Goal: Feedback & Contribution: Leave review/rating

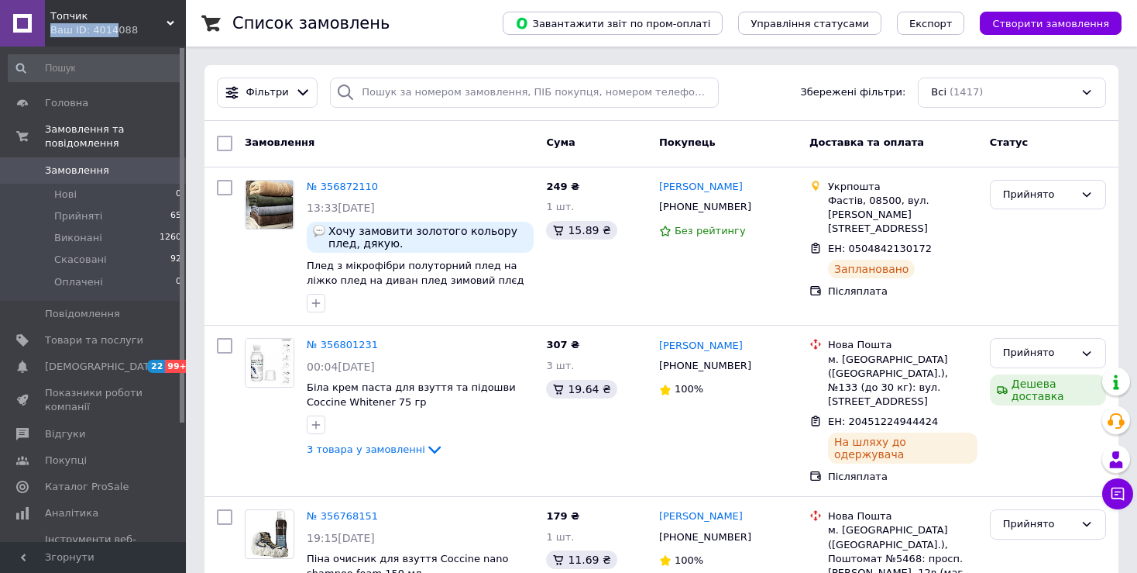
click at [108, 22] on div "Топчик Ваш ID: 4014088" at bounding box center [115, 23] width 141 height 46
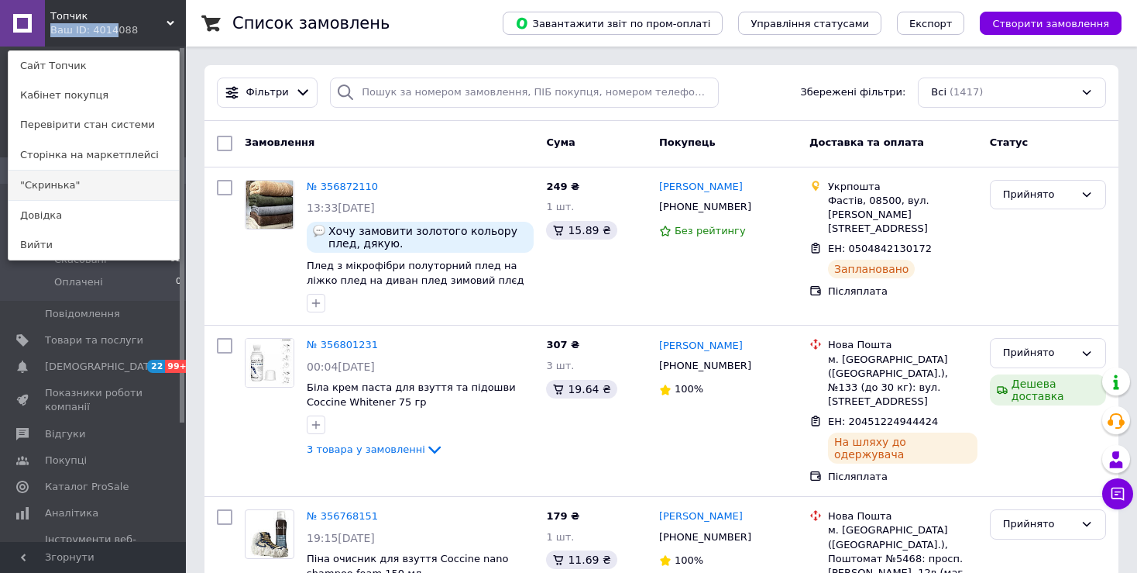
click at [44, 182] on link ""Скринька"" at bounding box center [94, 184] width 170 height 29
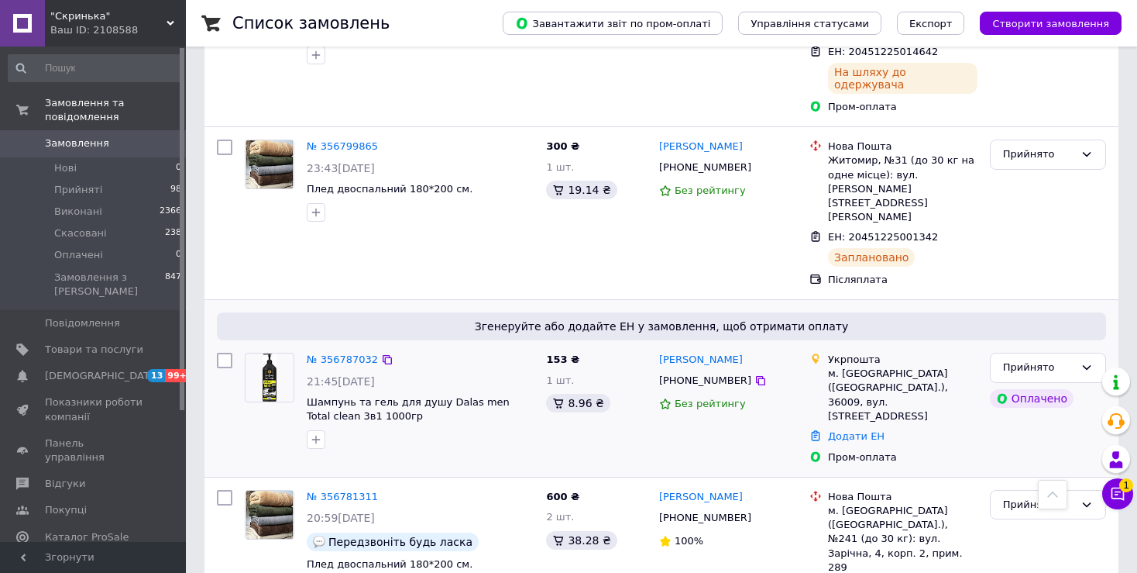
scroll to position [775, 0]
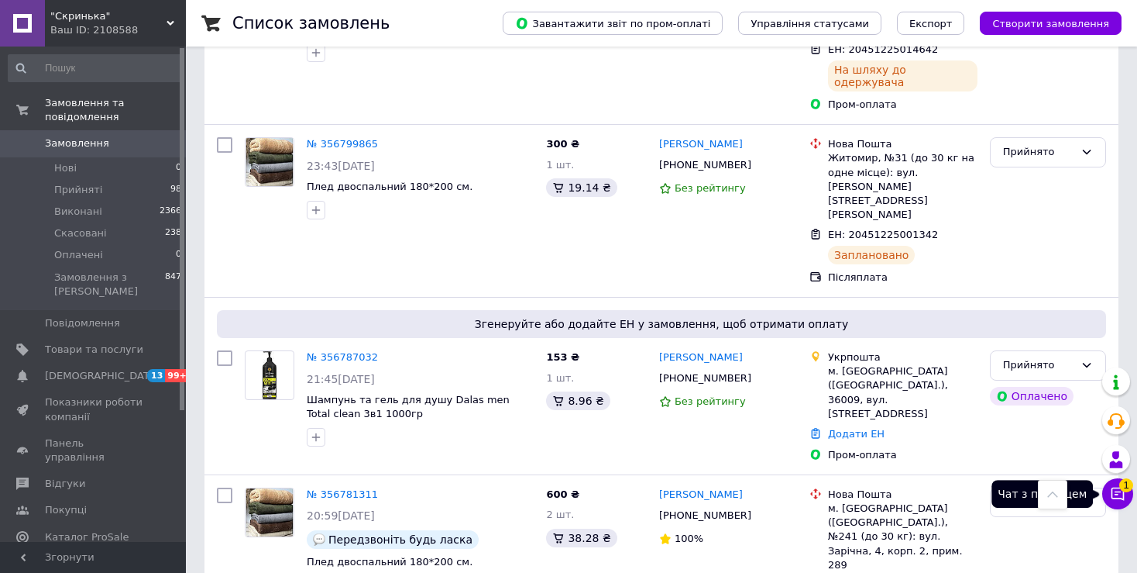
click at [1113, 495] on icon at bounding box center [1117, 493] width 15 height 15
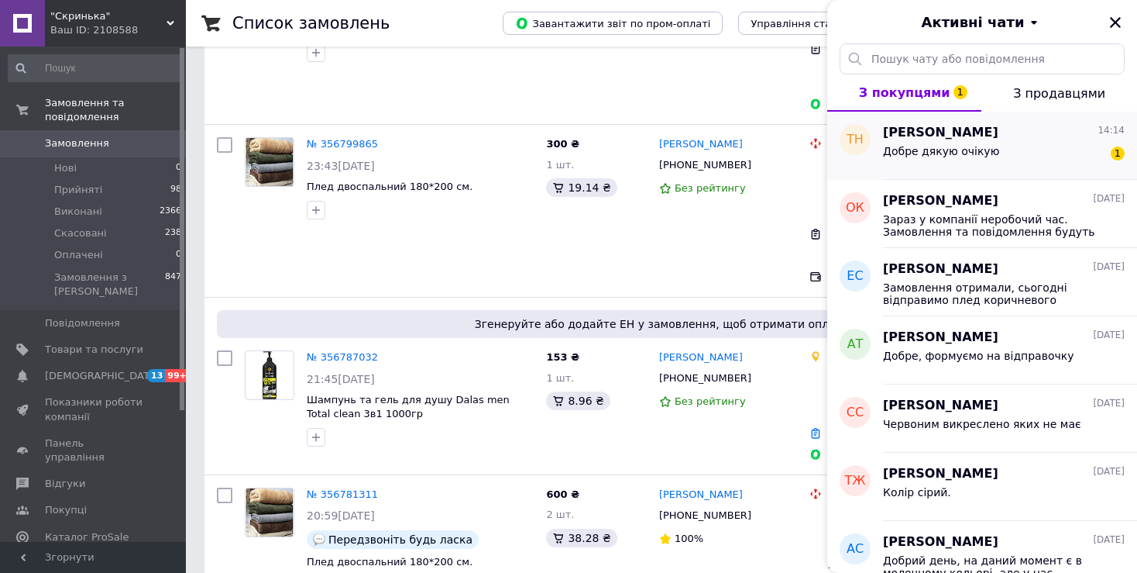
click at [936, 135] on span "Тарас Нагорняк" at bounding box center [940, 133] width 115 height 18
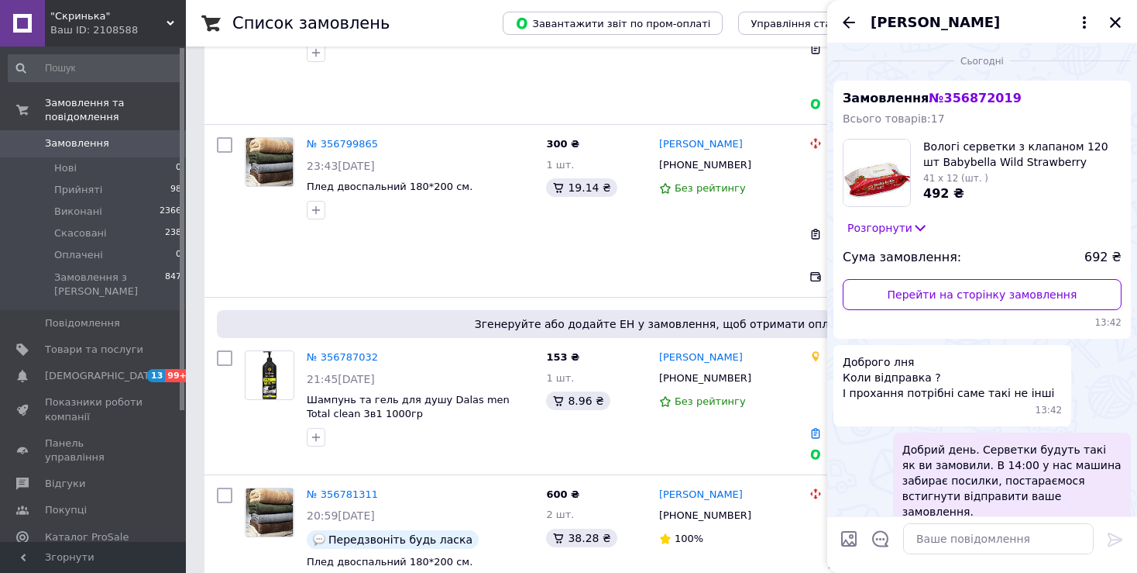
scroll to position [0, 0]
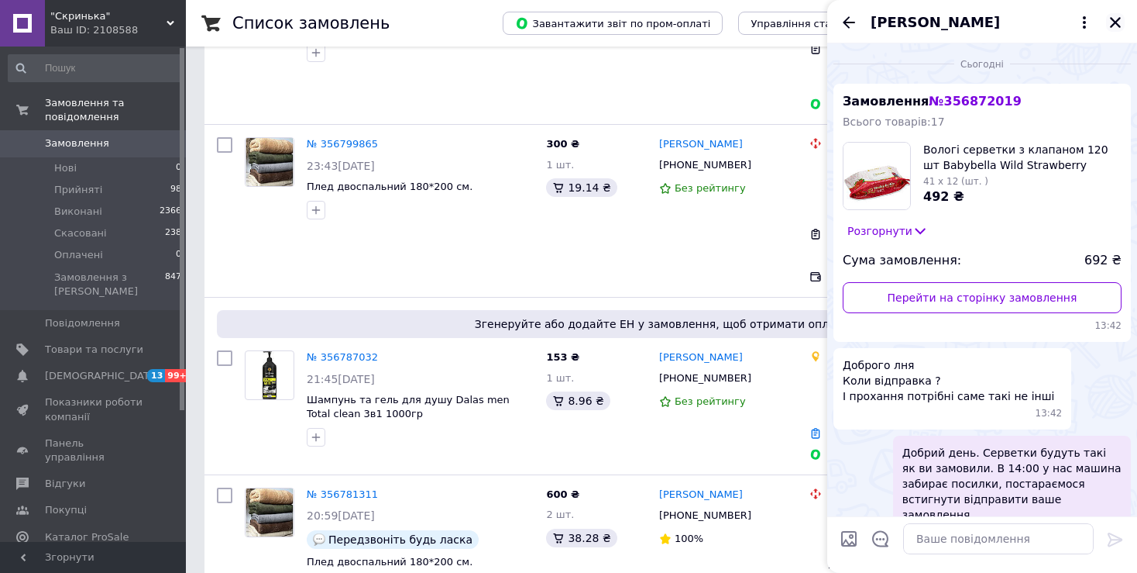
click at [1112, 19] on icon "Закрити" at bounding box center [1115, 22] width 11 height 11
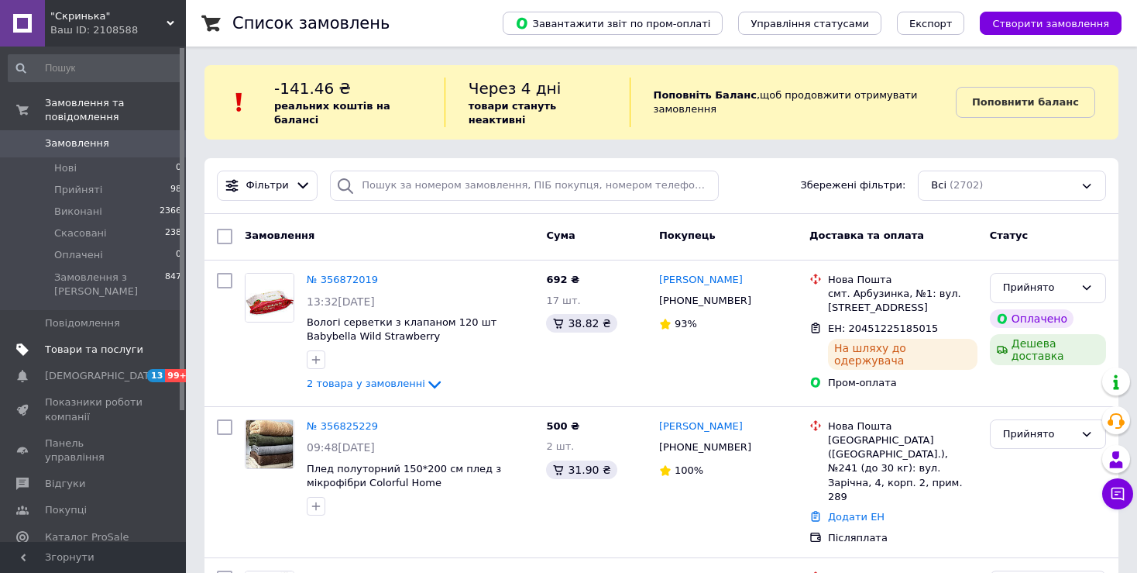
click at [97, 336] on link "Товари та послуги" at bounding box center [95, 349] width 191 height 26
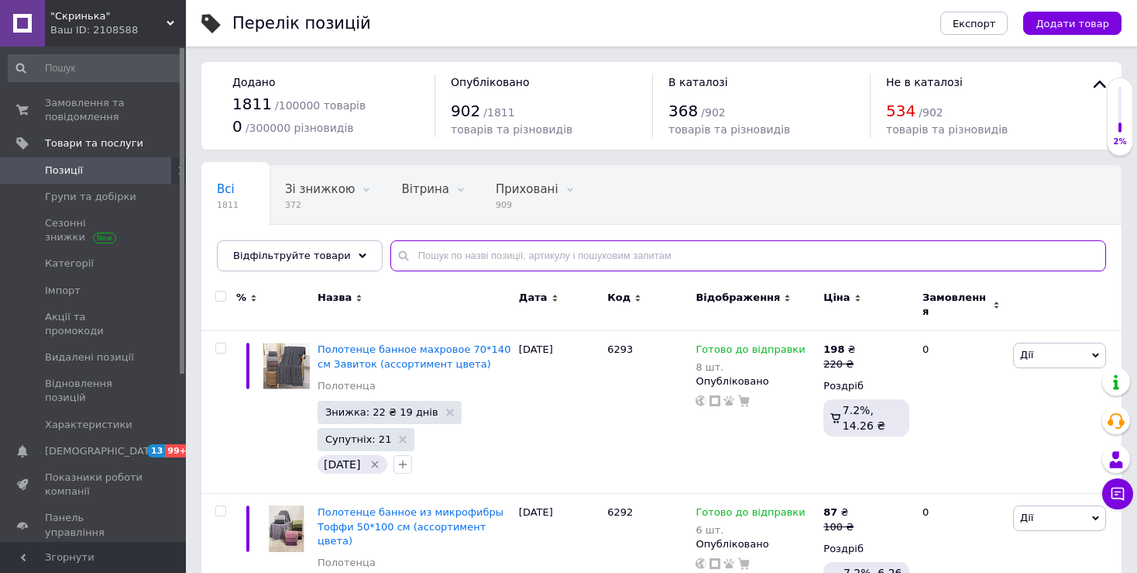
click at [559, 263] on input "text" at bounding box center [748, 255] width 716 height 31
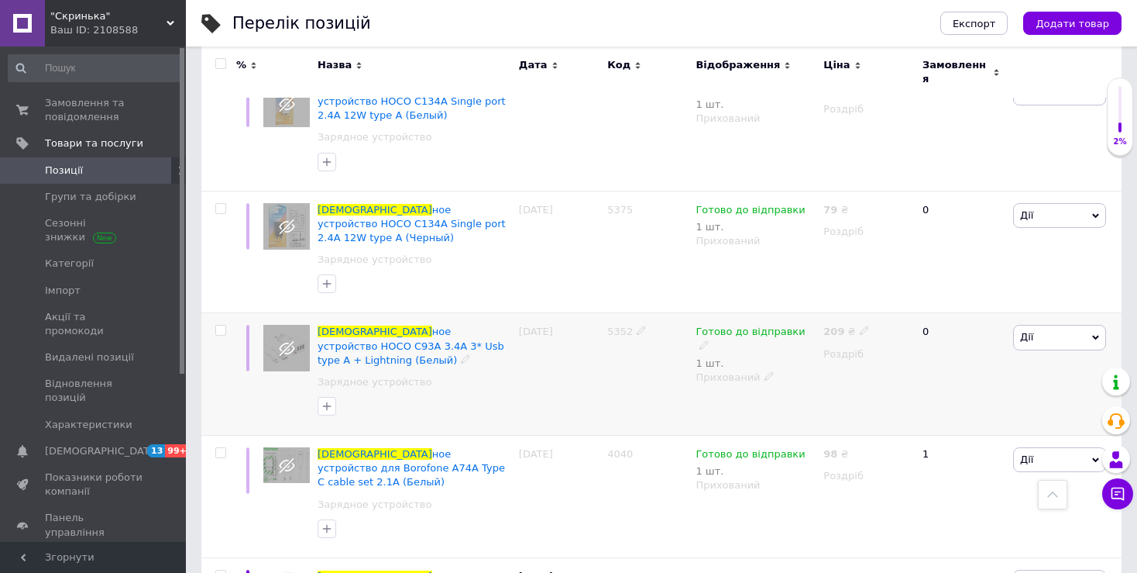
scroll to position [1704, 0]
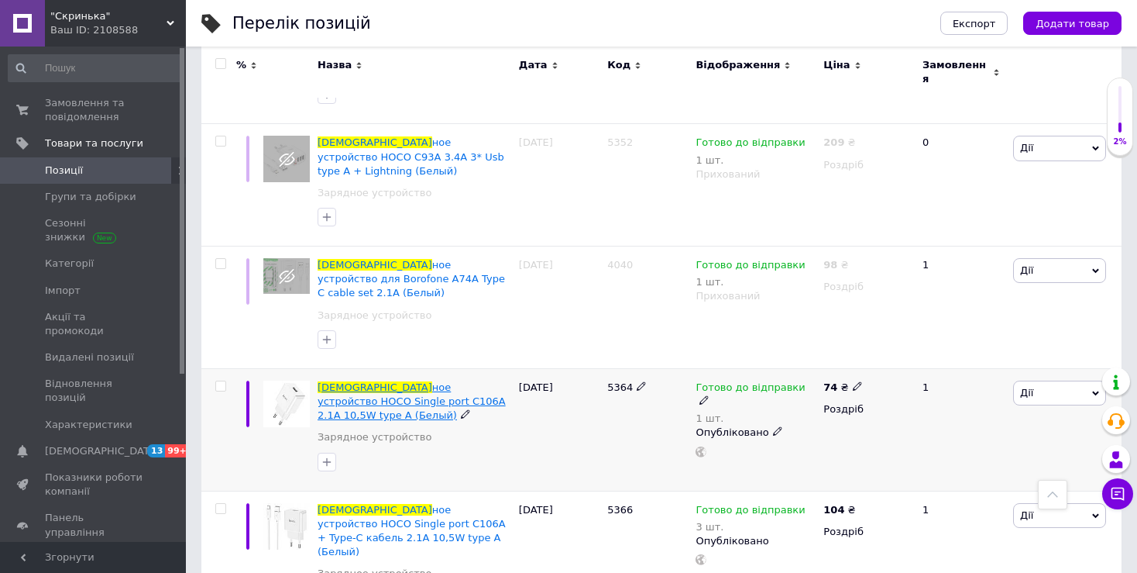
type input "заряд"
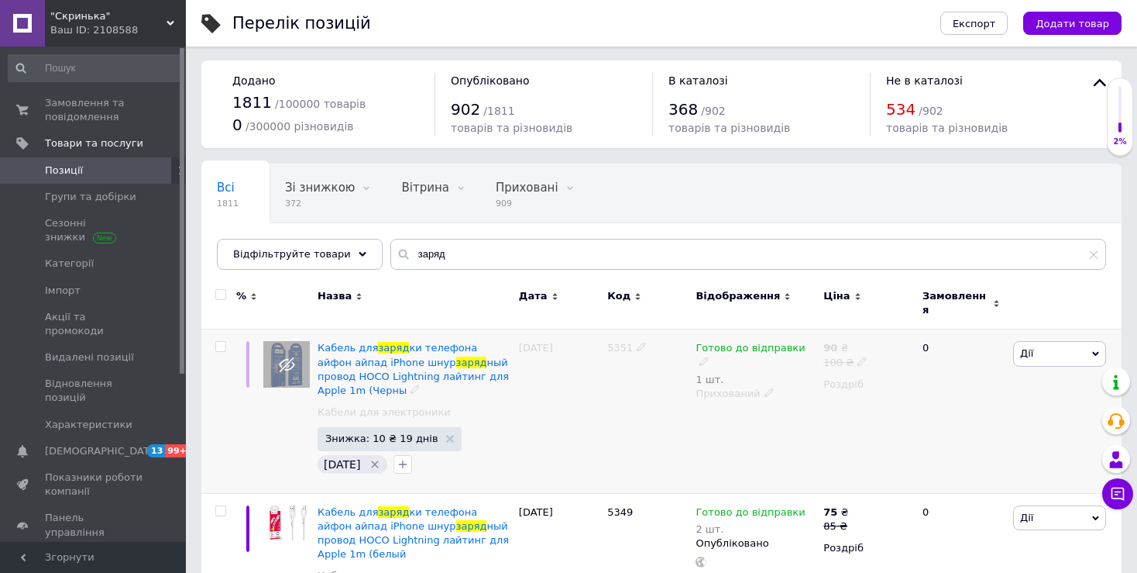
scroll to position [0, 0]
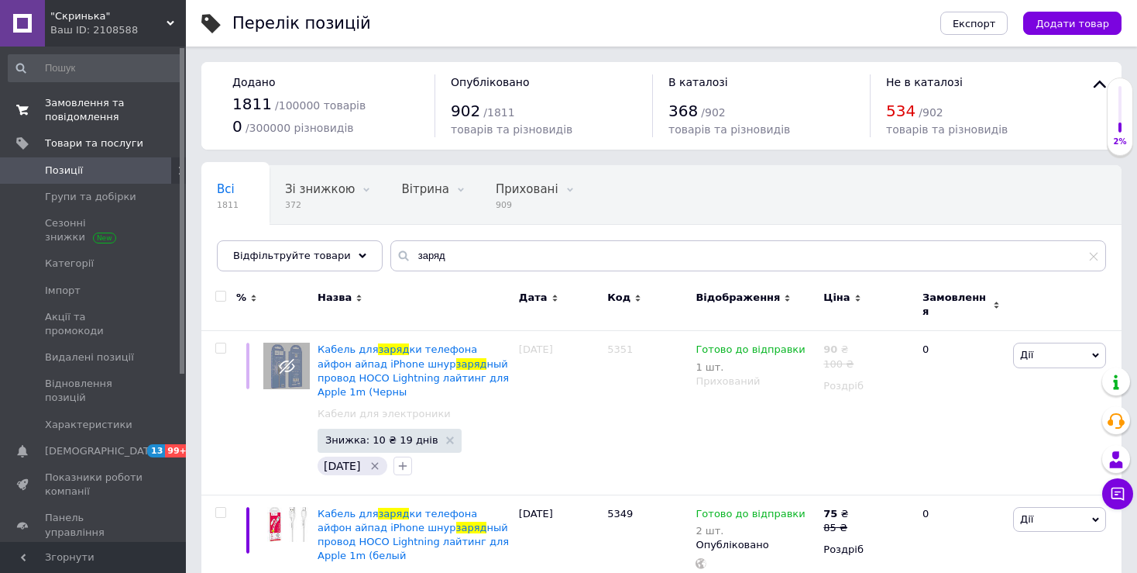
click at [90, 115] on span "Замовлення та повідомлення" at bounding box center [94, 110] width 98 height 28
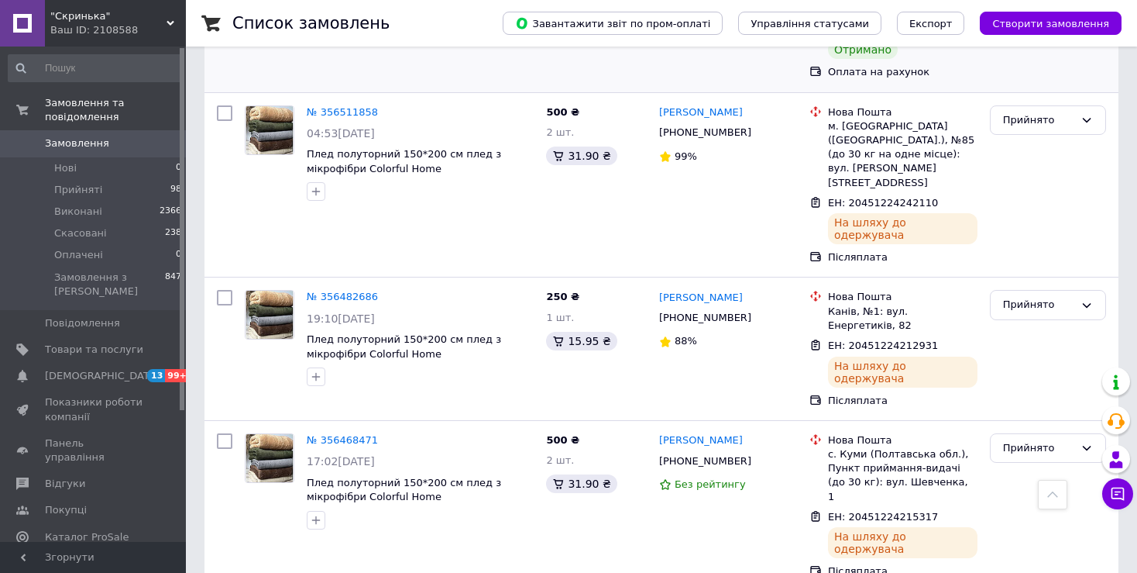
scroll to position [2588, 0]
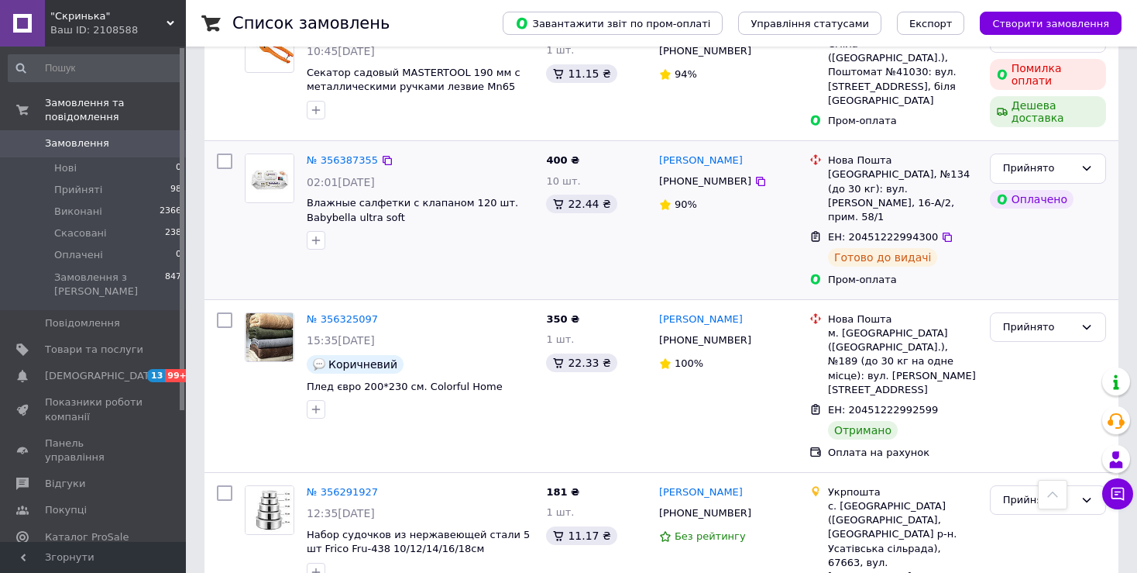
scroll to position [465, 0]
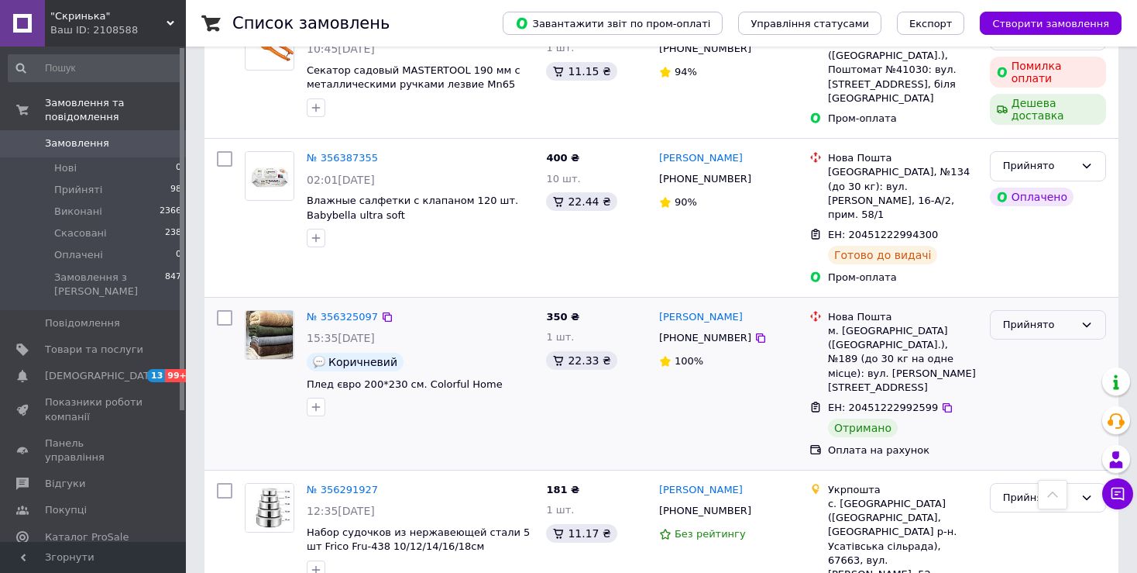
click at [1025, 317] on div "Прийнято" at bounding box center [1038, 325] width 71 height 16
click at [1024, 342] on li "Виконано" at bounding box center [1048, 356] width 115 height 29
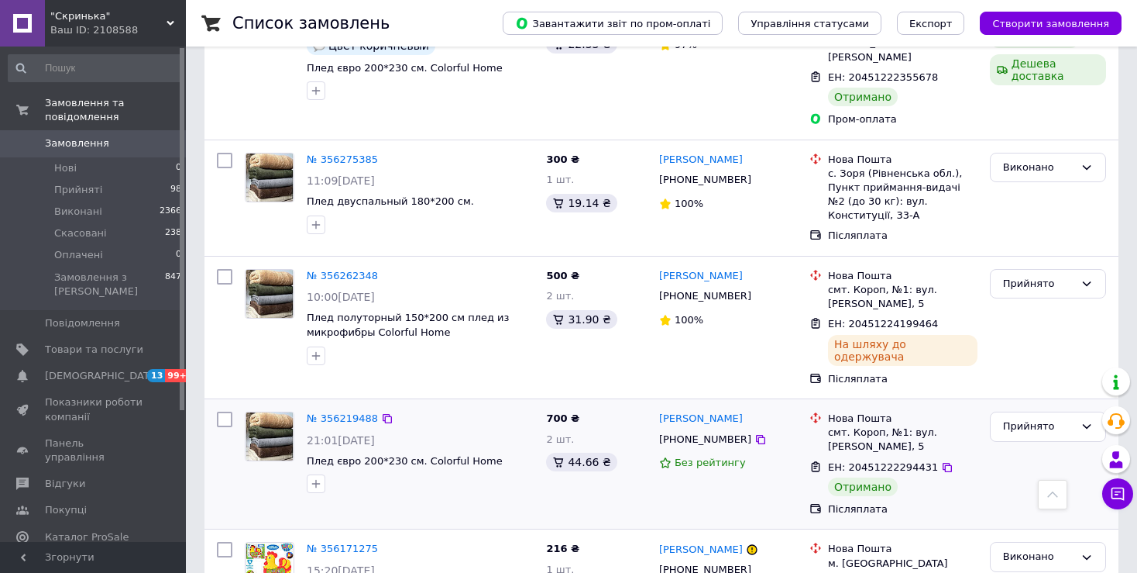
scroll to position [1162, 0]
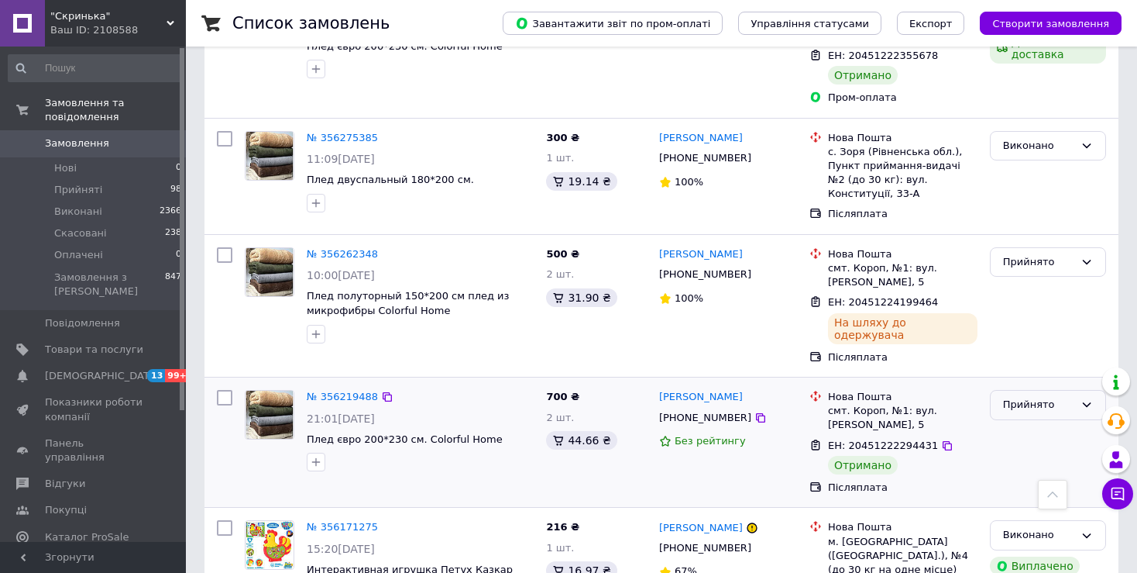
click at [1033, 397] on div "Прийнято" at bounding box center [1038, 405] width 71 height 16
click at [1026, 423] on li "Виконано" at bounding box center [1048, 437] width 115 height 29
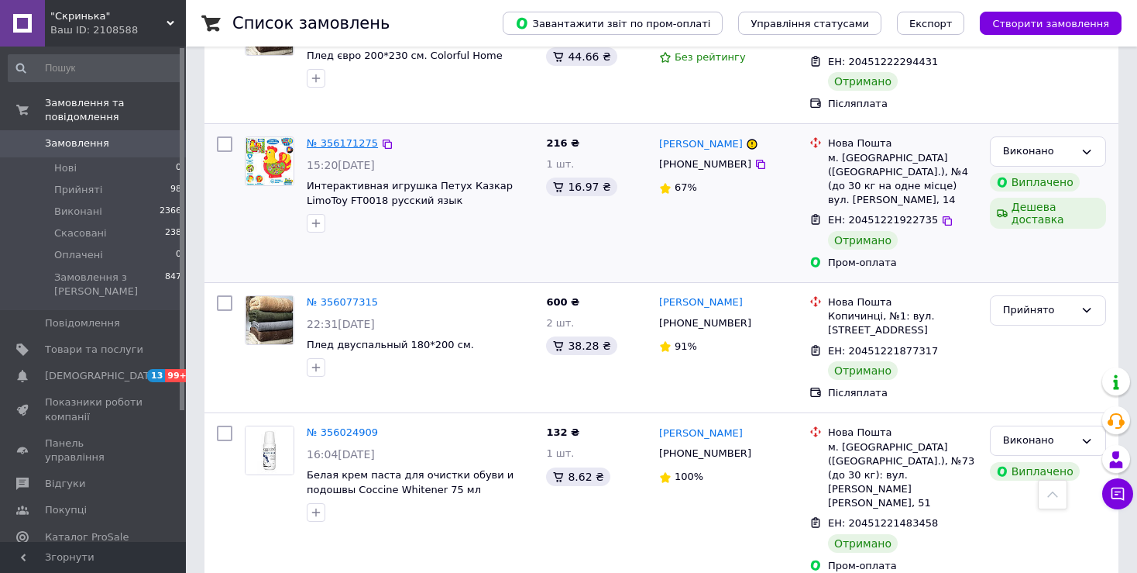
scroll to position [1549, 0]
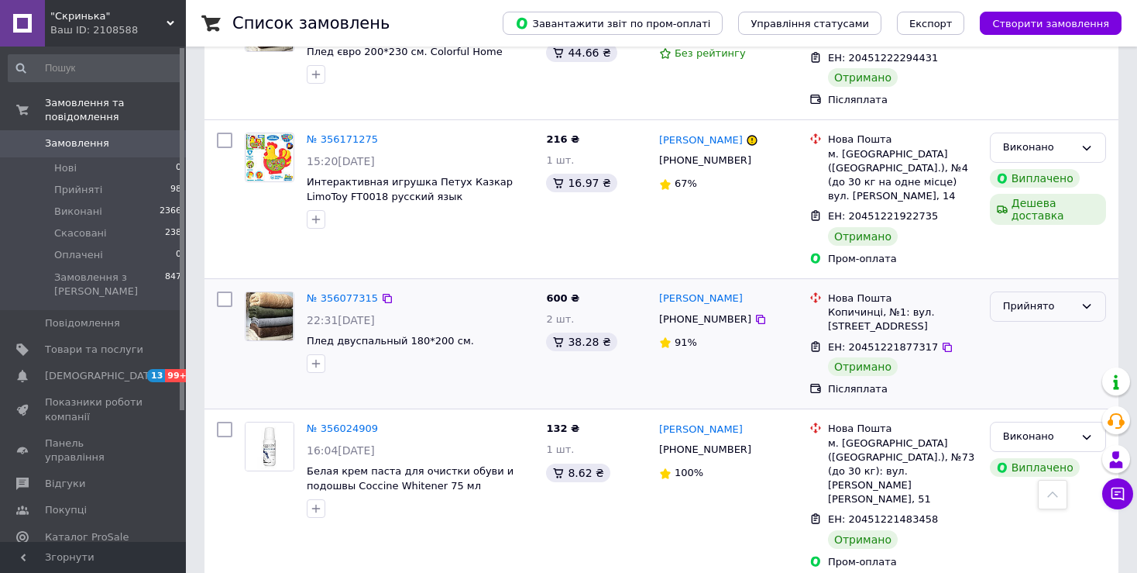
click at [1020, 298] on div "Прийнято" at bounding box center [1038, 306] width 71 height 16
click at [1019, 325] on li "Виконано" at bounding box center [1048, 339] width 115 height 29
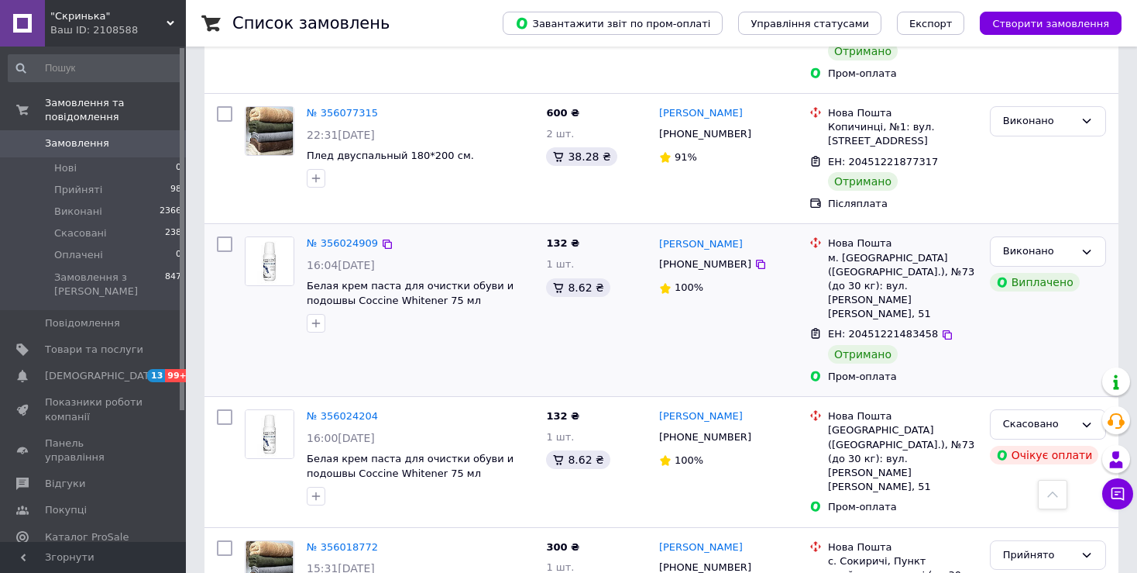
scroll to position [1859, 0]
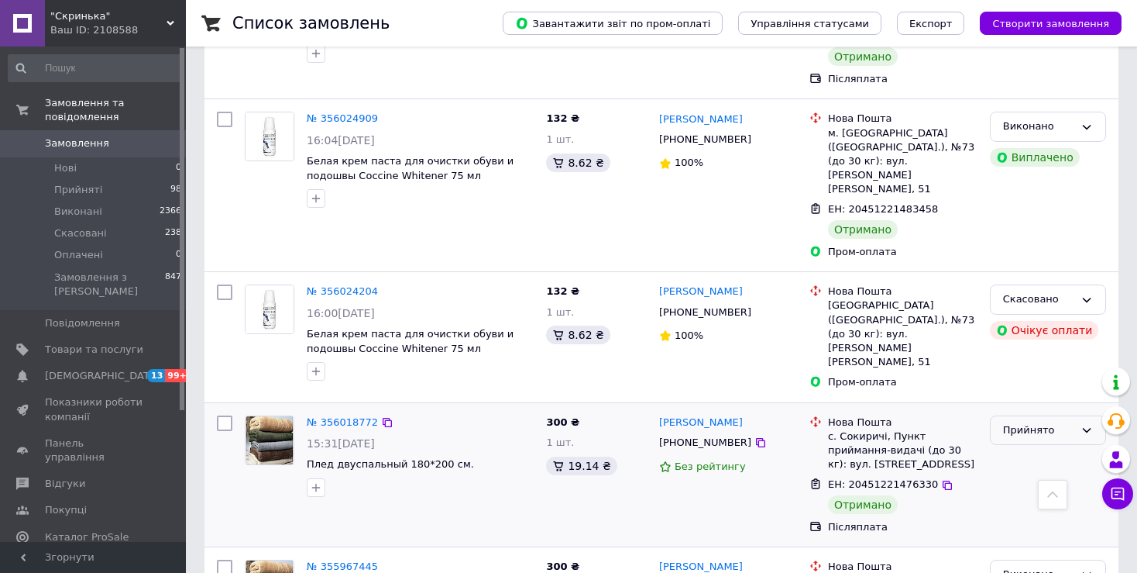
click at [1006, 415] on div "Прийнято" at bounding box center [1048, 430] width 116 height 30
click at [1009, 448] on li "Виконано" at bounding box center [1048, 462] width 115 height 29
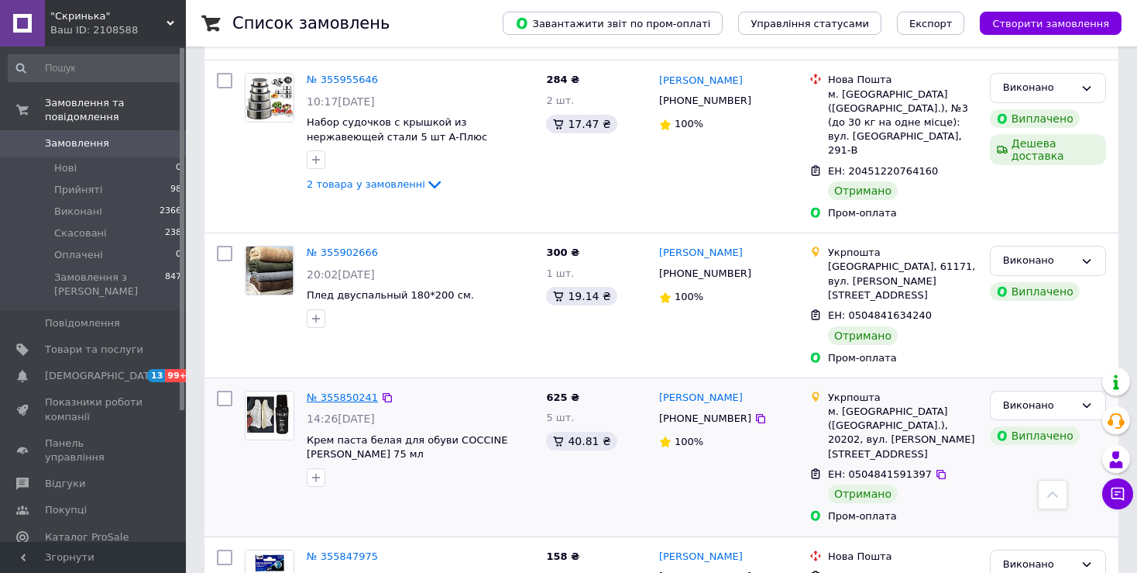
scroll to position [2478, 0]
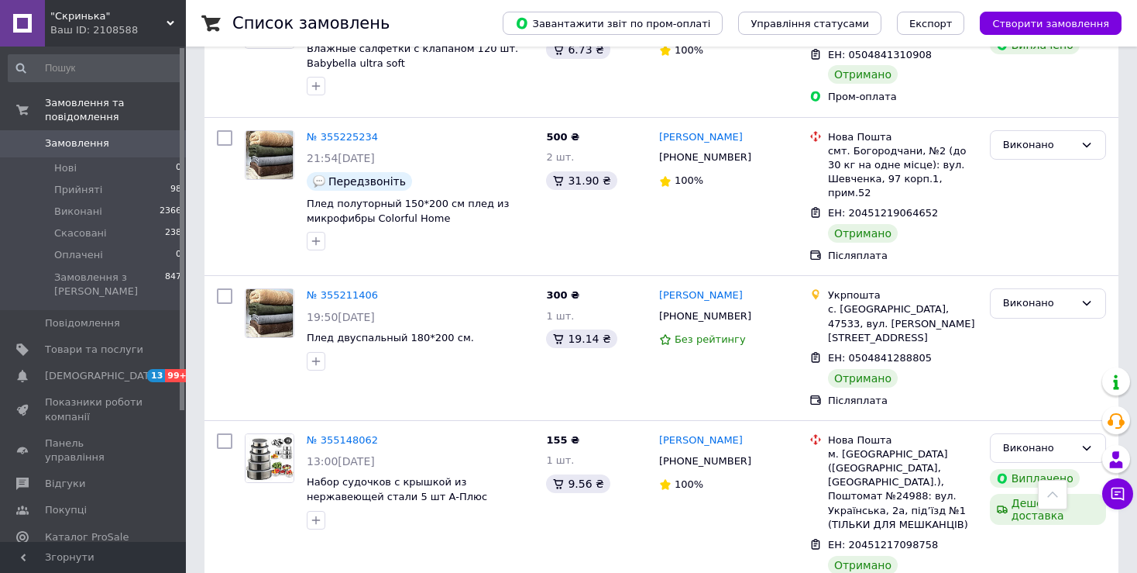
scroll to position [2621, 0]
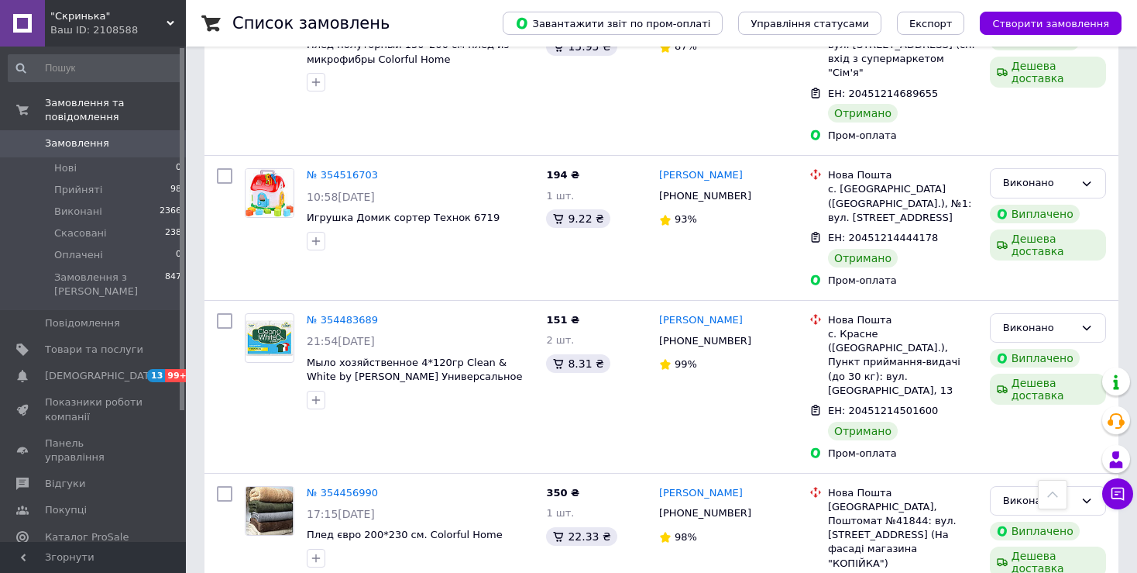
scroll to position [2490, 0]
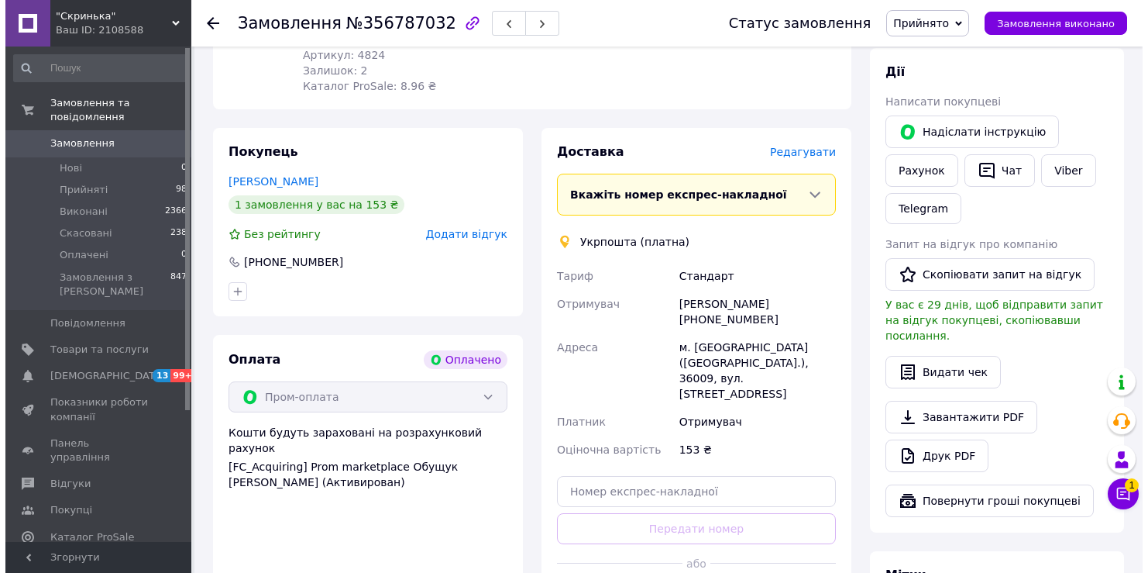
scroll to position [697, 0]
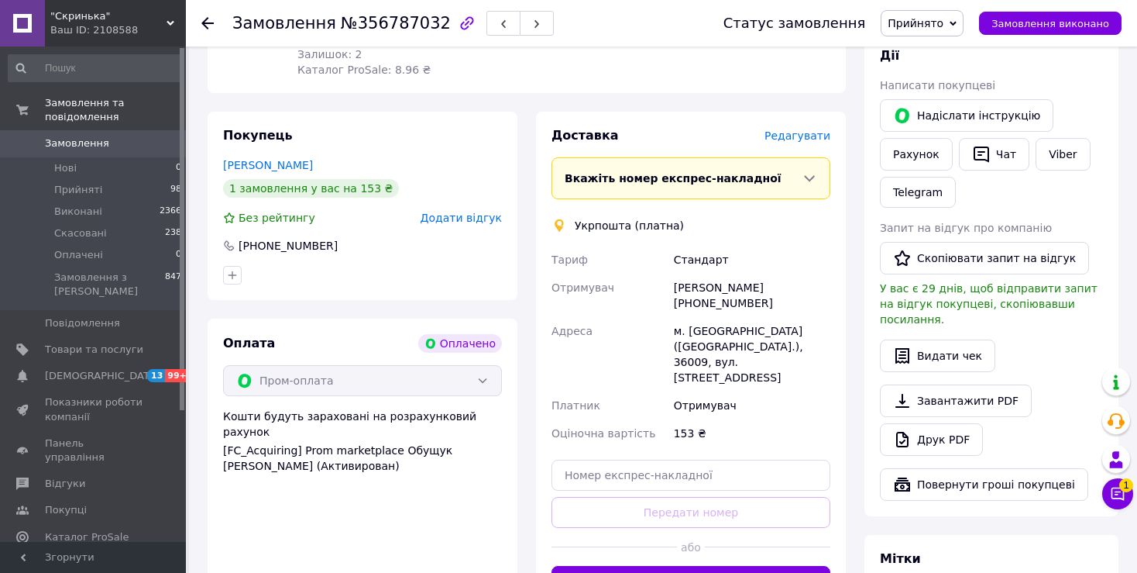
click at [786, 129] on span "Редагувати" at bounding box center [798, 135] width 66 height 12
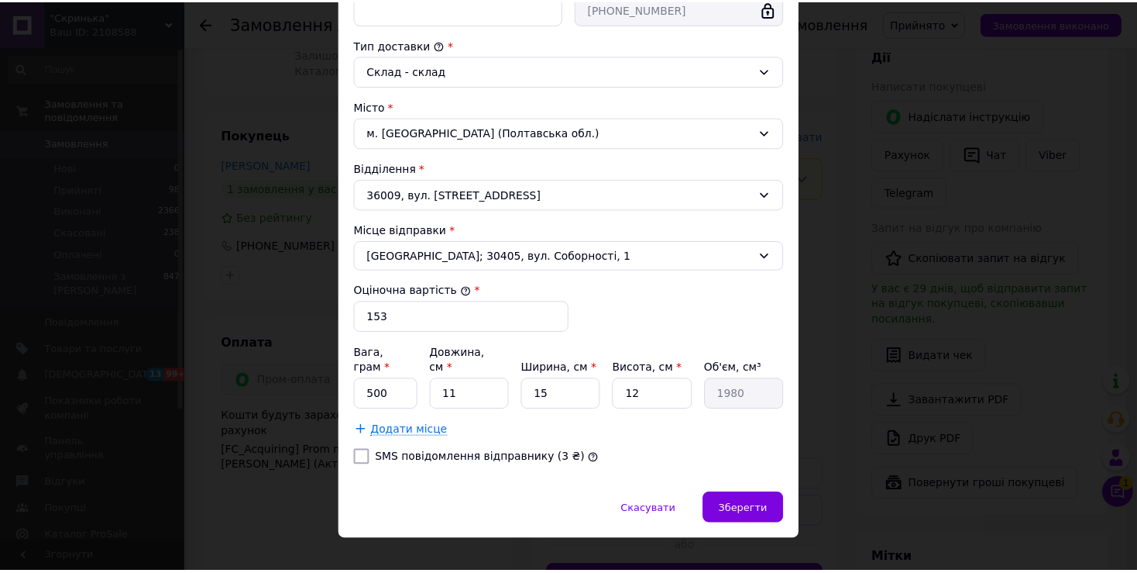
scroll to position [393, 0]
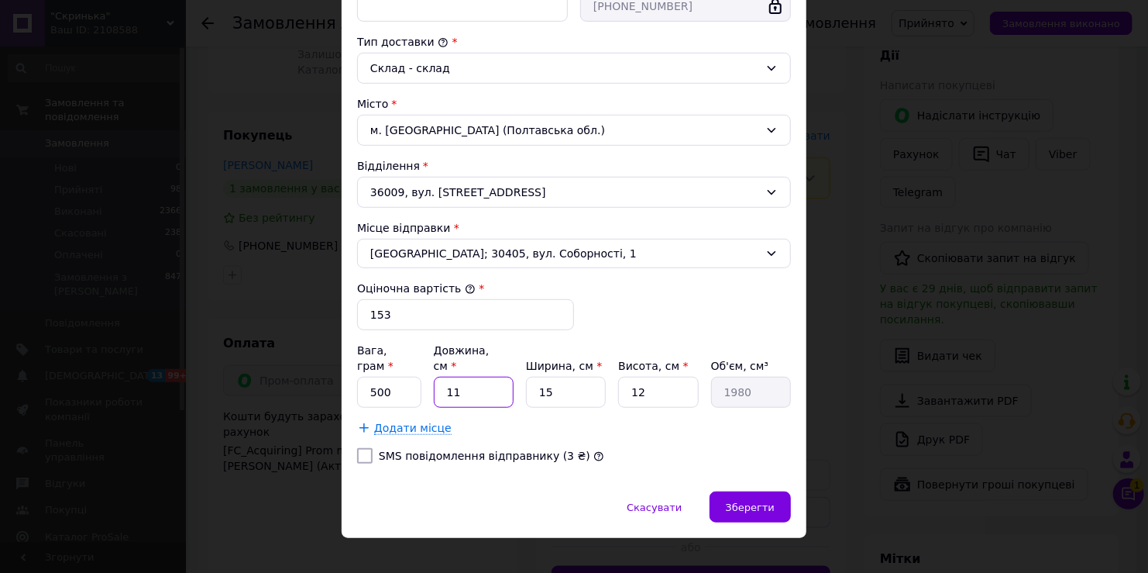
drag, startPoint x: 442, startPoint y: 377, endPoint x: 519, endPoint y: 384, distance: 77.9
click at [519, 384] on div "Вага, грам * 500 Довжина, см * 11 Ширина, см * 15 Висота, см * 12 Об'єм, см³ 19…" at bounding box center [574, 374] width 434 height 65
type input "1"
type input "180"
type input "14"
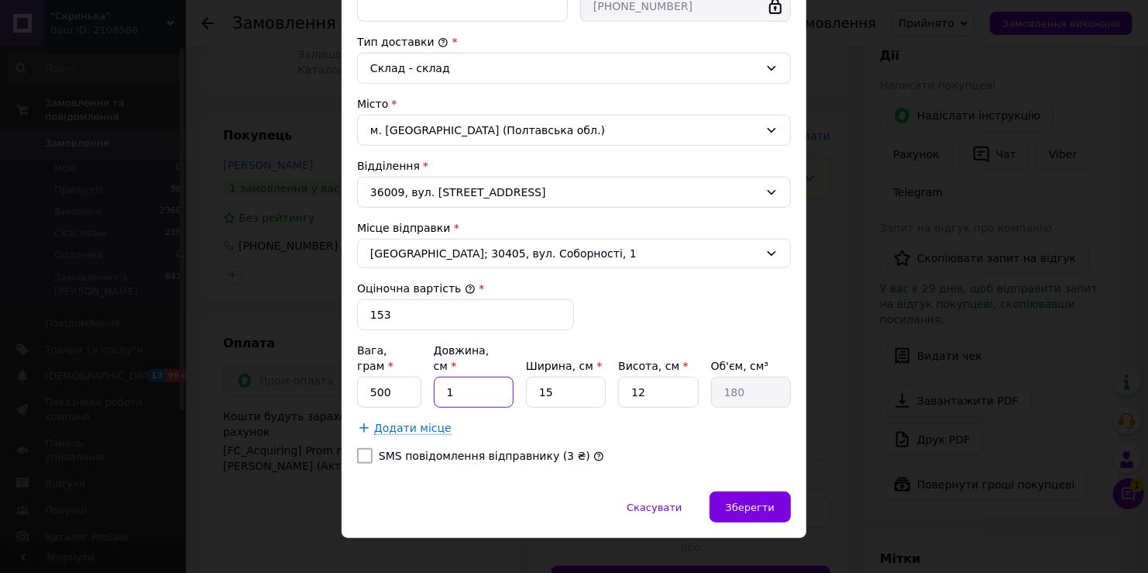
type input "2520"
type input "14"
drag, startPoint x: 535, startPoint y: 371, endPoint x: 580, endPoint y: 372, distance: 44.9
click at [580, 377] on input "15" at bounding box center [566, 392] width 80 height 31
type input "2"
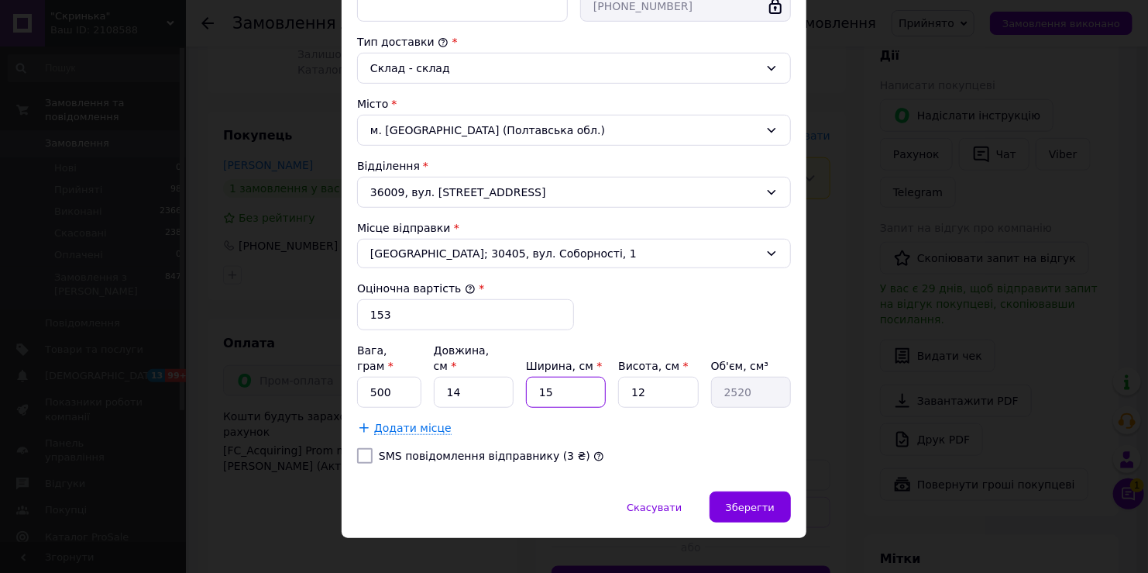
type input "336"
type input "26"
type input "4368"
type input "26"
drag, startPoint x: 629, startPoint y: 370, endPoint x: 689, endPoint y: 375, distance: 59.9
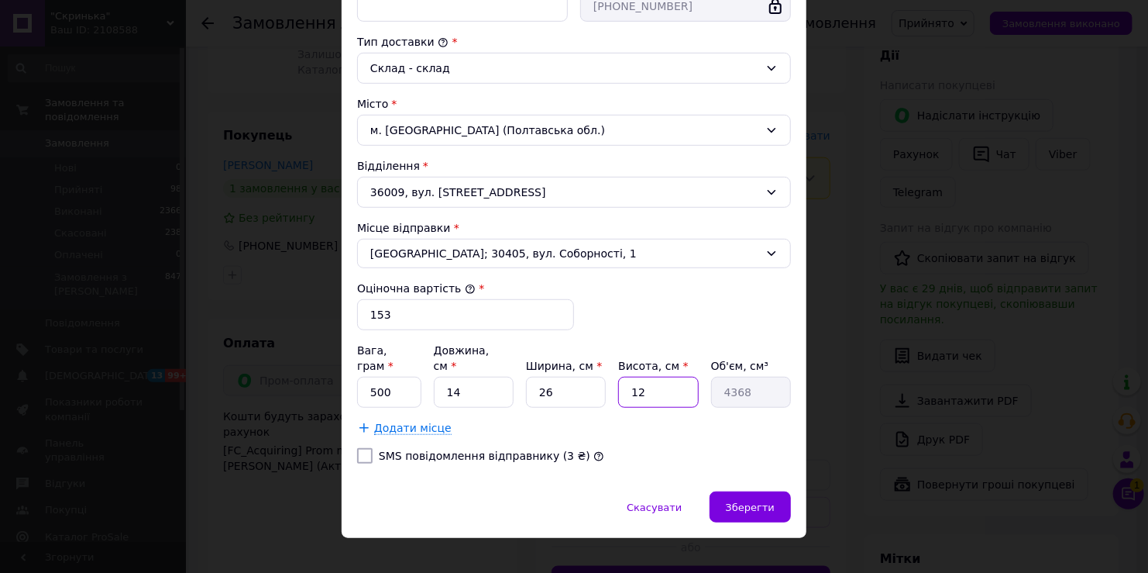
click at [689, 377] on input "12" at bounding box center [658, 392] width 80 height 31
type input "8"
type input "2912"
type input "8"
click at [589, 420] on div "Додати місце" at bounding box center [574, 427] width 434 height 15
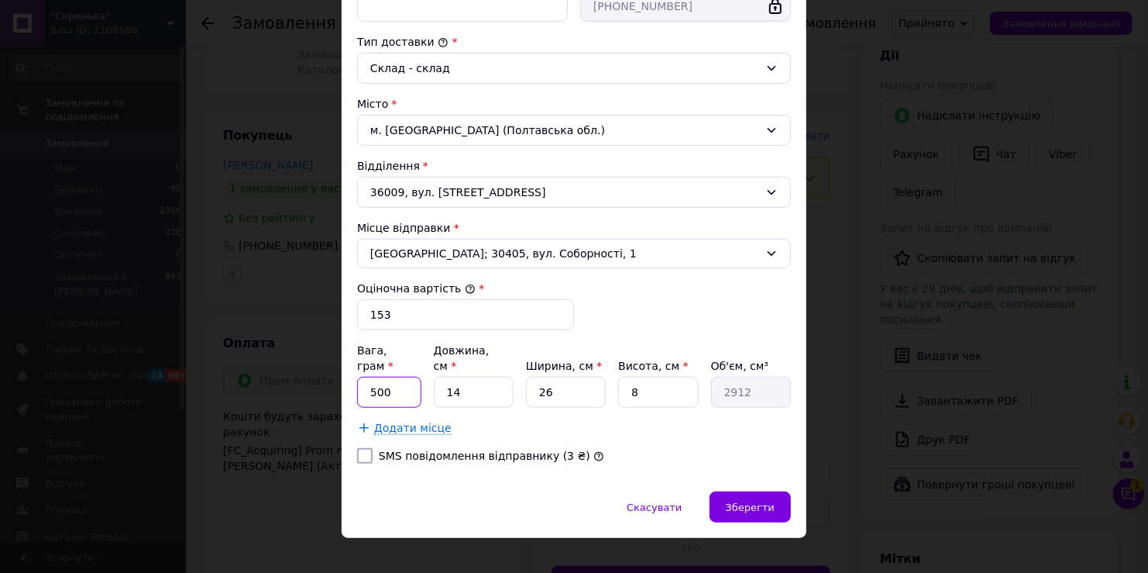
drag, startPoint x: 368, startPoint y: 378, endPoint x: 413, endPoint y: 378, distance: 44.9
click at [413, 378] on input "500" at bounding box center [389, 392] width 64 height 31
type input "1200"
click at [521, 420] on div "Додати місце" at bounding box center [574, 427] width 434 height 15
click at [758, 501] on span "Зберегти" at bounding box center [750, 507] width 49 height 12
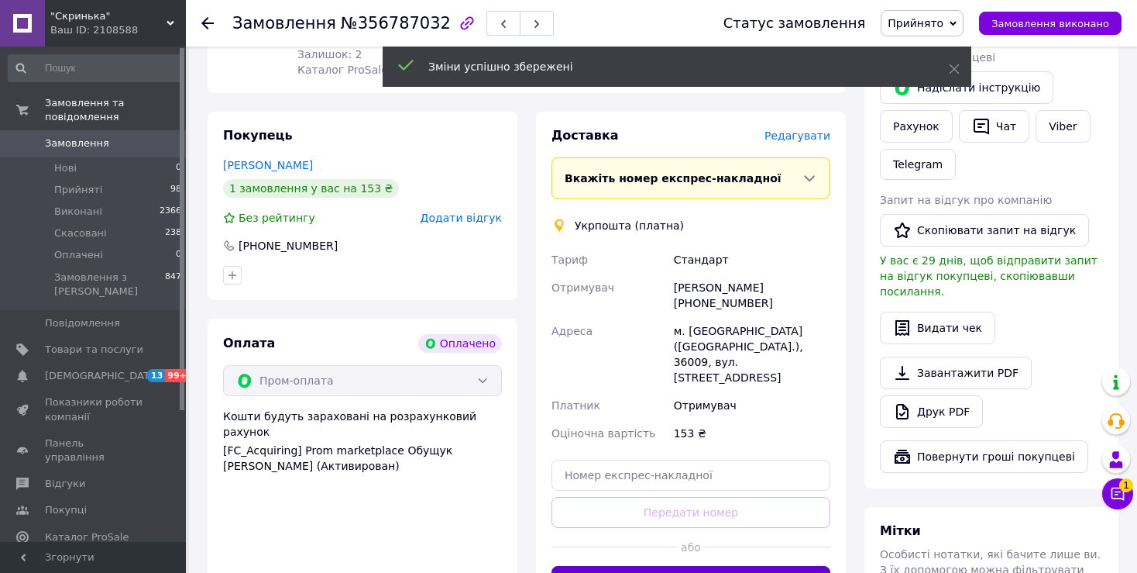
click at [699, 566] on button "Створити ярлик" at bounding box center [691, 581] width 279 height 31
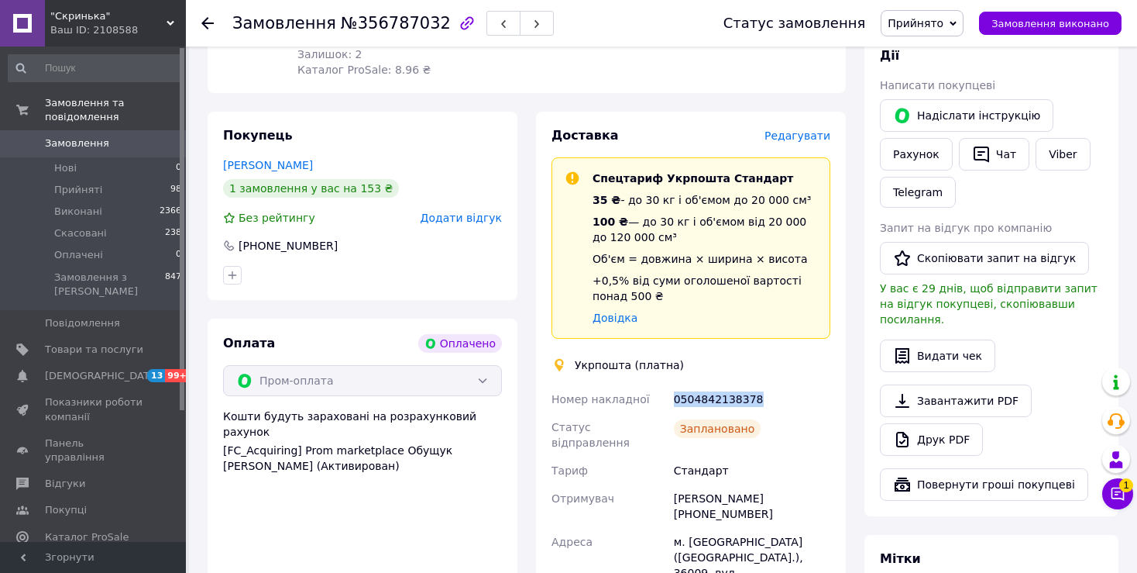
drag, startPoint x: 674, startPoint y: 369, endPoint x: 771, endPoint y: 369, distance: 96.8
click at [771, 385] on div "0504842138378" at bounding box center [752, 399] width 163 height 28
copy div "0504842138378"
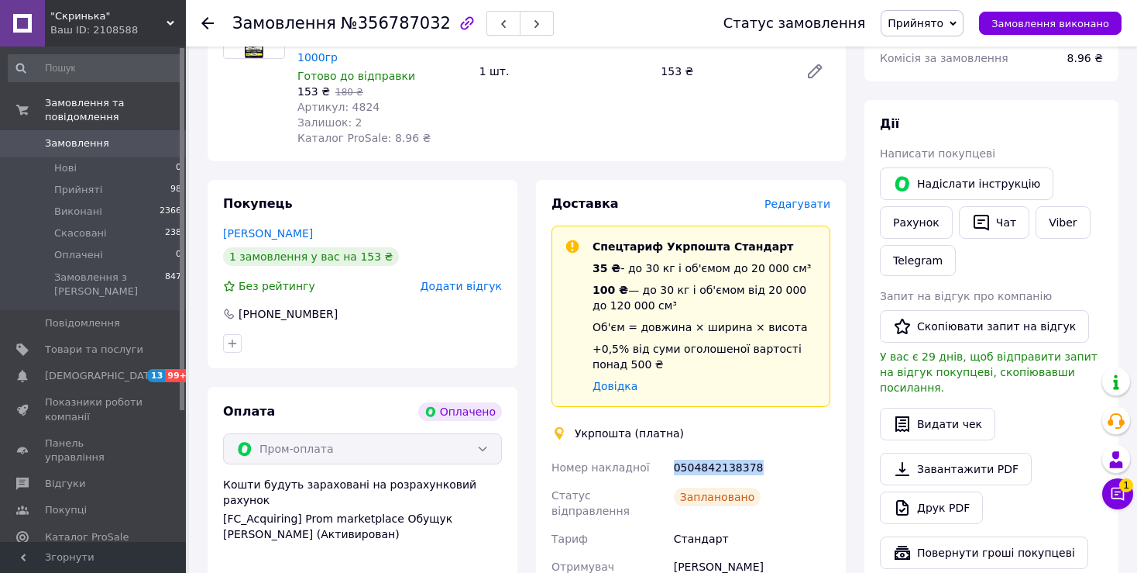
scroll to position [387, 0]
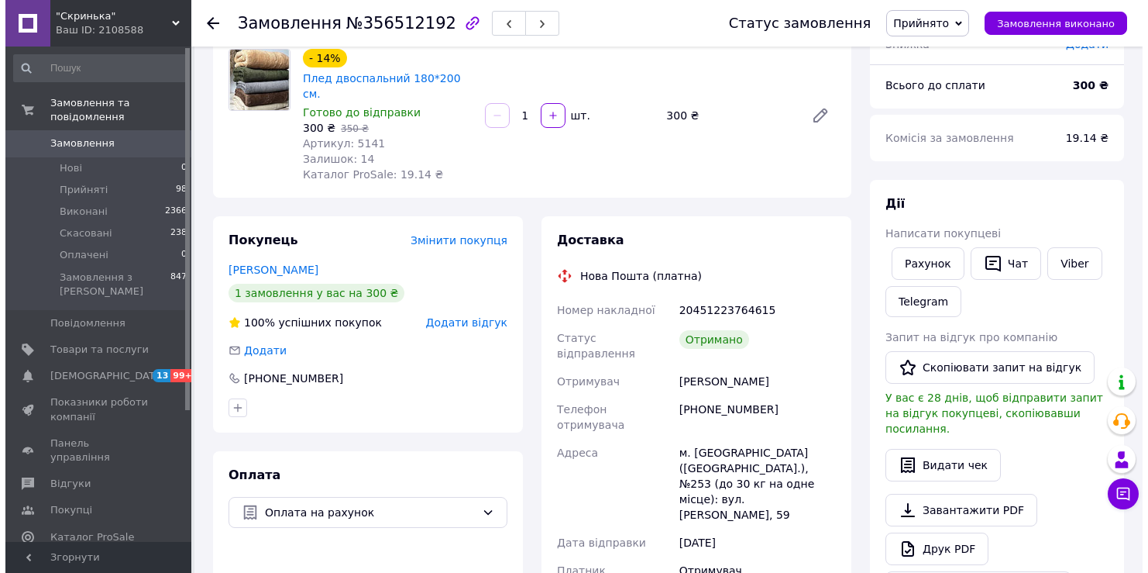
scroll to position [155, 0]
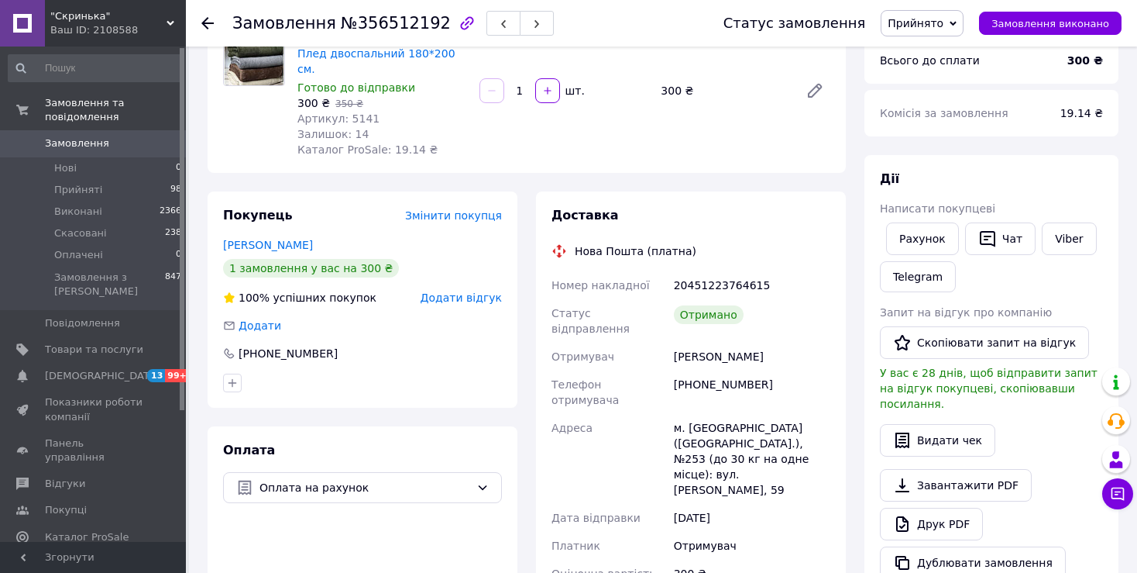
click at [449, 291] on span "Додати відгук" at bounding box center [461, 297] width 81 height 12
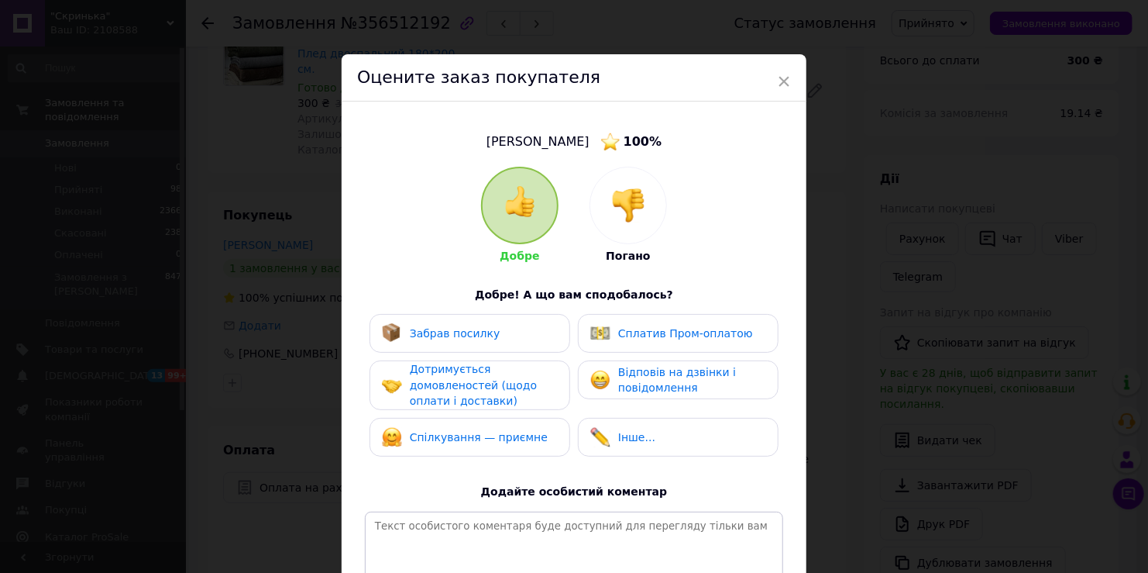
click at [449, 328] on span "Забрав посилку" at bounding box center [455, 333] width 91 height 12
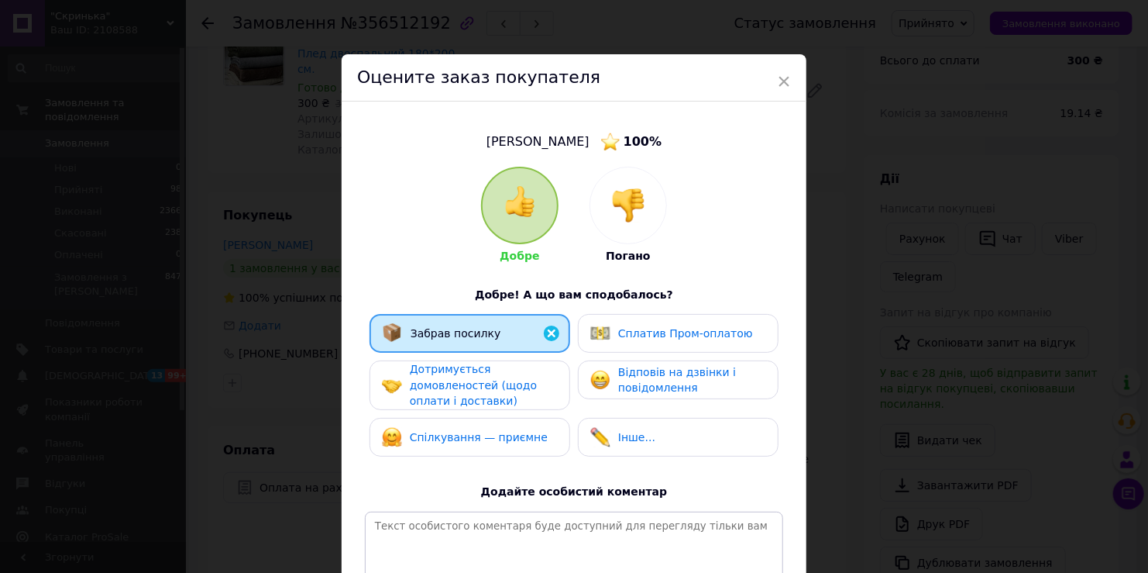
click at [452, 381] on span "Дотримується домовленостей (щодо оплати і доставки)" at bounding box center [473, 385] width 127 height 44
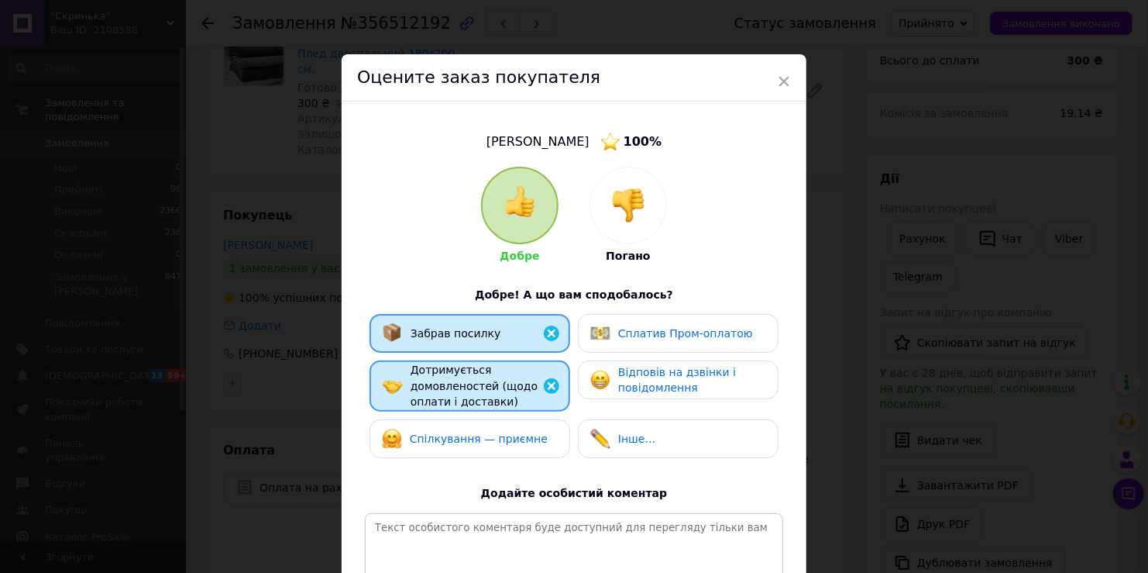
click at [459, 434] on span "Спілкування — приємне" at bounding box center [479, 438] width 138 height 12
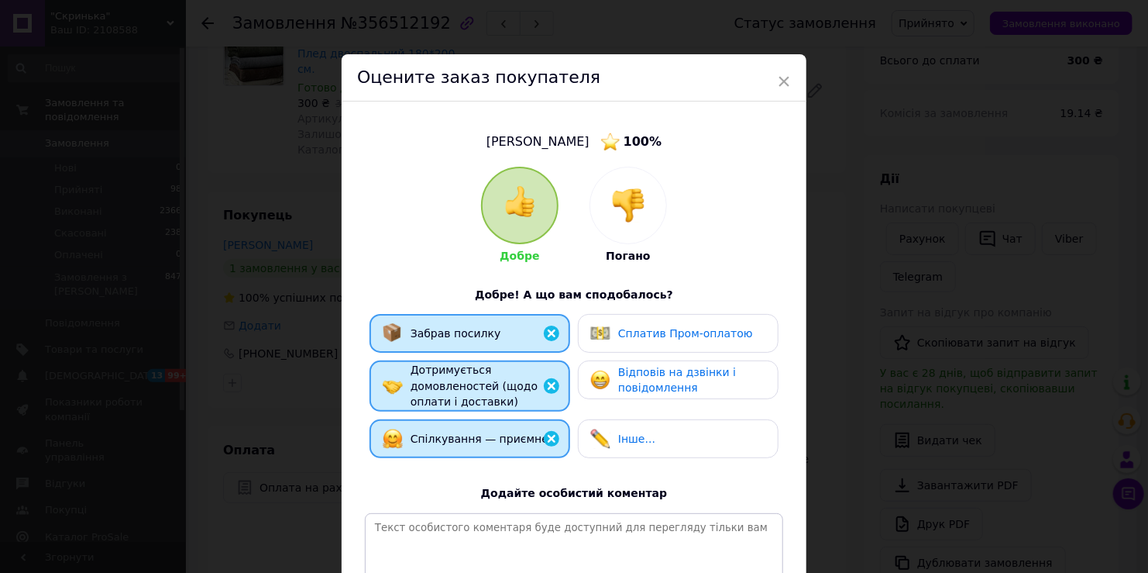
click at [640, 440] on span "Інше..." at bounding box center [636, 438] width 37 height 12
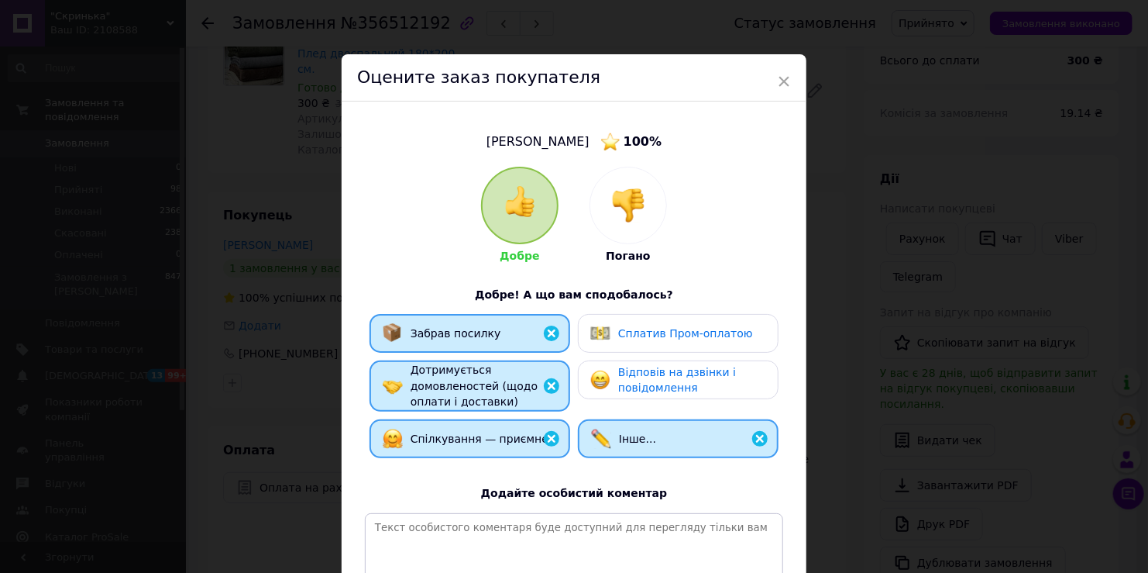
click at [620, 362] on div "Відповів на дзвінки і повідомлення" at bounding box center [678, 379] width 201 height 39
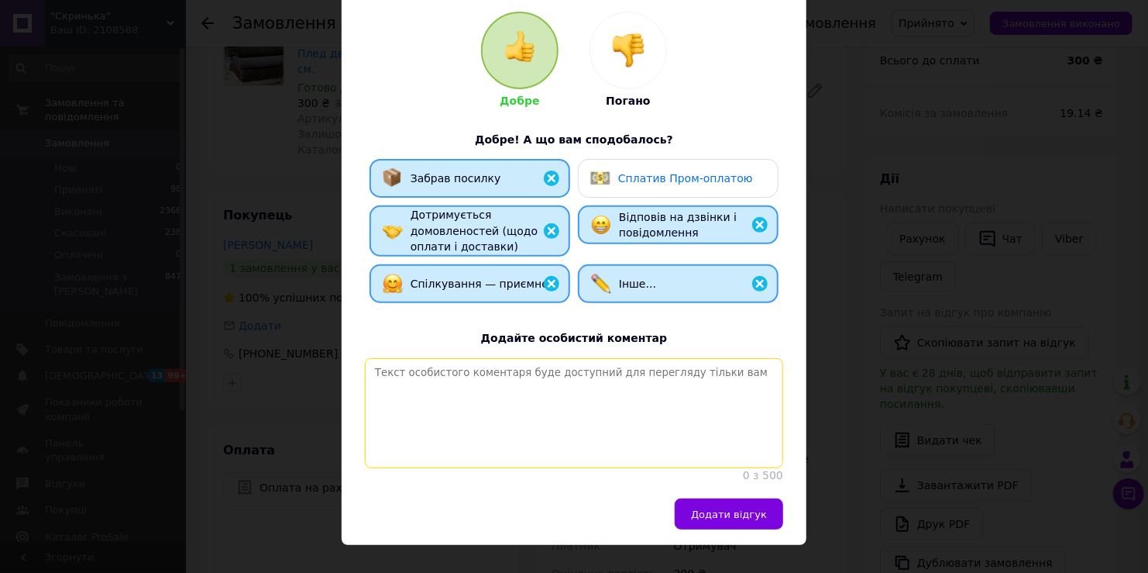
click at [623, 413] on textarea at bounding box center [574, 413] width 418 height 110
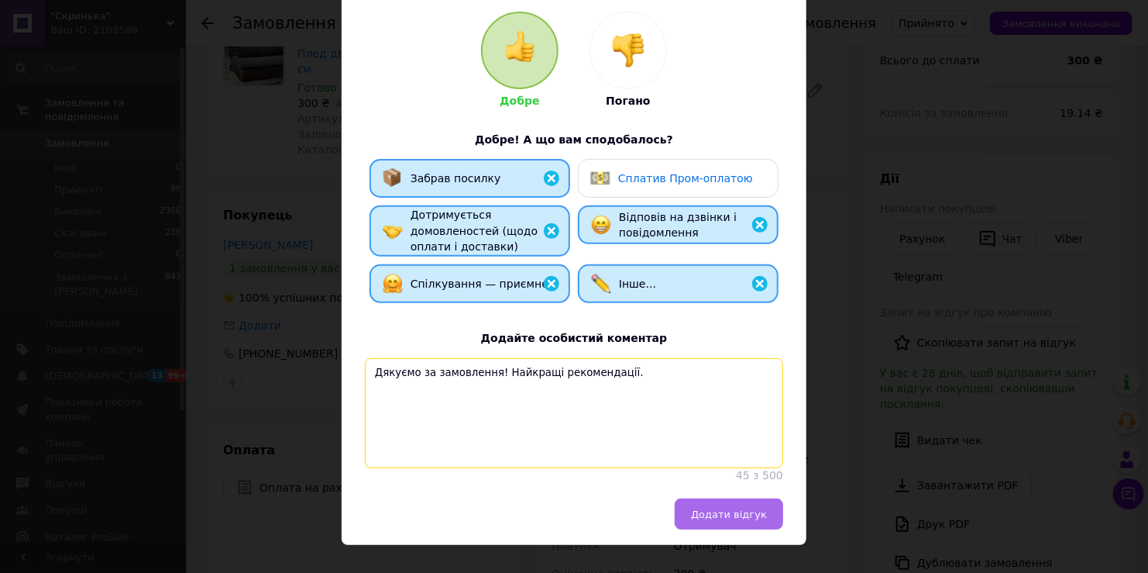
type textarea "Дякуємо за замовлення! Найкращі рекомендації."
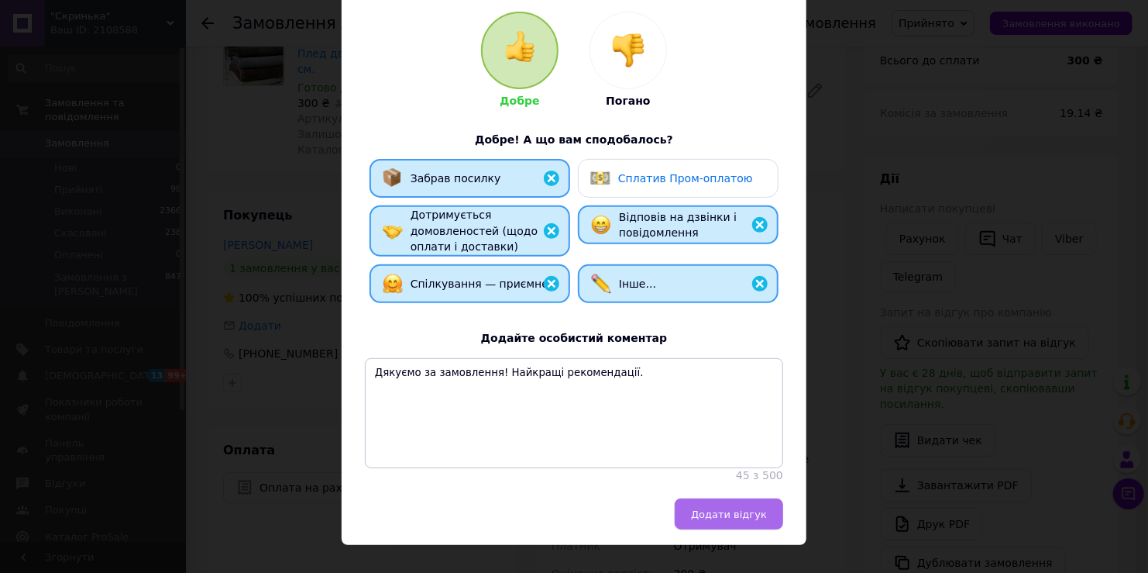
click at [762, 520] on span "Додати відгук" at bounding box center [729, 514] width 76 height 12
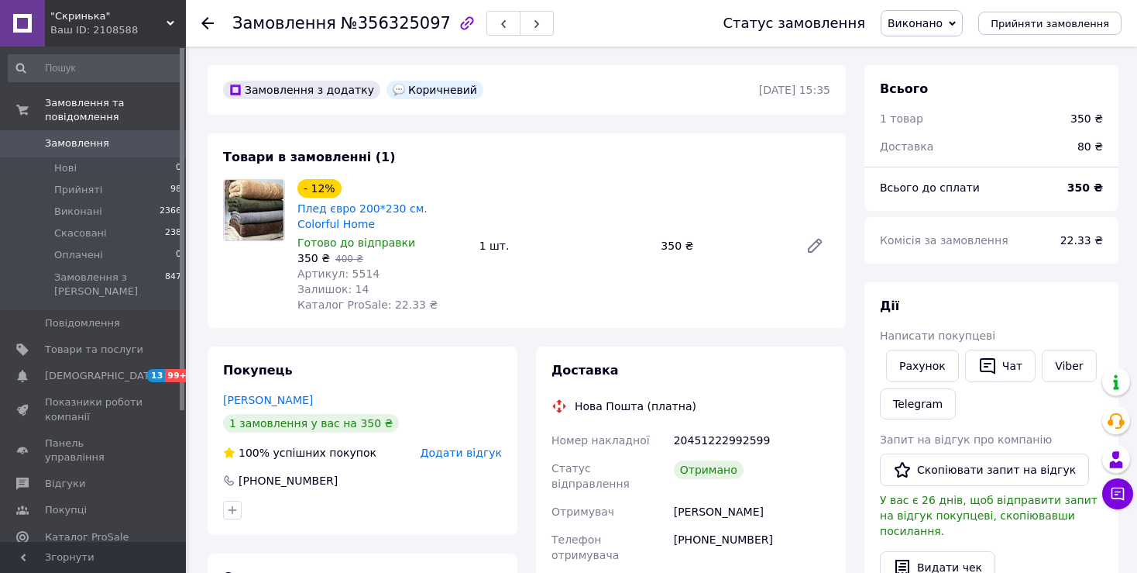
click at [458, 451] on span "Додати відгук" at bounding box center [461, 452] width 81 height 12
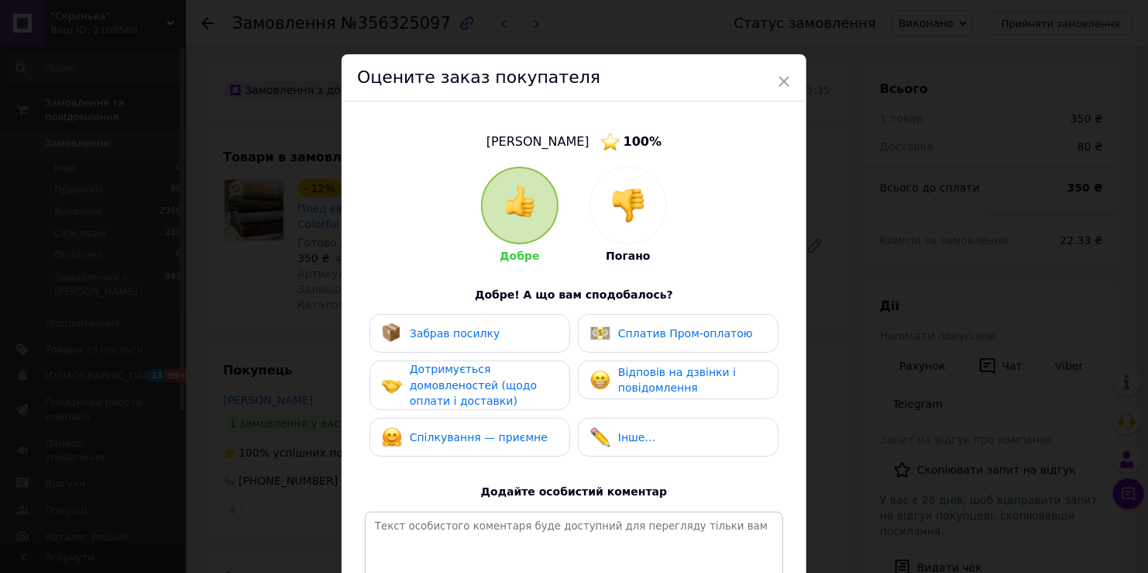
click at [439, 328] on span "Забрав посилку" at bounding box center [455, 333] width 91 height 12
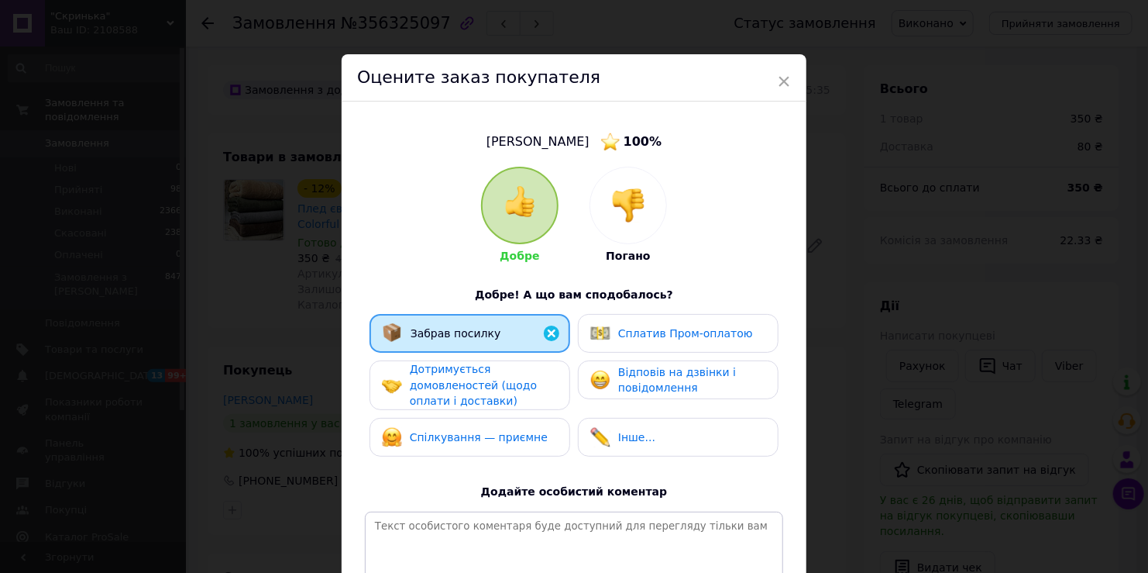
click at [434, 386] on span "Дотримується домовленостей (щодо оплати і доставки)" at bounding box center [473, 385] width 127 height 44
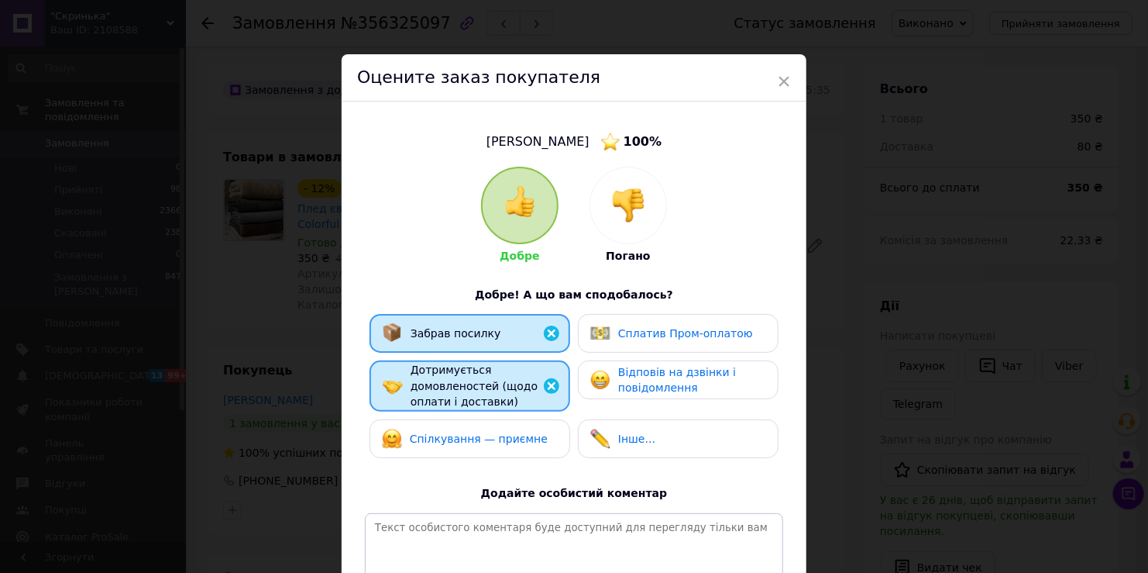
click at [436, 425] on div "Спілкування — приємне" at bounding box center [470, 438] width 201 height 39
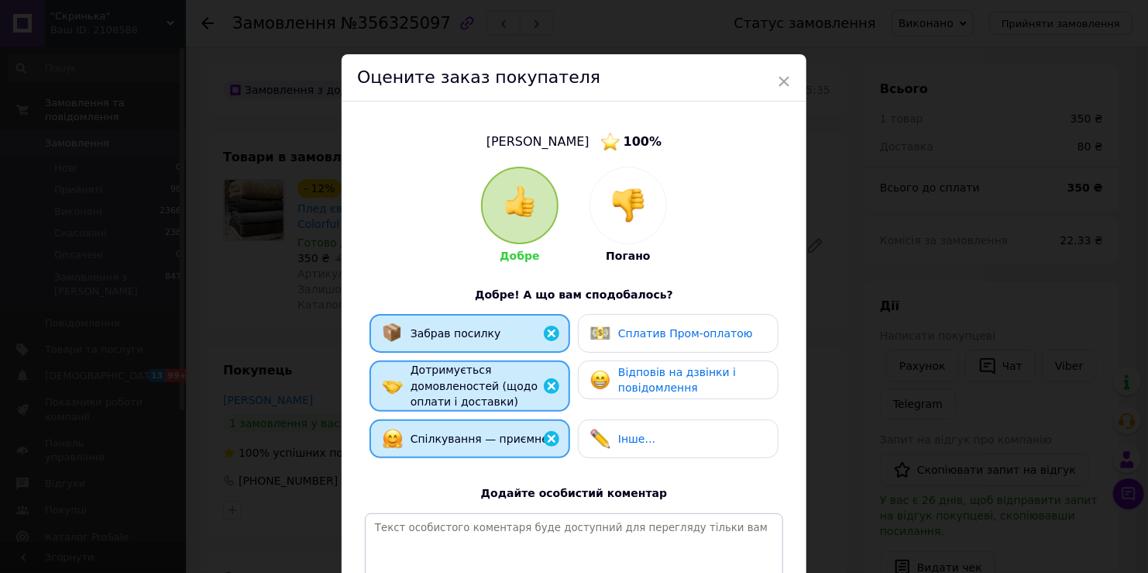
click at [621, 434] on span "Інше..." at bounding box center [636, 438] width 37 height 12
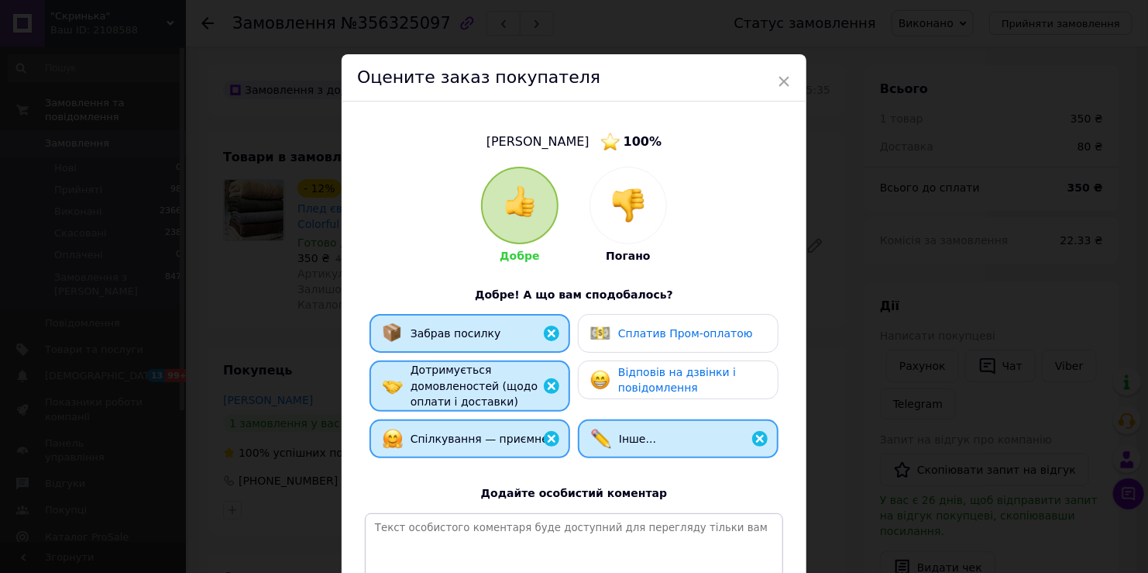
click at [618, 386] on span "Відповів на дзвінки і повідомлення" at bounding box center [677, 380] width 118 height 29
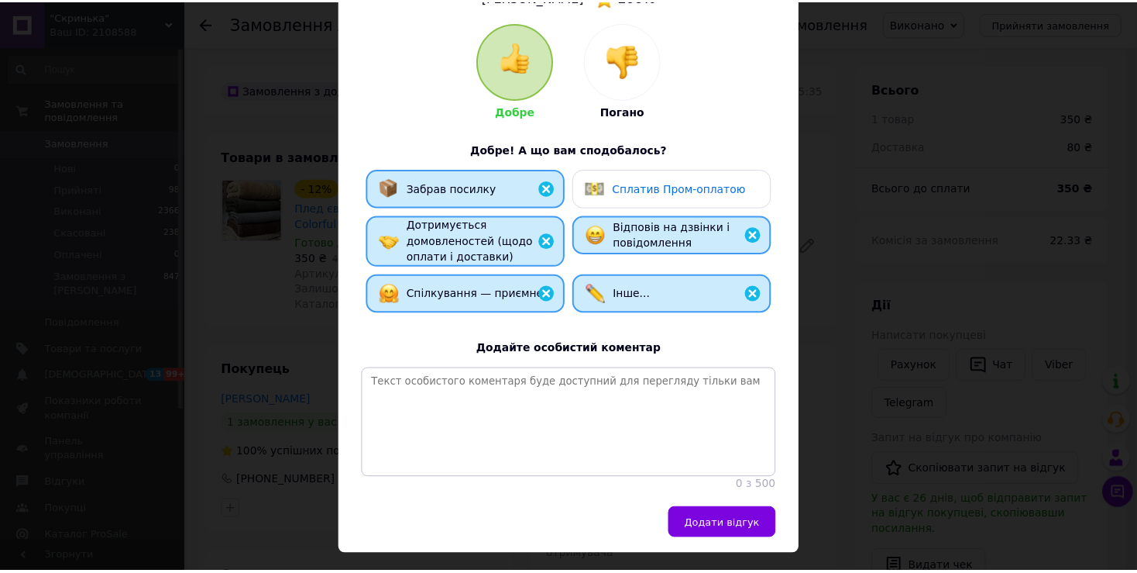
scroll to position [155, 0]
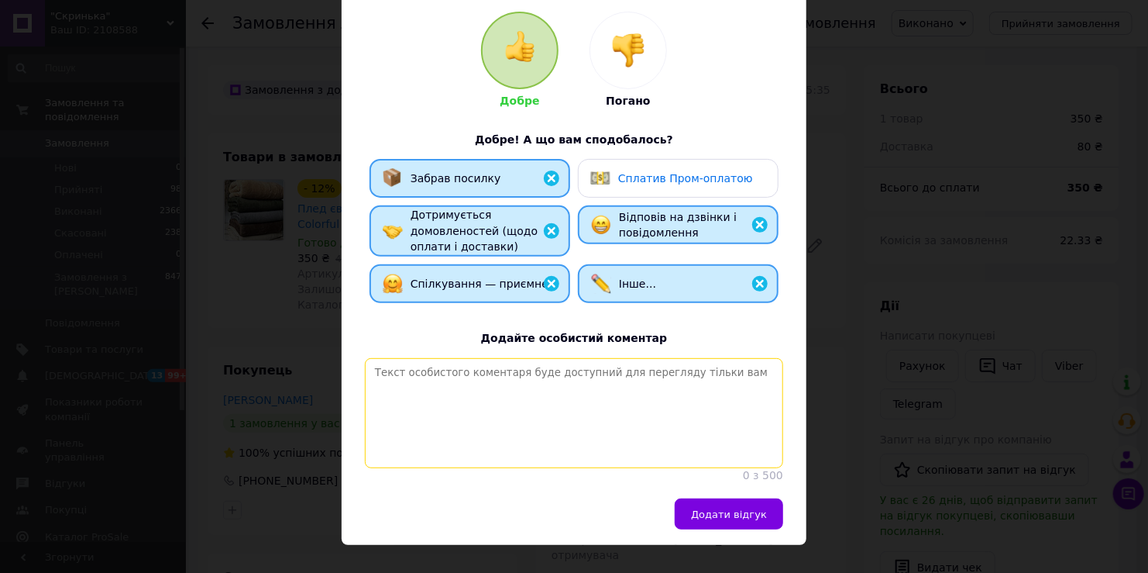
click at [612, 428] on textarea at bounding box center [574, 413] width 418 height 110
paste textarea "Зосим Валентина Григорівна"
drag, startPoint x: 488, startPoint y: 388, endPoint x: 583, endPoint y: 405, distance: 96.0
click at [583, 405] on textarea "Зосим Валентина Григорівна" at bounding box center [574, 413] width 418 height 110
drag, startPoint x: 365, startPoint y: 378, endPoint x: 625, endPoint y: 401, distance: 261.3
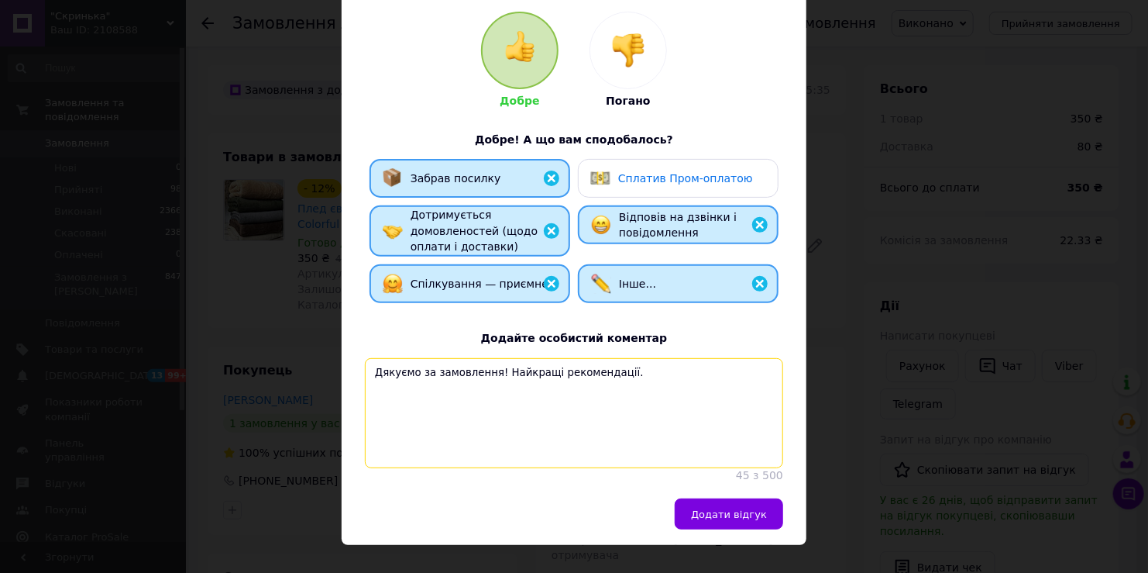
click at [625, 401] on textarea "Дякуємо за замовлення! Найкращі рекомендації." at bounding box center [574, 413] width 418 height 110
type textarea "Дякуємо за замовлення! Найкращі рекомендації."
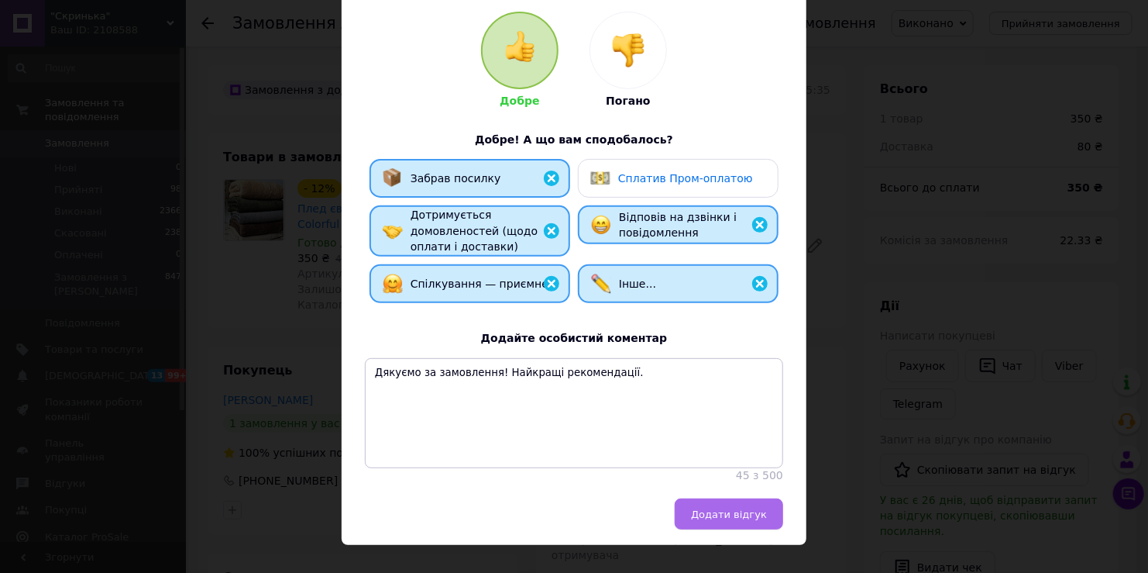
click at [710, 520] on span "Додати відгук" at bounding box center [729, 514] width 76 height 12
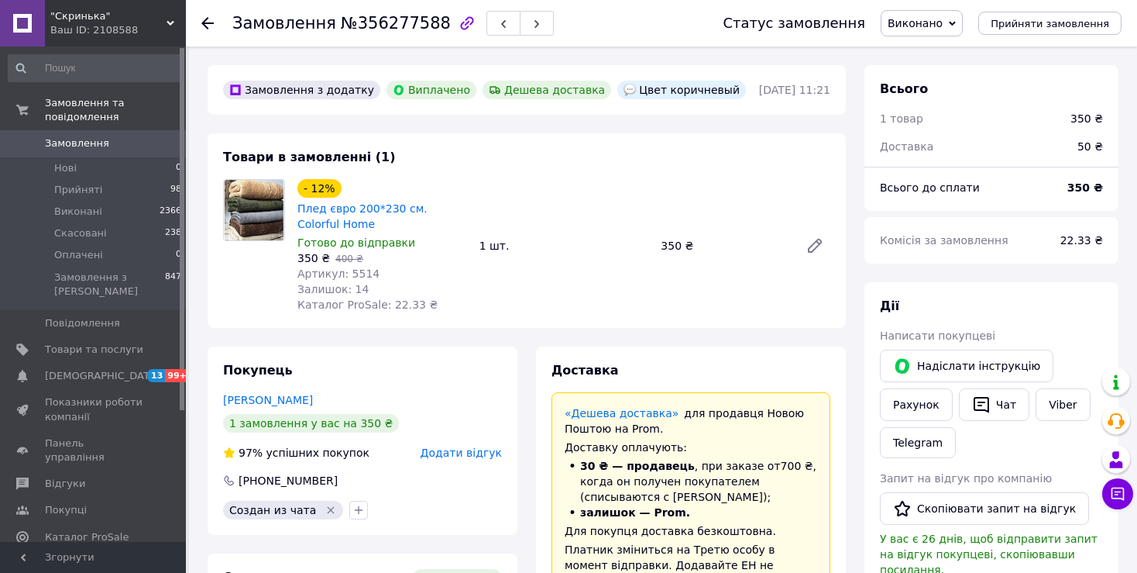
click at [439, 453] on span "Додати відгук" at bounding box center [461, 452] width 81 height 12
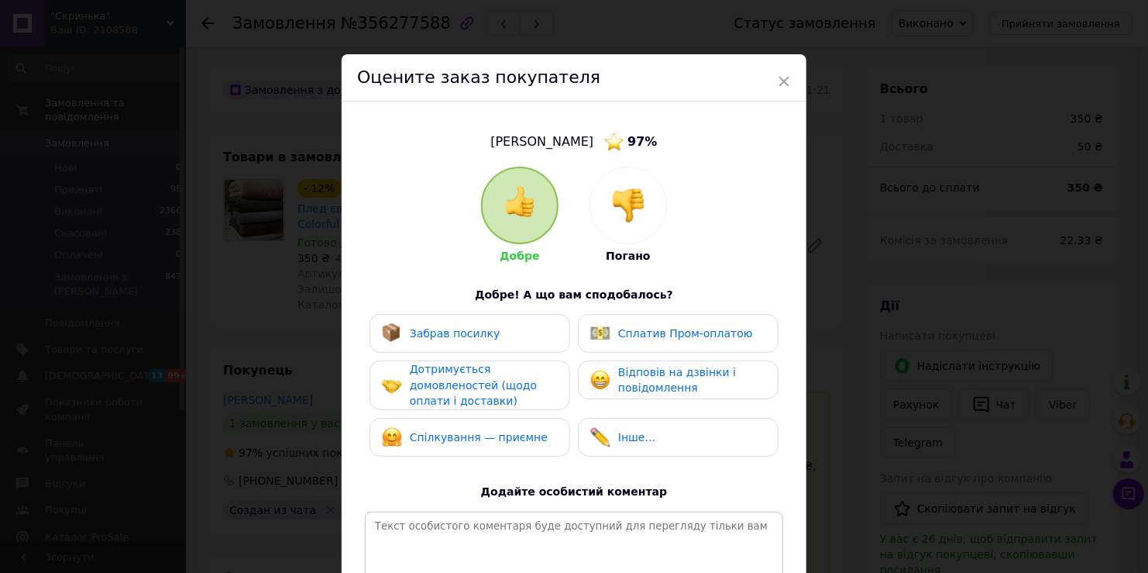
click at [452, 332] on span "Забрав посилку" at bounding box center [455, 333] width 91 height 12
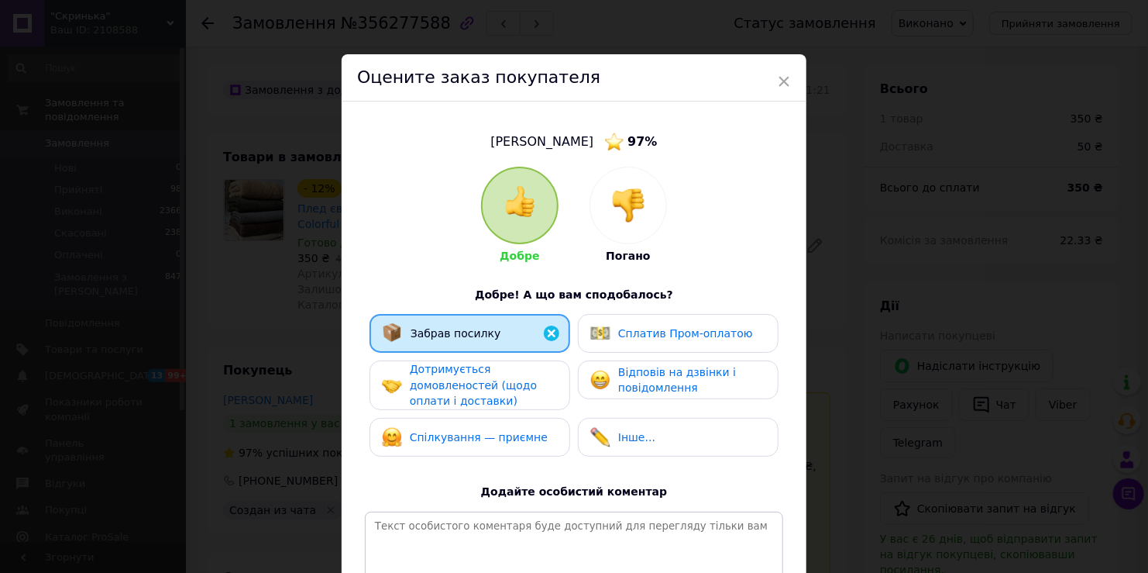
click at [445, 388] on span "Дотримується домовленостей (щодо оплати і доставки)" at bounding box center [473, 385] width 127 height 44
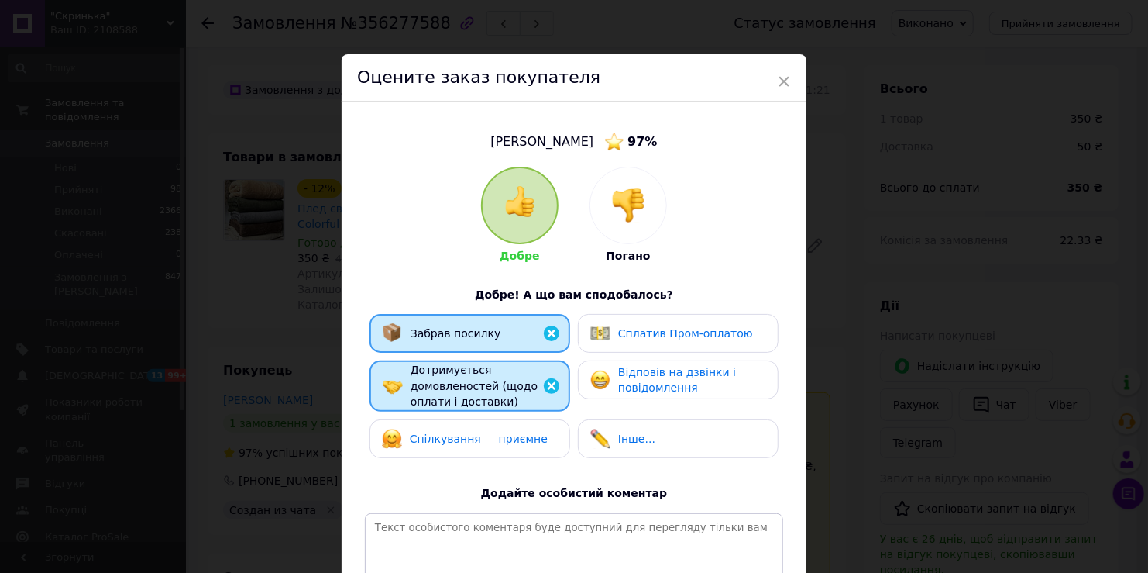
drag, startPoint x: 445, startPoint y: 437, endPoint x: 597, endPoint y: 444, distance: 151.2
click at [447, 437] on span "Спілкування — приємне" at bounding box center [479, 438] width 138 height 12
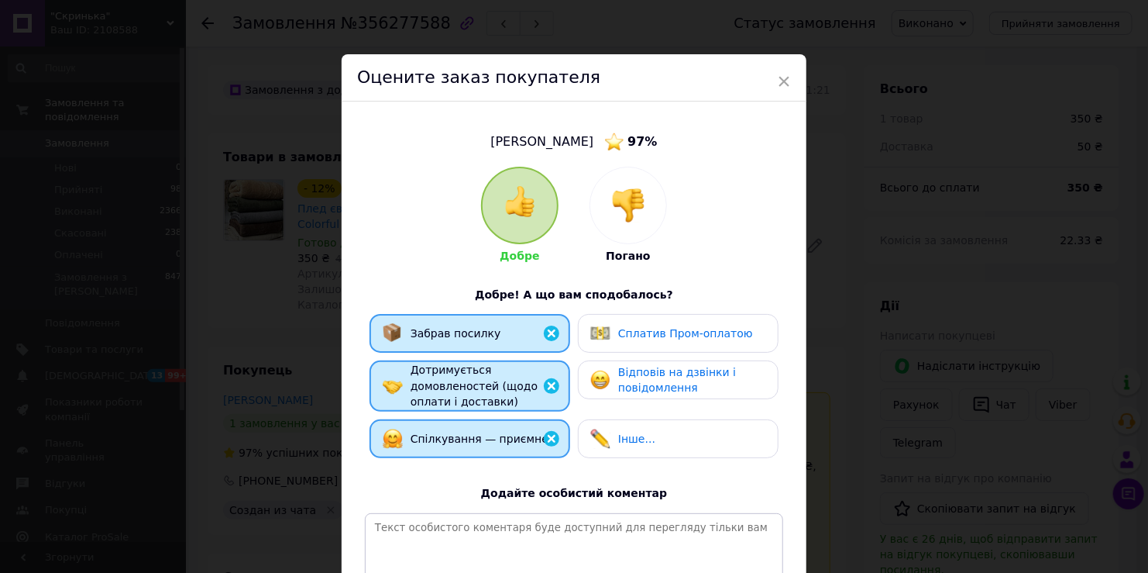
drag, startPoint x: 611, startPoint y: 439, endPoint x: 610, endPoint y: 418, distance: 21.0
click at [612, 439] on div "Інше..." at bounding box center [622, 438] width 65 height 20
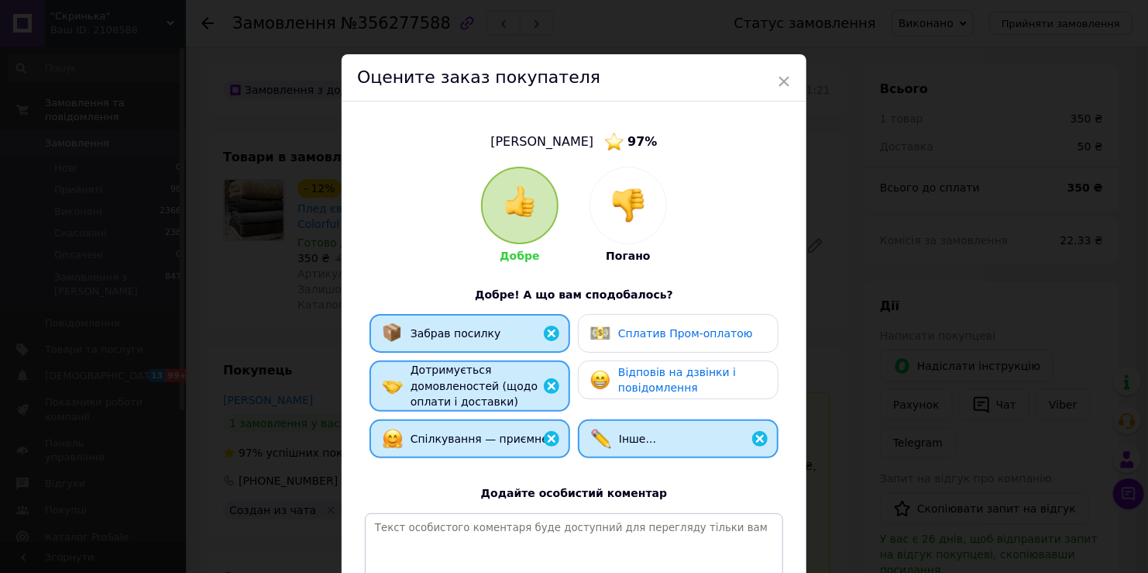
click at [610, 380] on div "Відповів на дзвінки і повідомлення" at bounding box center [677, 380] width 175 height 32
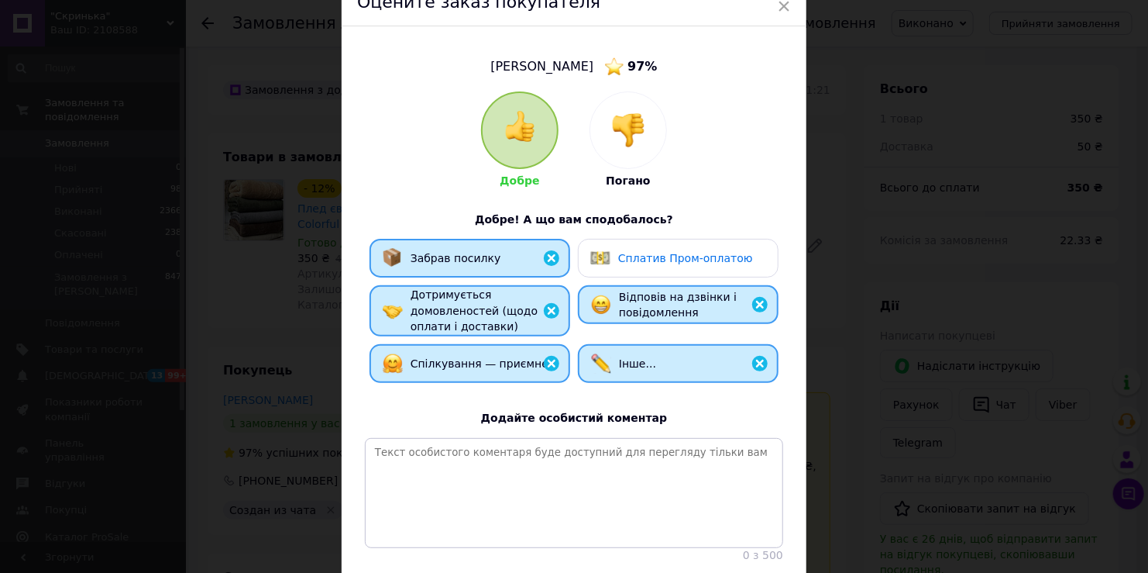
scroll to position [77, 0]
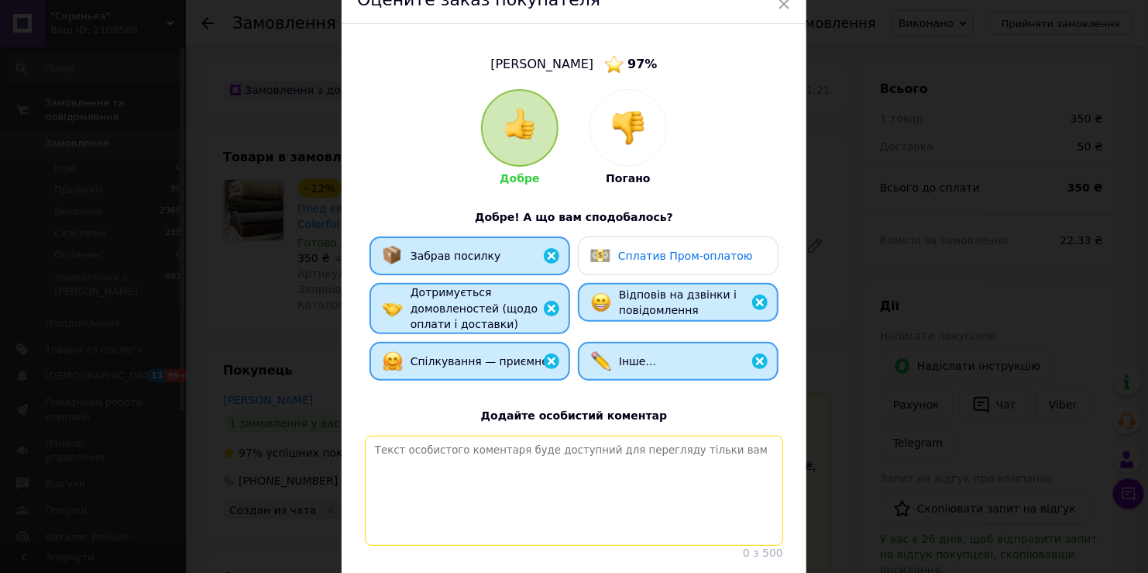
click at [592, 458] on textarea at bounding box center [574, 490] width 418 height 110
paste textarea "Дякуємо за замовлення! Найкращі рекомендації."
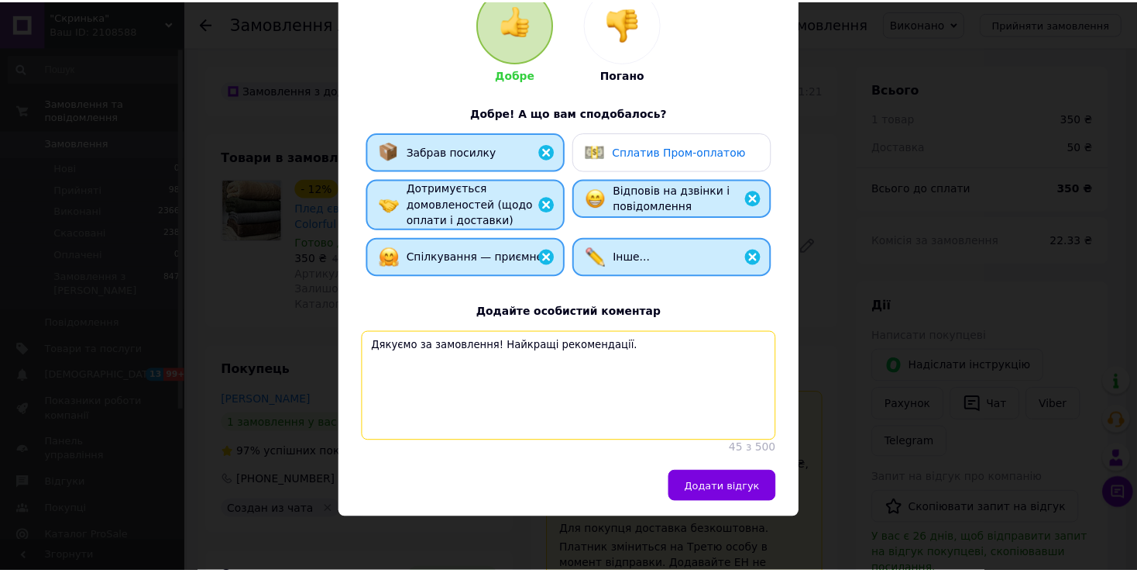
scroll to position [195, 0]
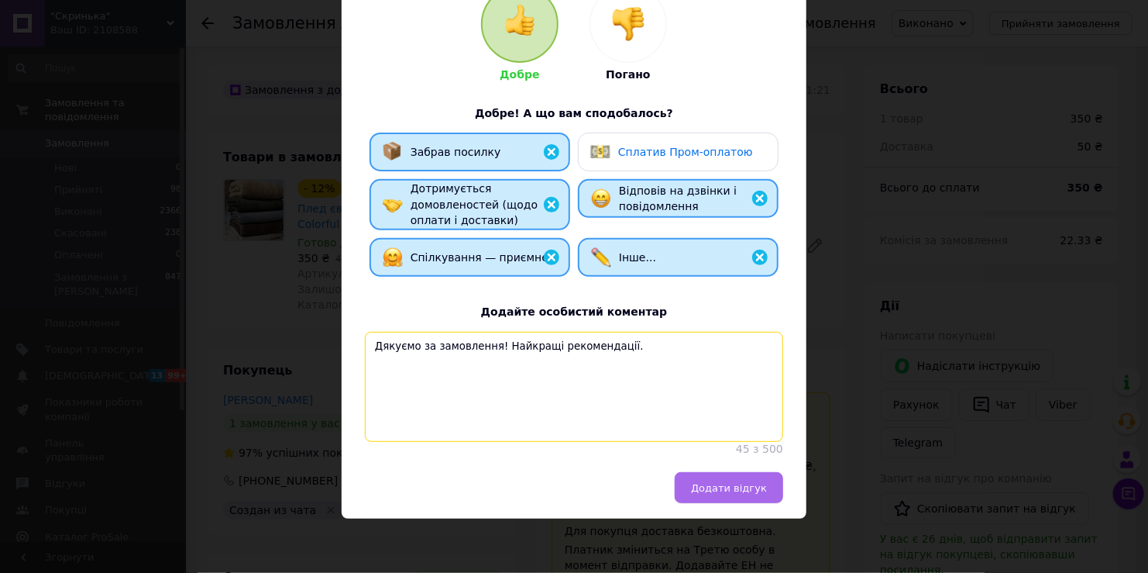
type textarea "Дякуємо за замовлення! Найкращі рекомендації."
click at [703, 487] on span "Додати відгук" at bounding box center [729, 488] width 76 height 12
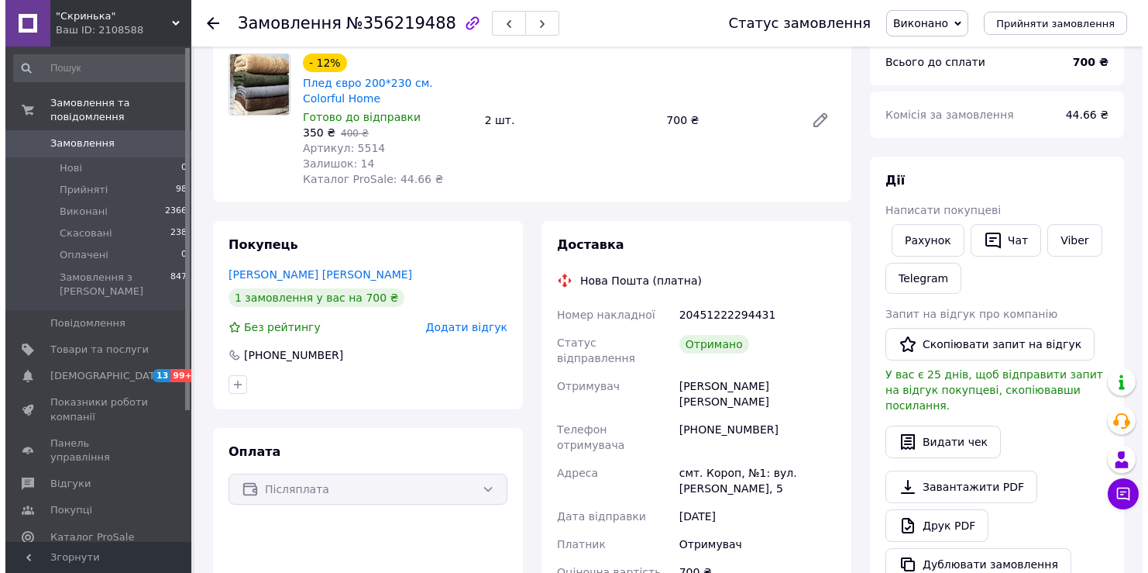
scroll to position [155, 0]
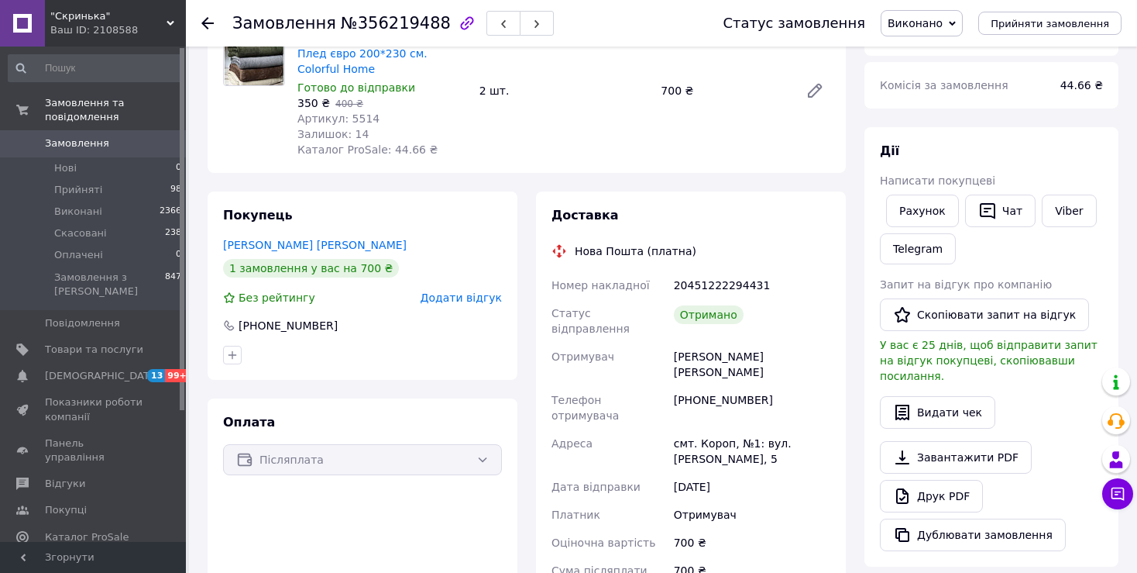
click at [463, 302] on span "Додати відгук" at bounding box center [461, 297] width 81 height 12
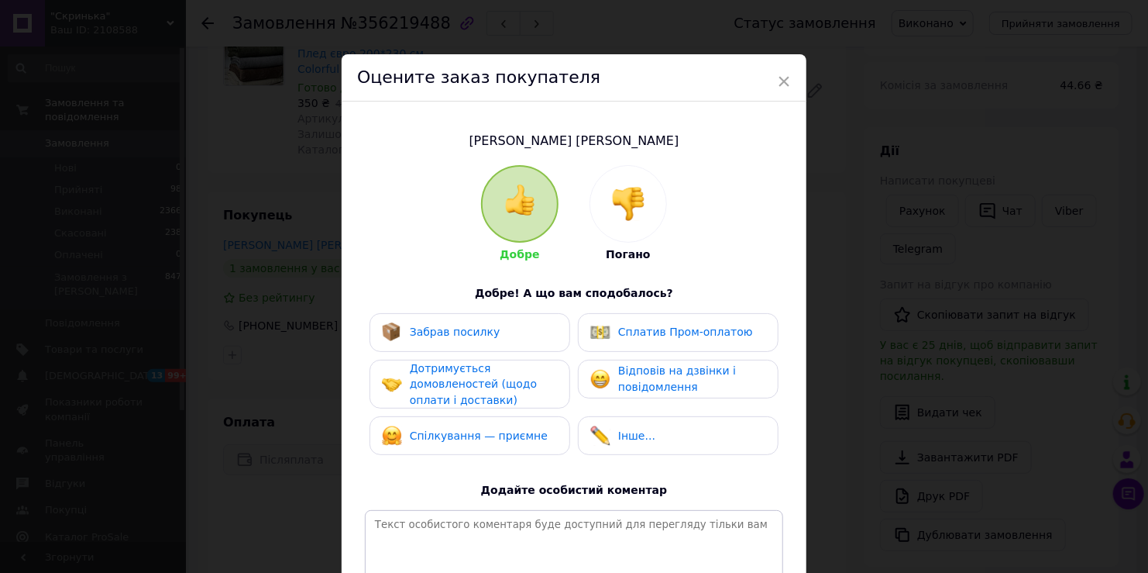
click at [461, 341] on div "Забрав посилку" at bounding box center [441, 332] width 119 height 20
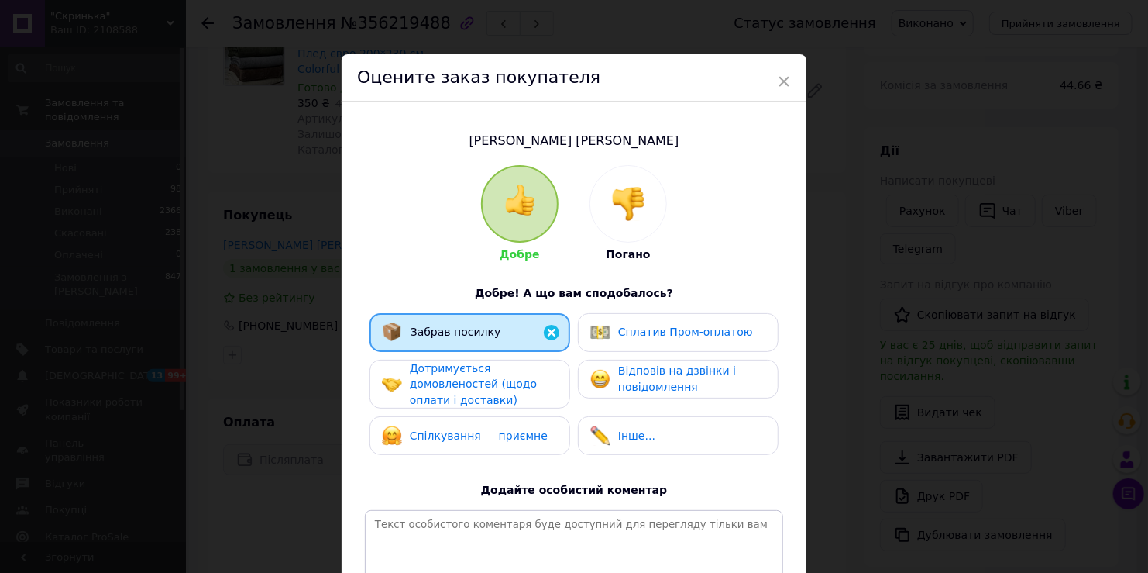
drag, startPoint x: 457, startPoint y: 371, endPoint x: 457, endPoint y: 399, distance: 27.9
click at [457, 372] on span "Дотримується домовленостей (щодо оплати і доставки)" at bounding box center [473, 384] width 127 height 44
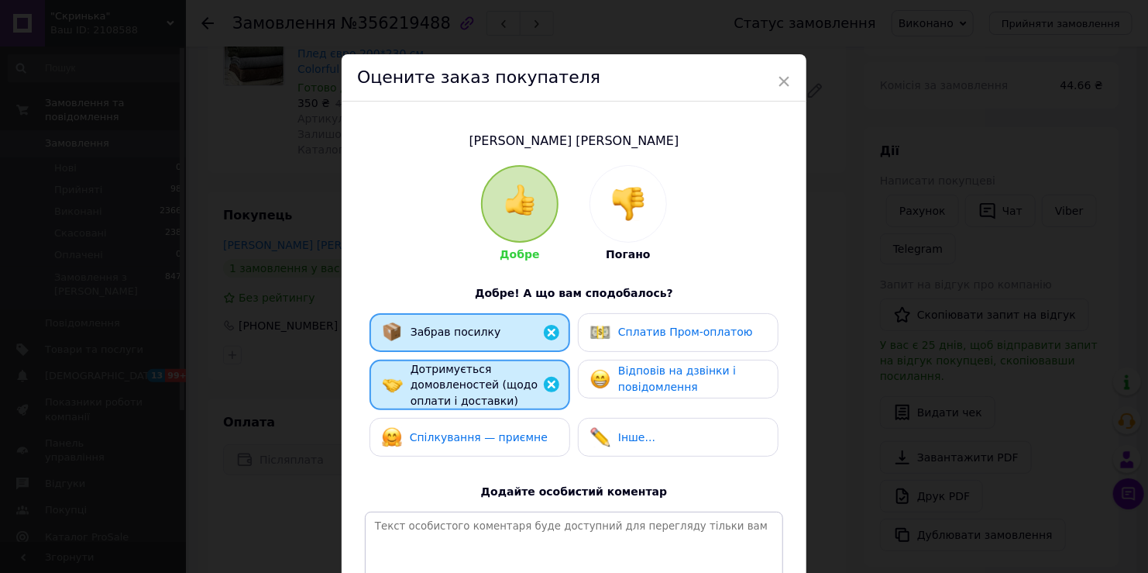
click at [457, 418] on div "Спілкування — приємне" at bounding box center [470, 437] width 201 height 39
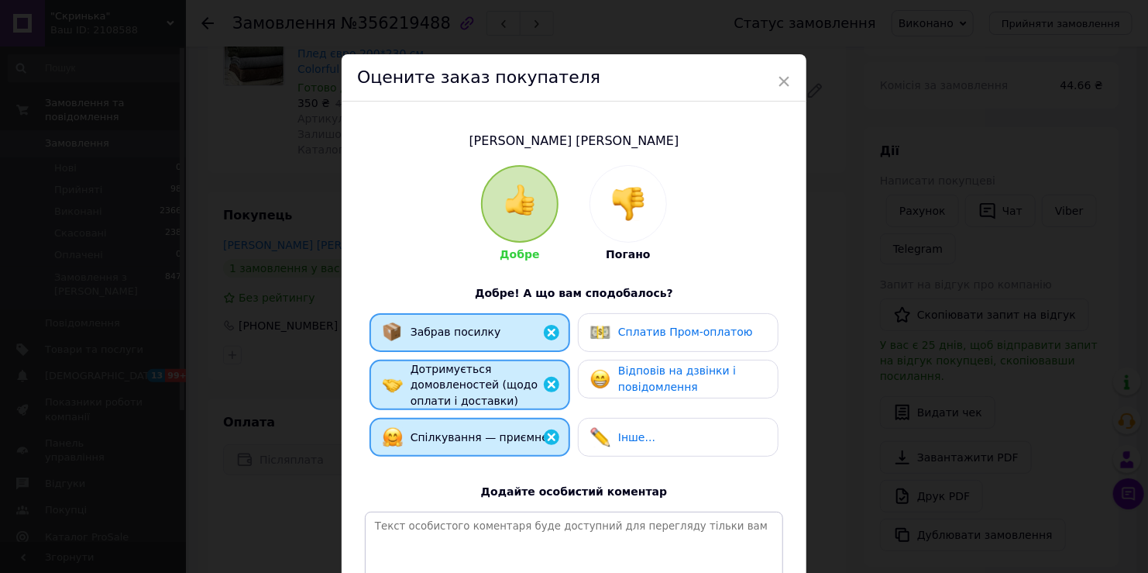
click at [608, 432] on div "Інше..." at bounding box center [622, 437] width 65 height 20
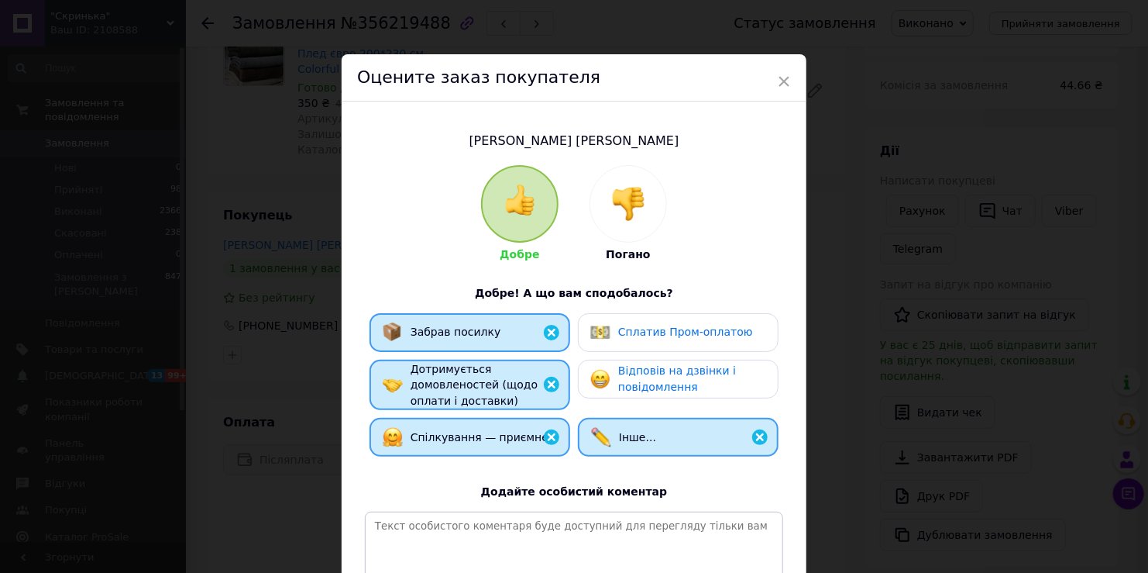
click at [619, 388] on span "Відповів на дзвінки і повідомлення" at bounding box center [677, 378] width 118 height 29
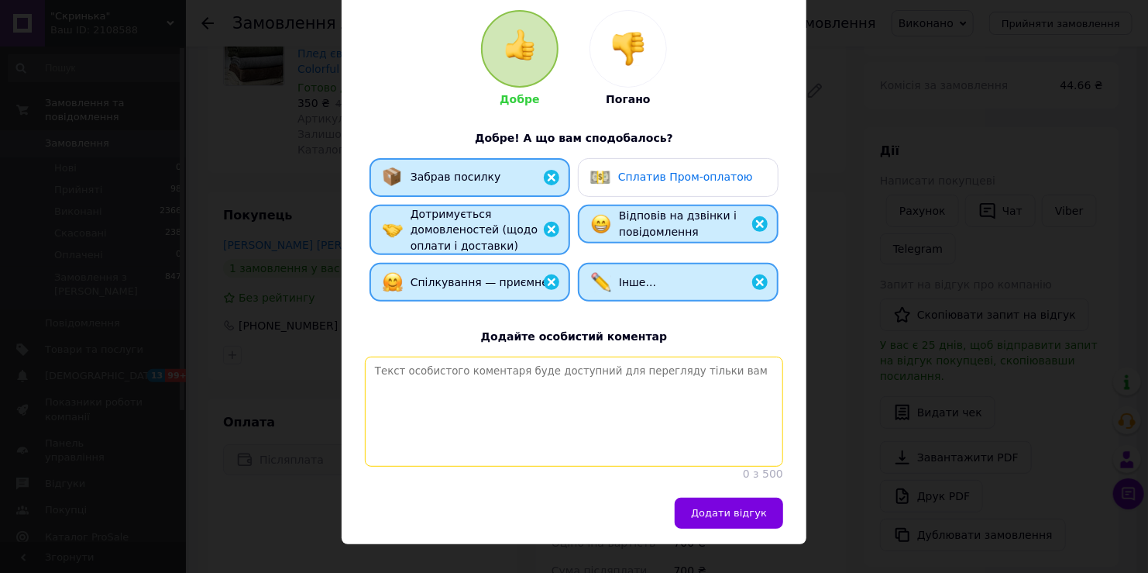
click at [604, 395] on textarea at bounding box center [574, 411] width 418 height 110
paste textarea "Дякуємо за замовлення! Найкращі рекомендації."
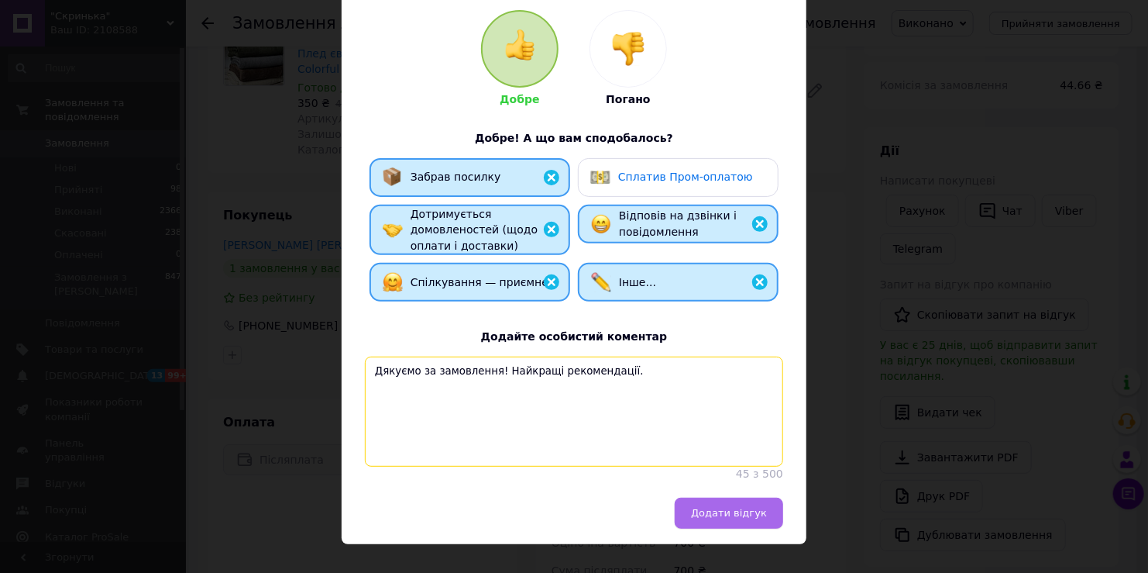
type textarea "Дякуємо за замовлення! Найкращі рекомендації."
click at [732, 518] on span "Додати відгук" at bounding box center [729, 513] width 76 height 12
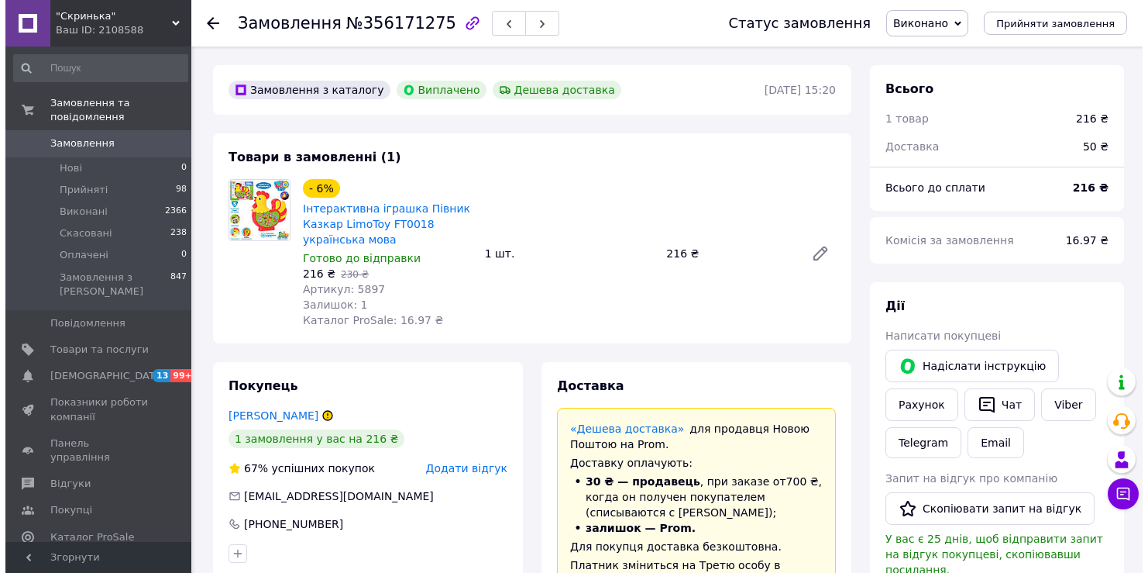
scroll to position [87, 0]
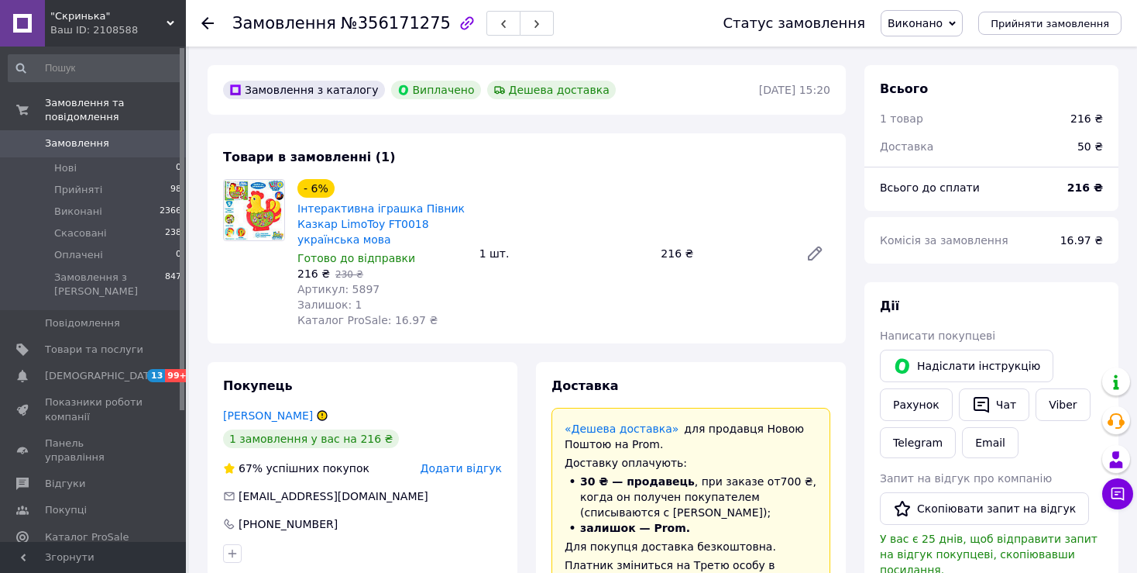
click at [473, 468] on span "Додати відгук" at bounding box center [461, 468] width 81 height 12
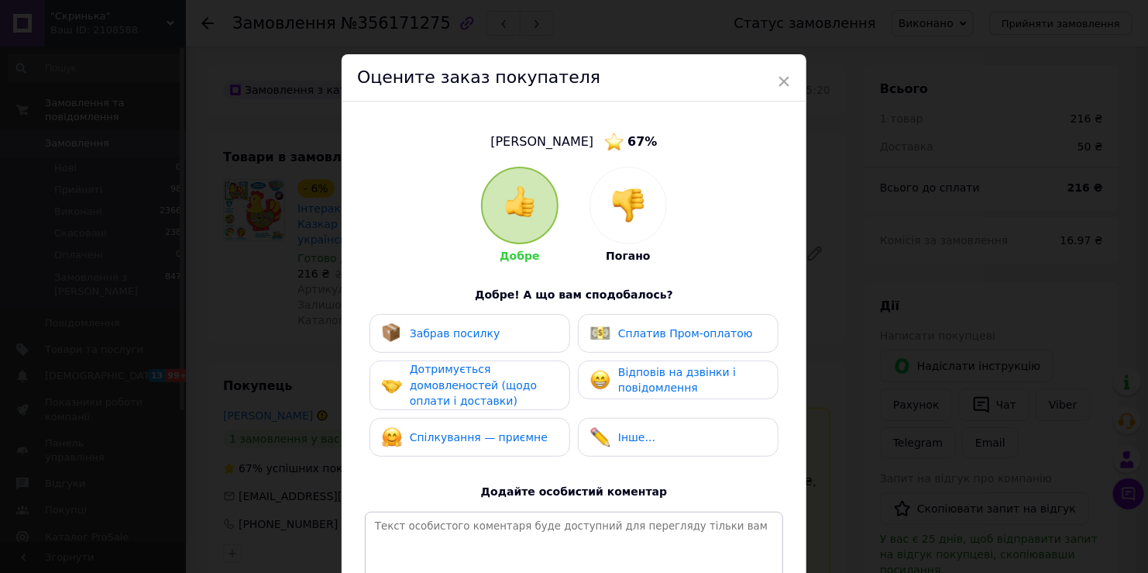
click at [428, 318] on div "Забрав посилку" at bounding box center [470, 333] width 201 height 39
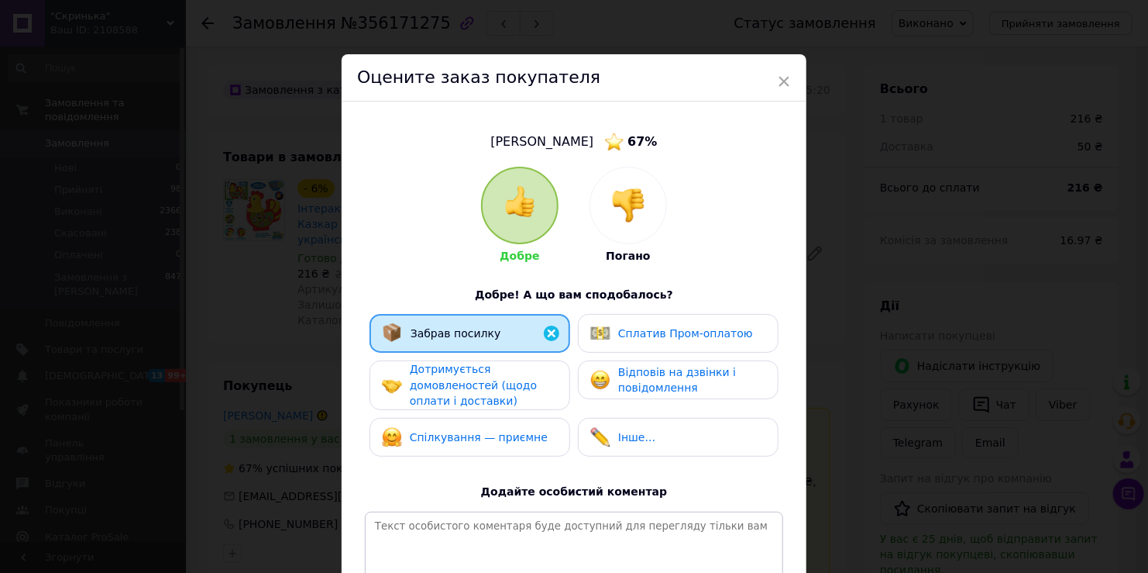
click at [428, 371] on span "Дотримується домовленостей (щодо оплати і доставки)" at bounding box center [473, 385] width 127 height 44
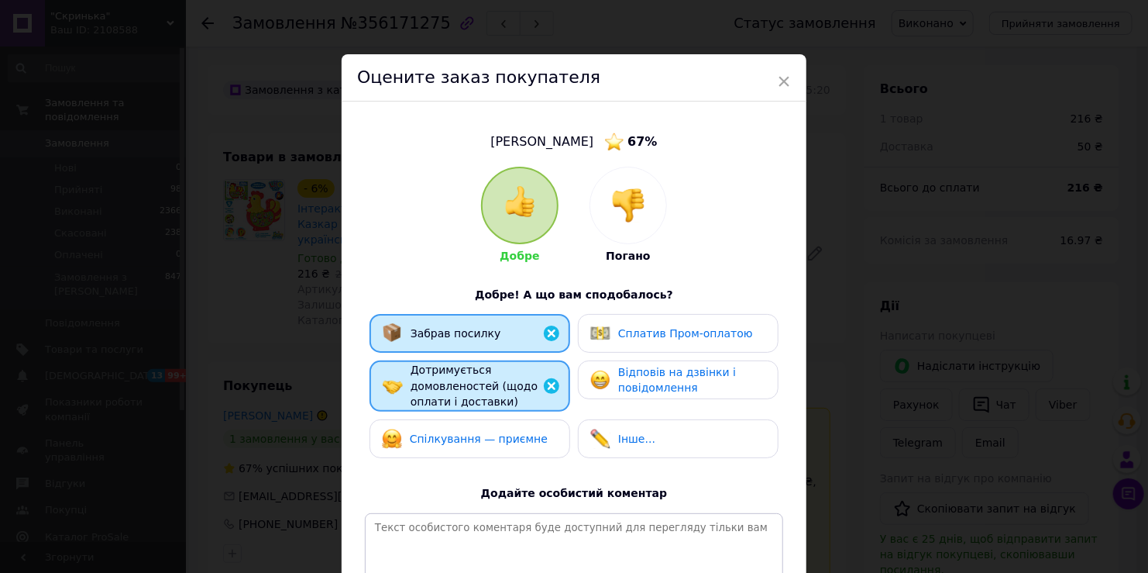
click at [443, 434] on span "Спілкування — приємне" at bounding box center [479, 438] width 138 height 12
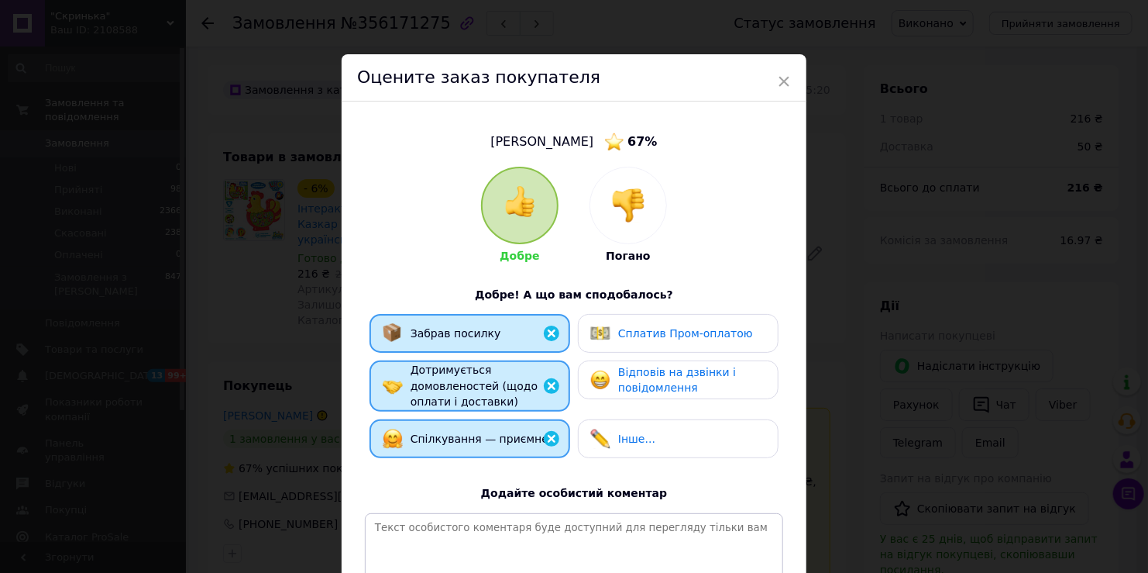
click at [565, 436] on div "Спілкування — приємне" at bounding box center [470, 438] width 201 height 39
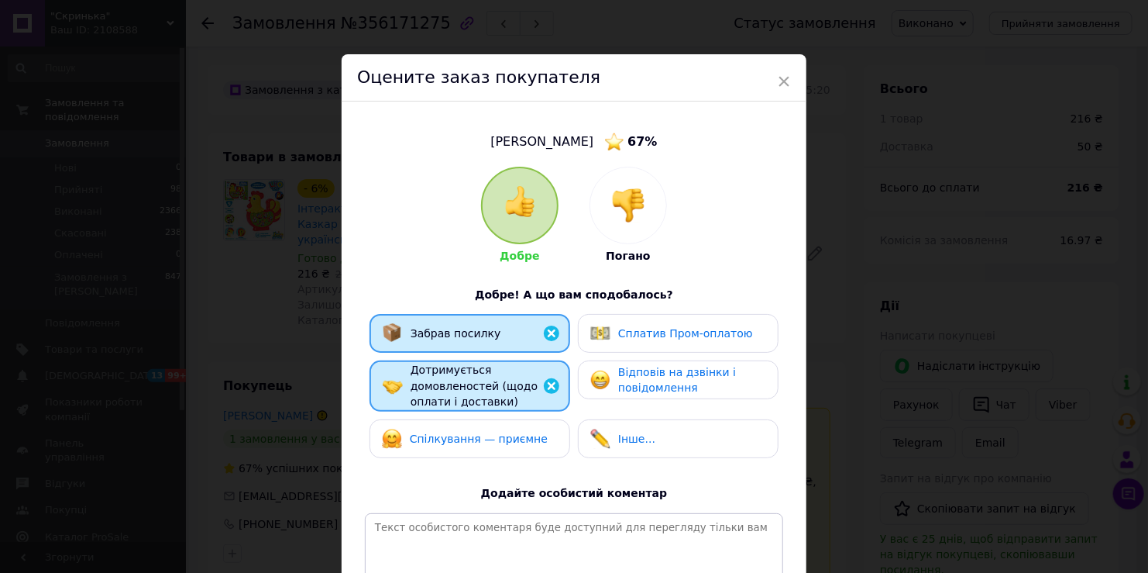
click at [594, 441] on img at bounding box center [600, 438] width 20 height 20
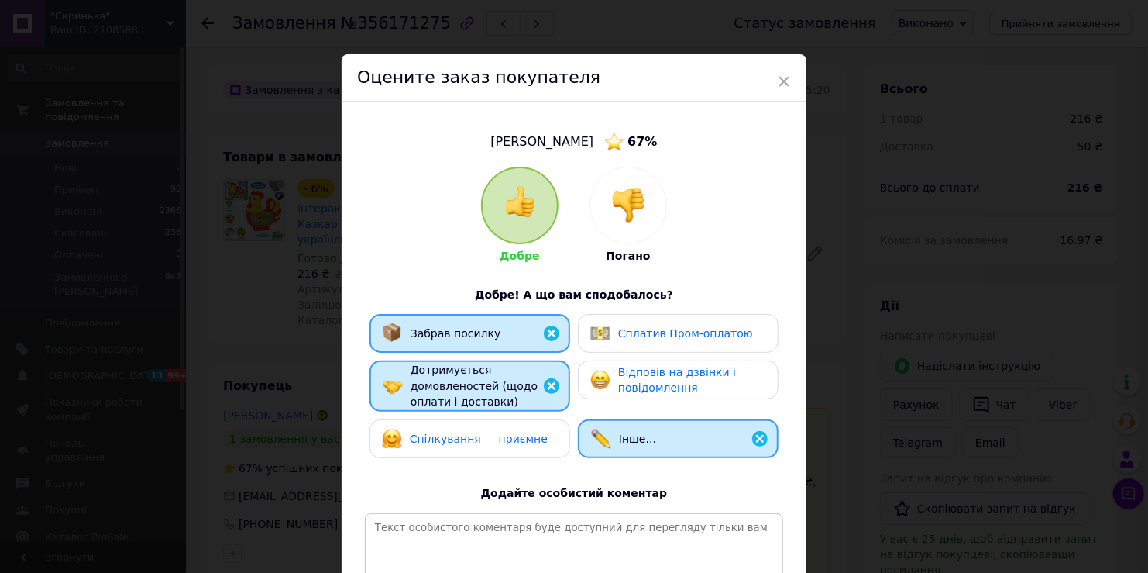
drag, startPoint x: 538, startPoint y: 432, endPoint x: 597, endPoint y: 407, distance: 63.9
click at [539, 431] on div "Спілкування — приємне" at bounding box center [470, 438] width 176 height 20
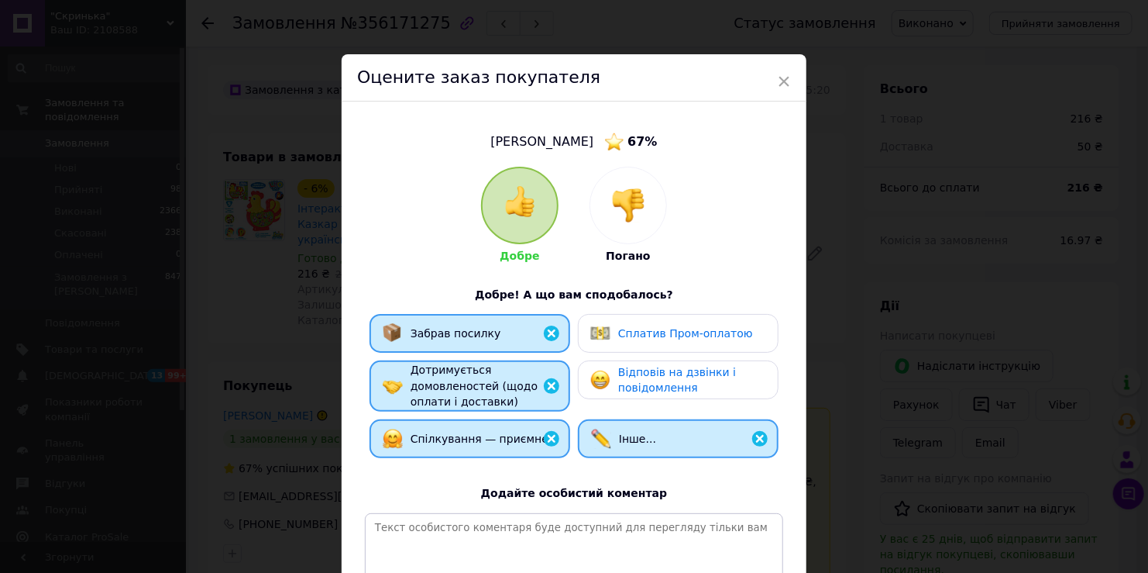
click at [618, 387] on span "Відповів на дзвінки і повідомлення" at bounding box center [677, 380] width 118 height 29
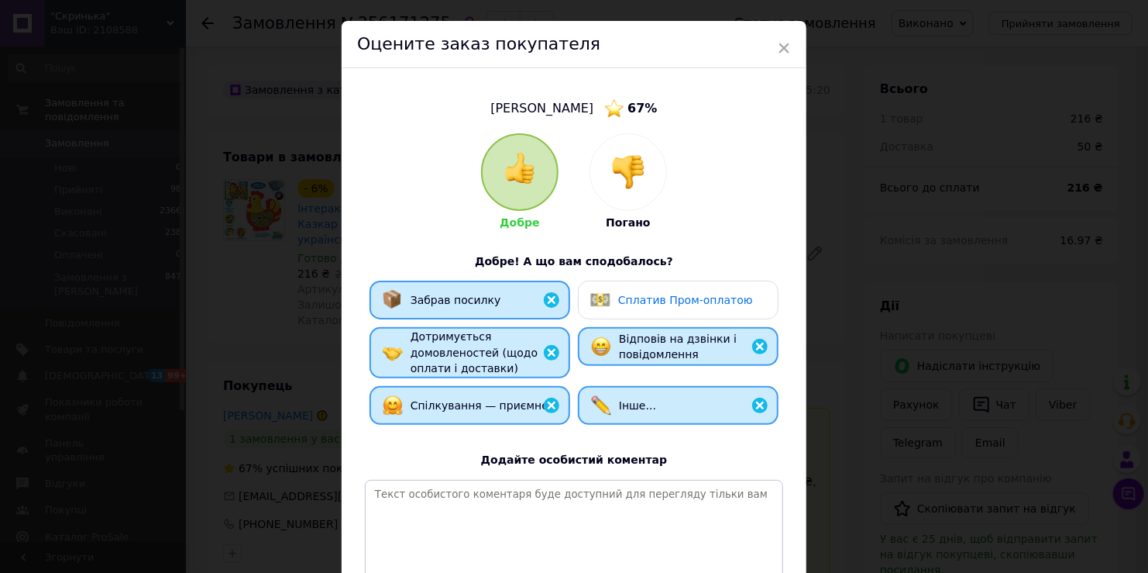
scroll to position [77, 0]
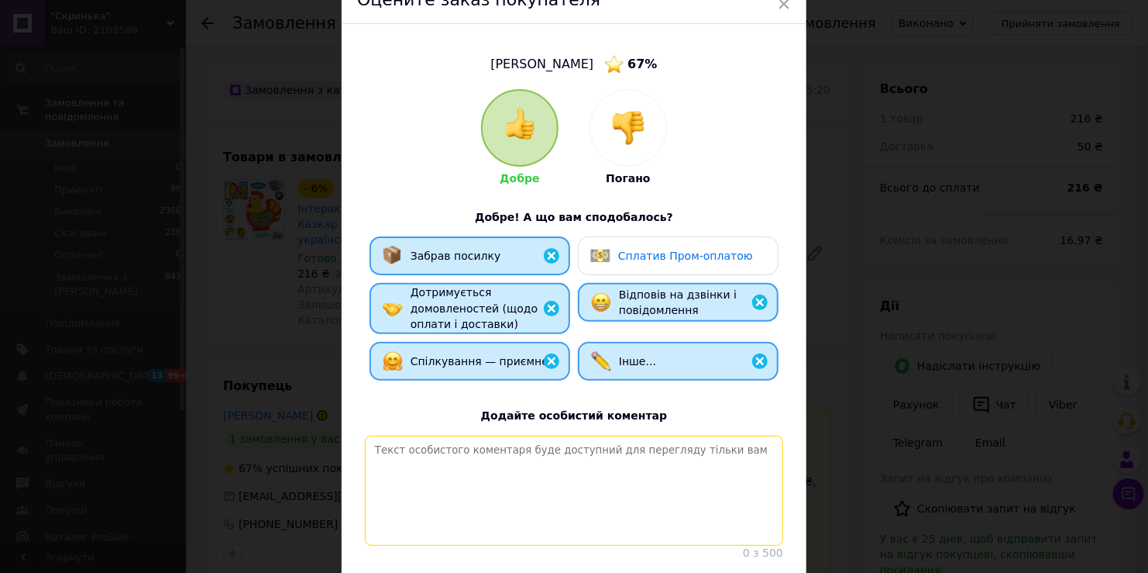
click at [546, 454] on textarea at bounding box center [574, 490] width 418 height 110
paste textarea "Дякуємо за замовлення! Найкращі рекомендації."
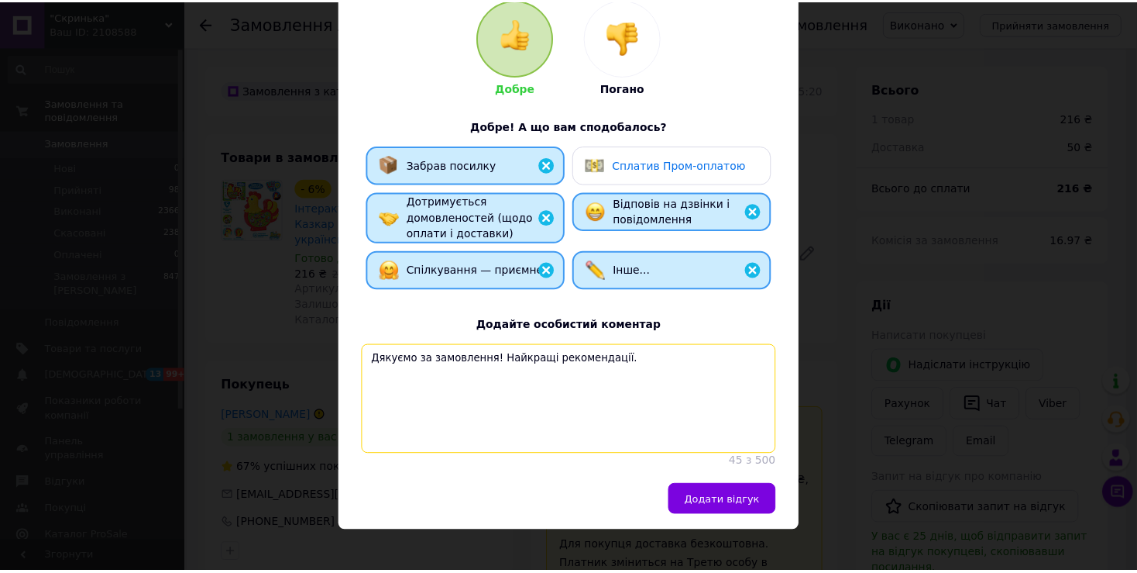
scroll to position [195, 0]
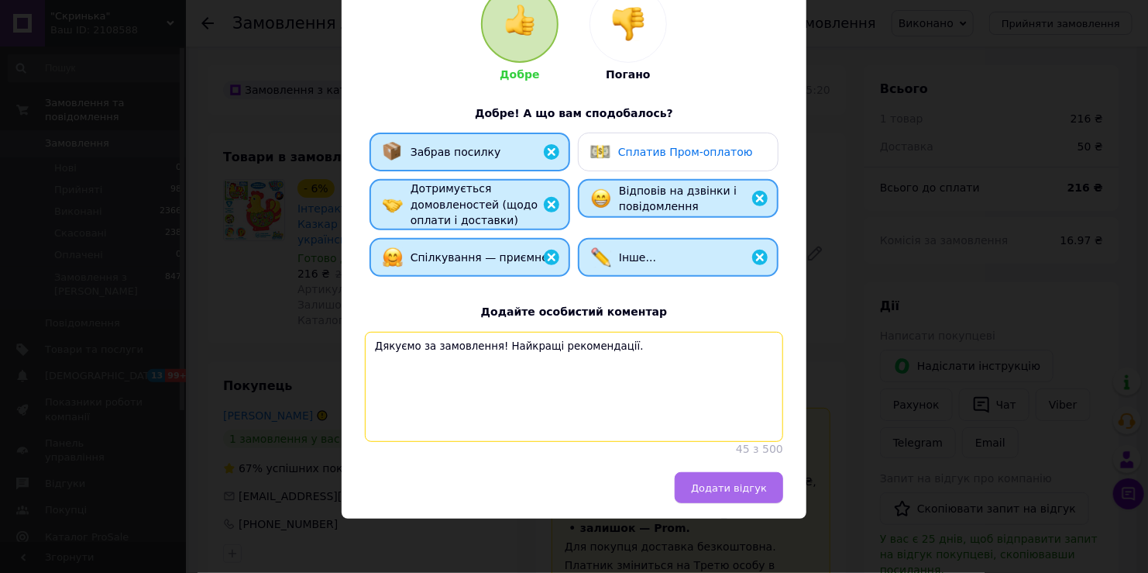
type textarea "Дякуємо за замовлення! Найкращі рекомендації."
click at [712, 484] on span "Додати відгук" at bounding box center [729, 488] width 76 height 12
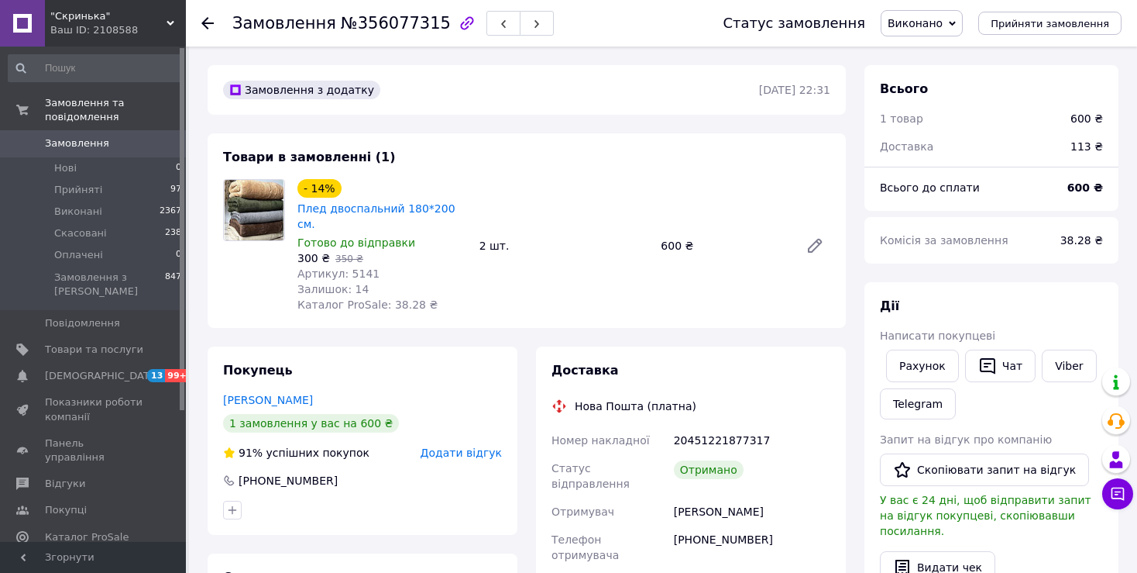
click at [476, 446] on span "Додати відгук" at bounding box center [461, 452] width 81 height 12
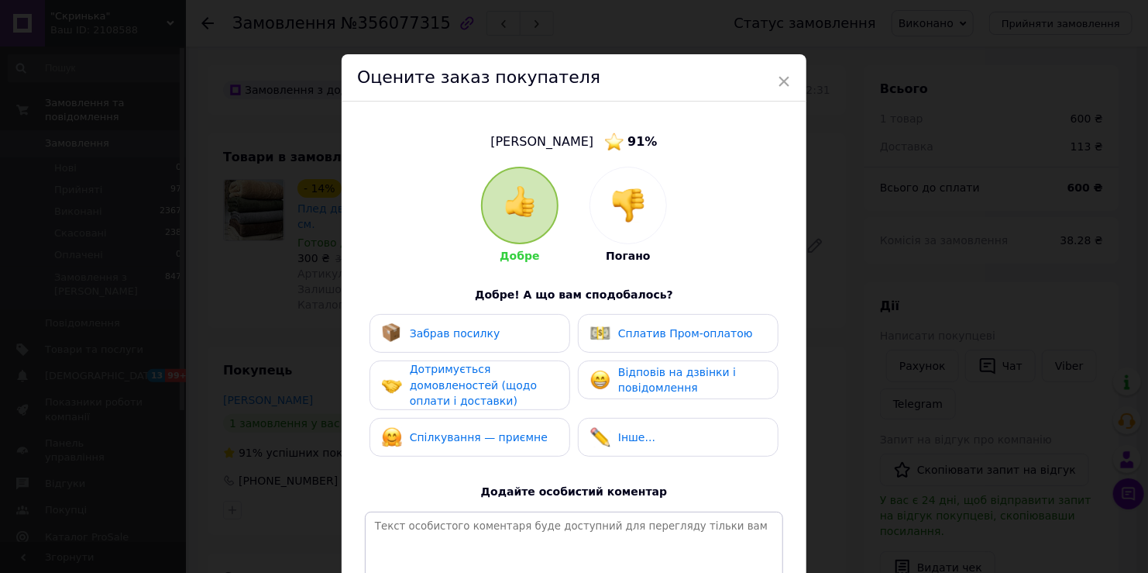
click at [417, 334] on span "Забрав посилку" at bounding box center [455, 333] width 91 height 12
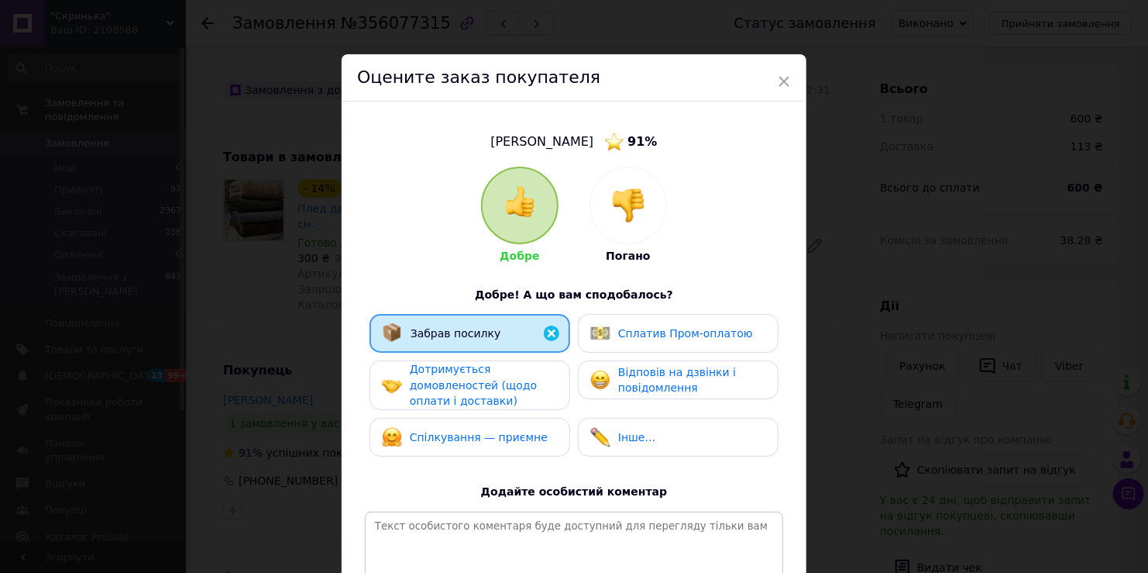
click at [421, 399] on span "Дотримується домовленостей (щодо оплати і доставки)" at bounding box center [473, 385] width 127 height 44
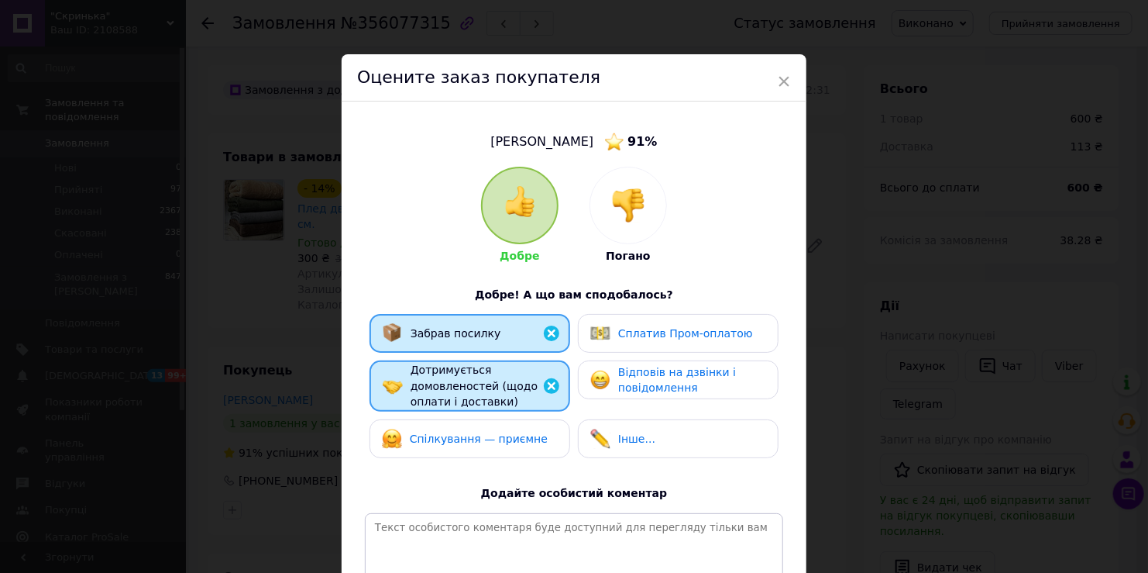
click at [439, 454] on div "Спілкування — приємне" at bounding box center [470, 438] width 201 height 39
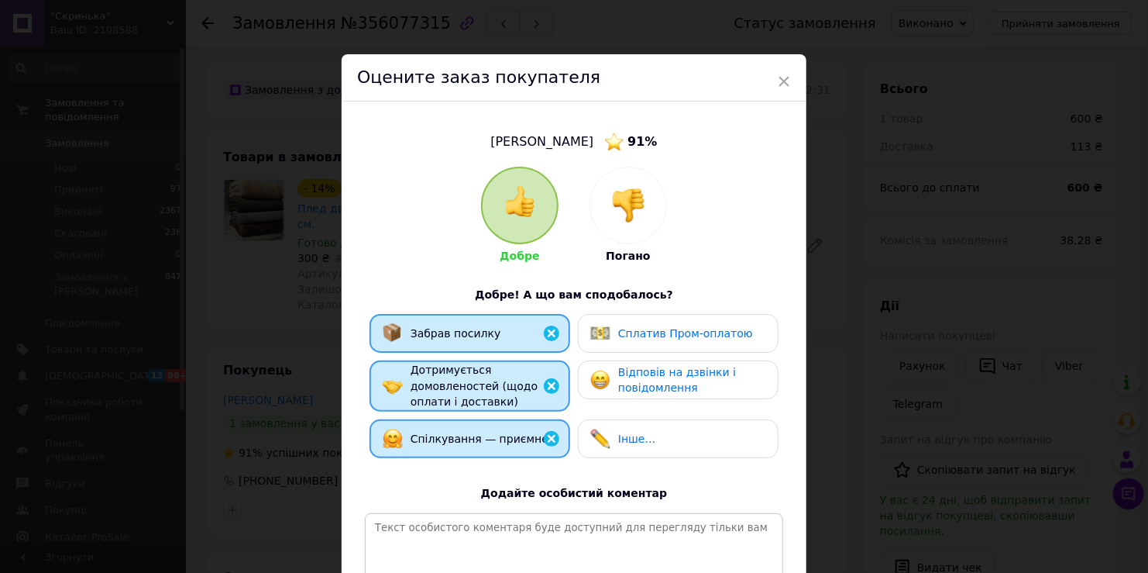
click at [614, 443] on div "Інше..." at bounding box center [622, 438] width 65 height 20
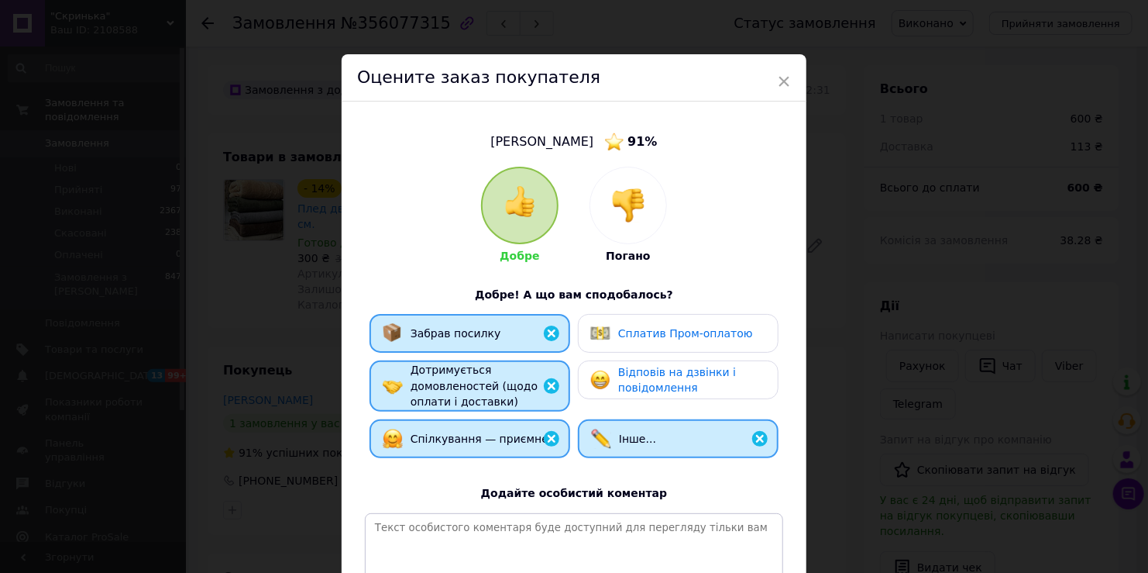
click at [628, 384] on span "Відповів на дзвінки і повідомлення" at bounding box center [677, 380] width 118 height 29
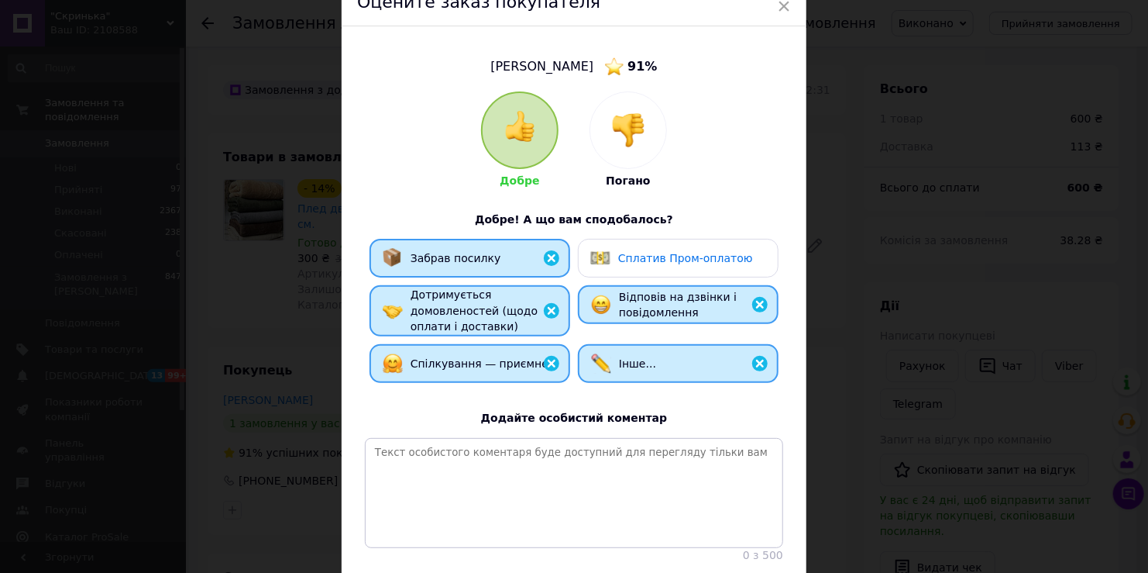
scroll to position [77, 0]
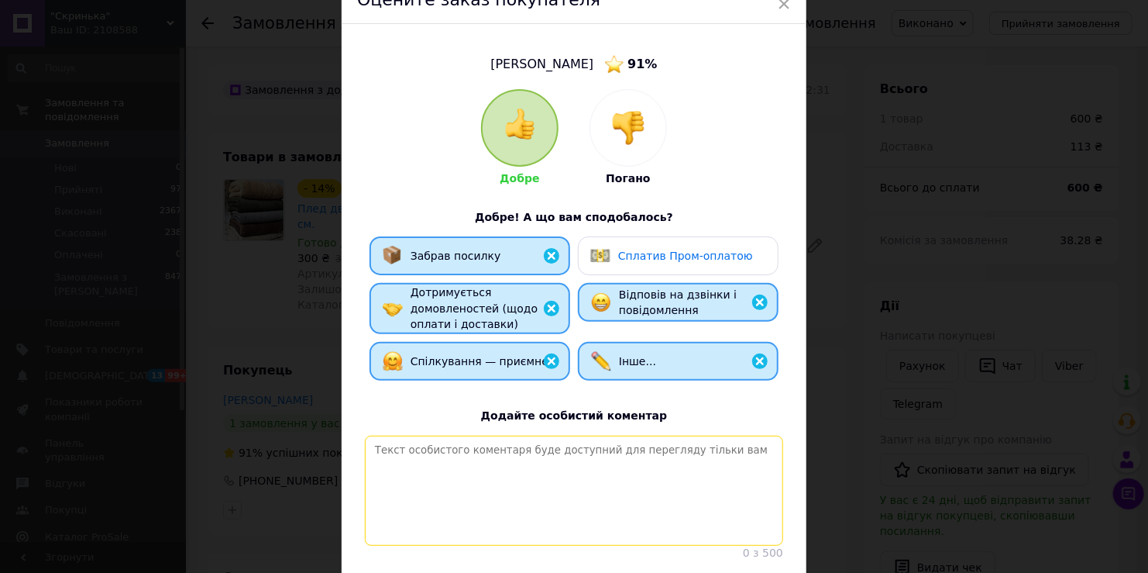
click at [610, 475] on textarea at bounding box center [574, 490] width 418 height 110
paste textarea "Дякуємо за замовлення! Найкращі рекомендації."
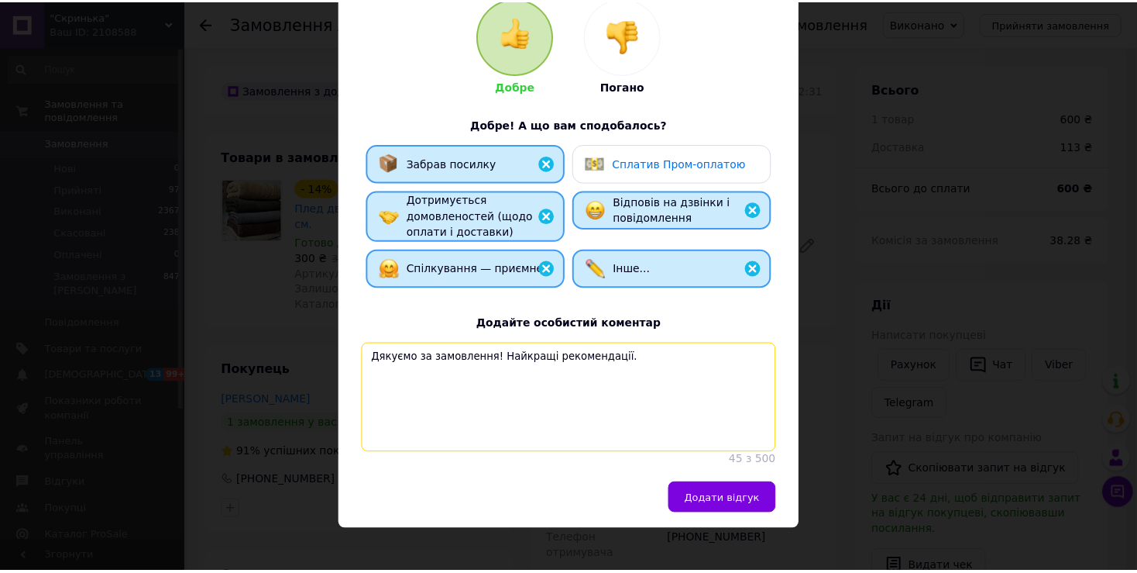
scroll to position [195, 0]
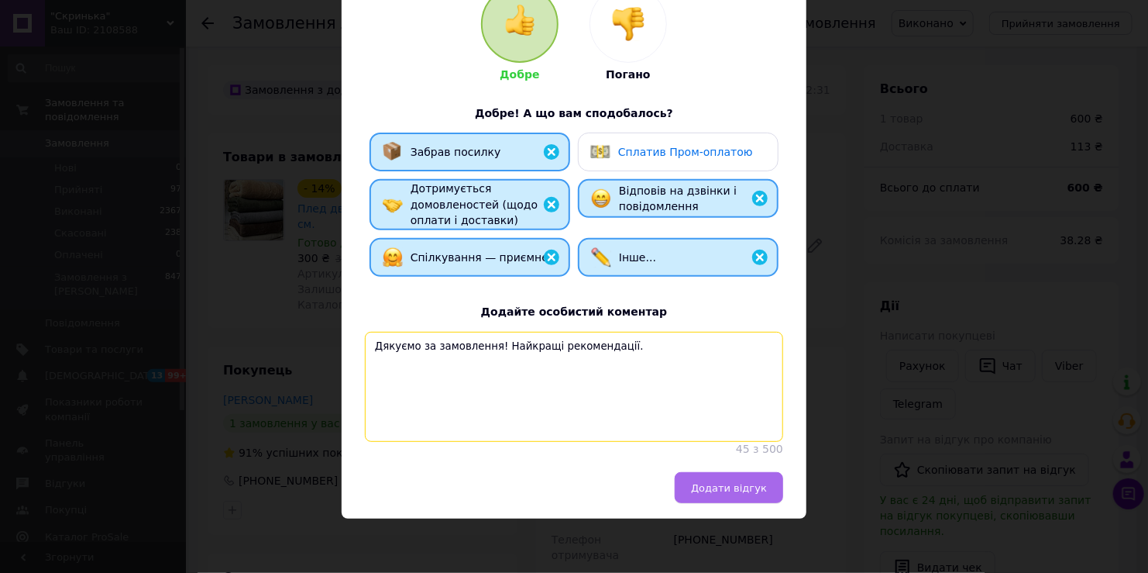
type textarea "Дякуємо за замовлення! Найкращі рекомендації."
click at [692, 480] on button "Додати відгук" at bounding box center [729, 487] width 108 height 31
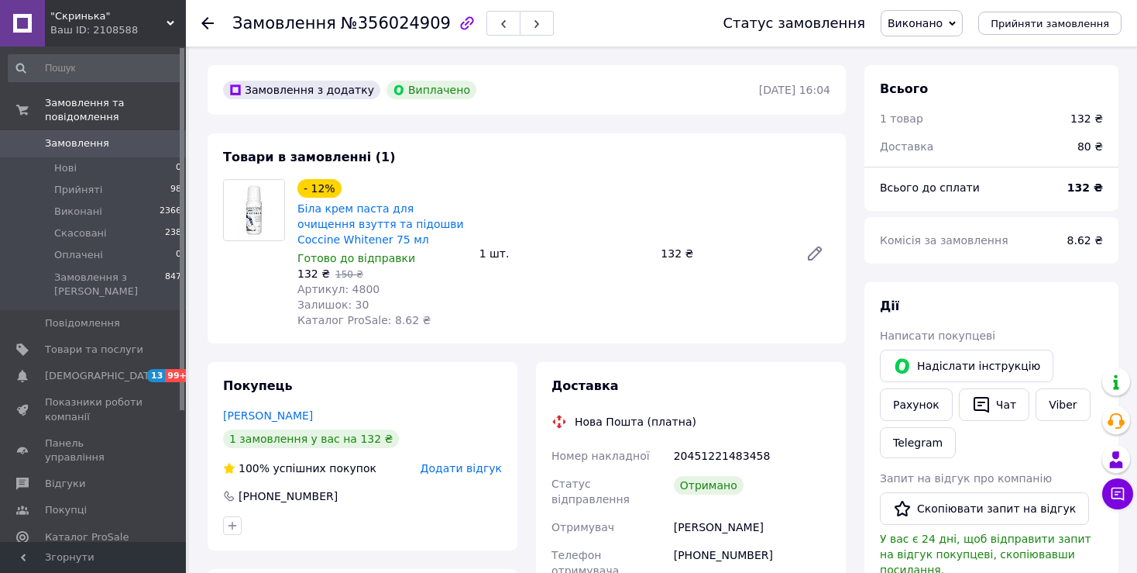
click at [476, 469] on span "Додати відгук" at bounding box center [461, 468] width 81 height 12
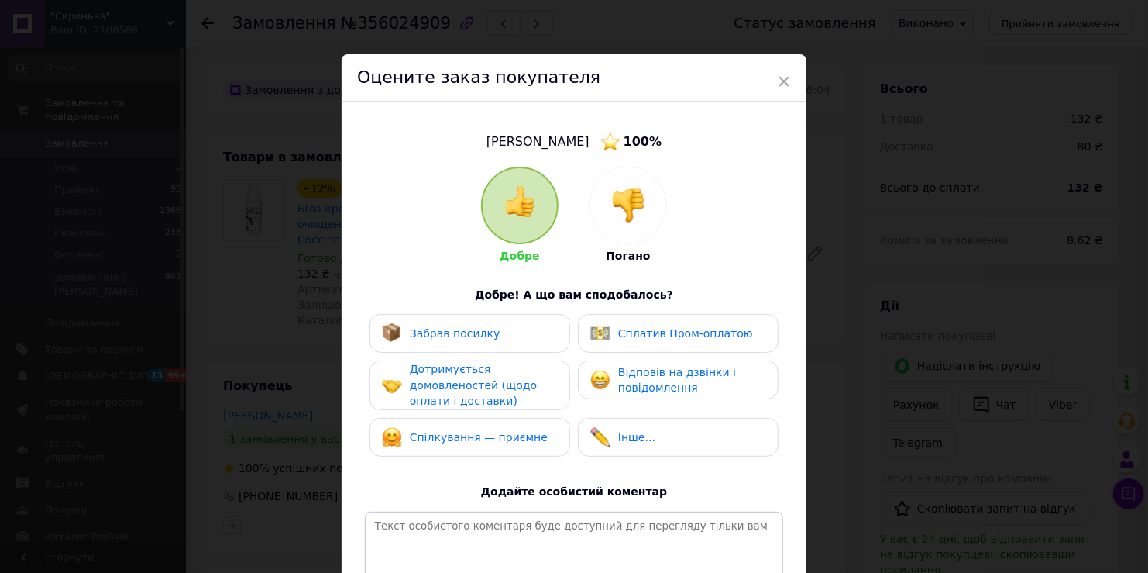
click at [425, 327] on span "Забрав посилку" at bounding box center [455, 333] width 91 height 12
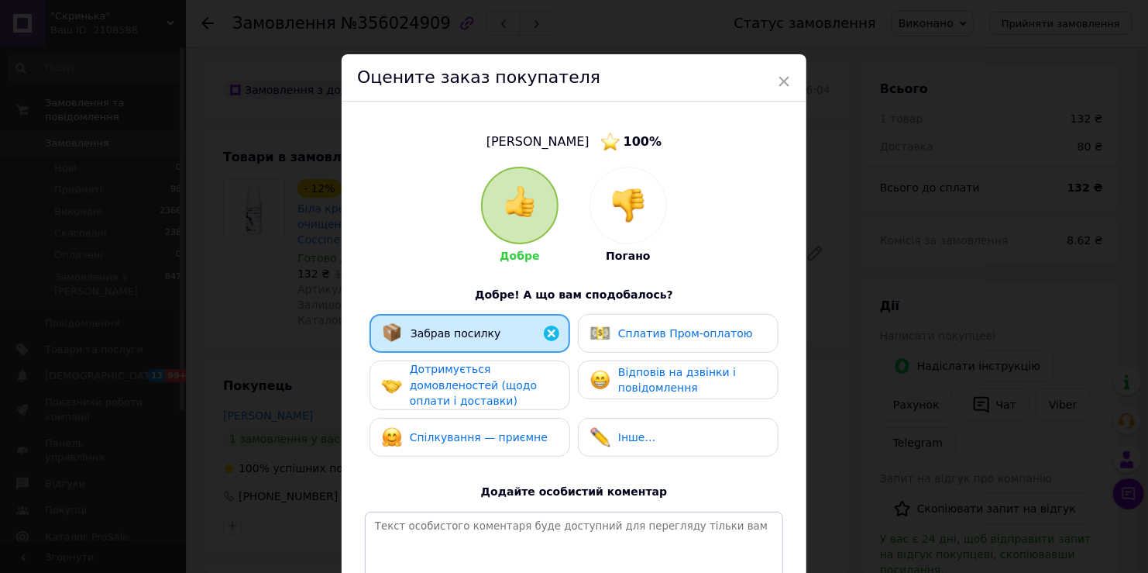
click at [442, 399] on span "Дотримується домовленостей (щодо оплати і доставки)" at bounding box center [473, 385] width 127 height 44
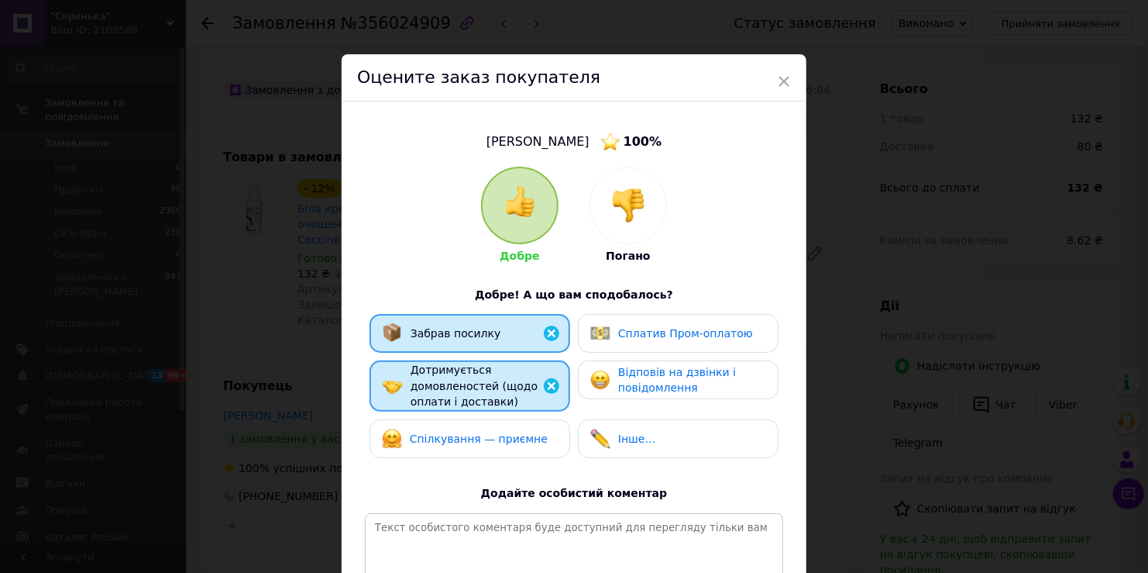
click at [452, 437] on span "Спілкування — приємне" at bounding box center [479, 438] width 138 height 12
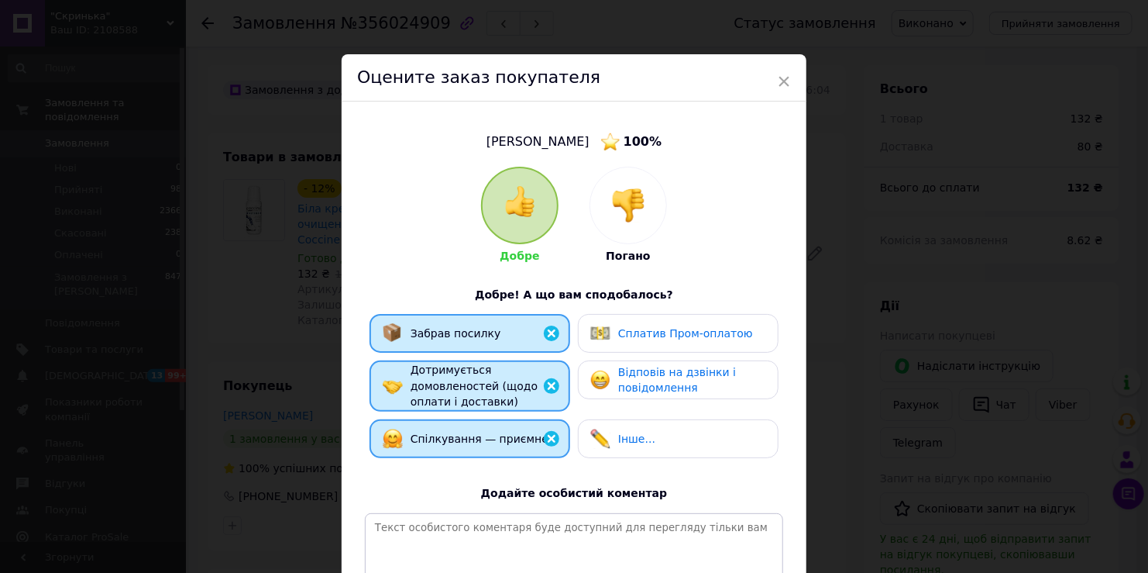
click at [618, 443] on span "Інше..." at bounding box center [636, 438] width 37 height 12
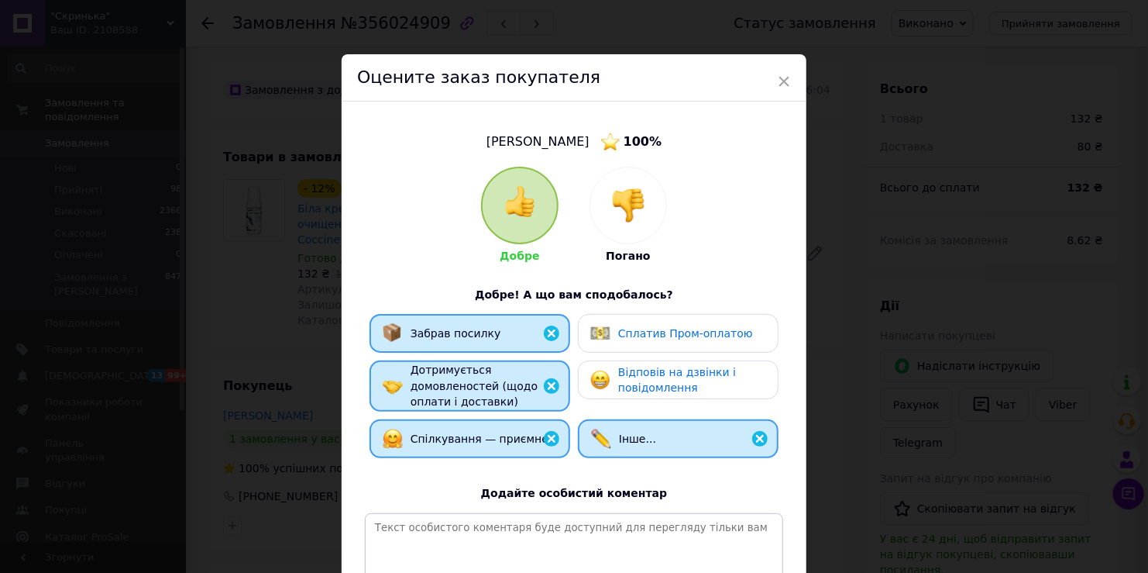
click at [622, 379] on div "Відповів на дзвінки і повідомлення" at bounding box center [691, 380] width 147 height 32
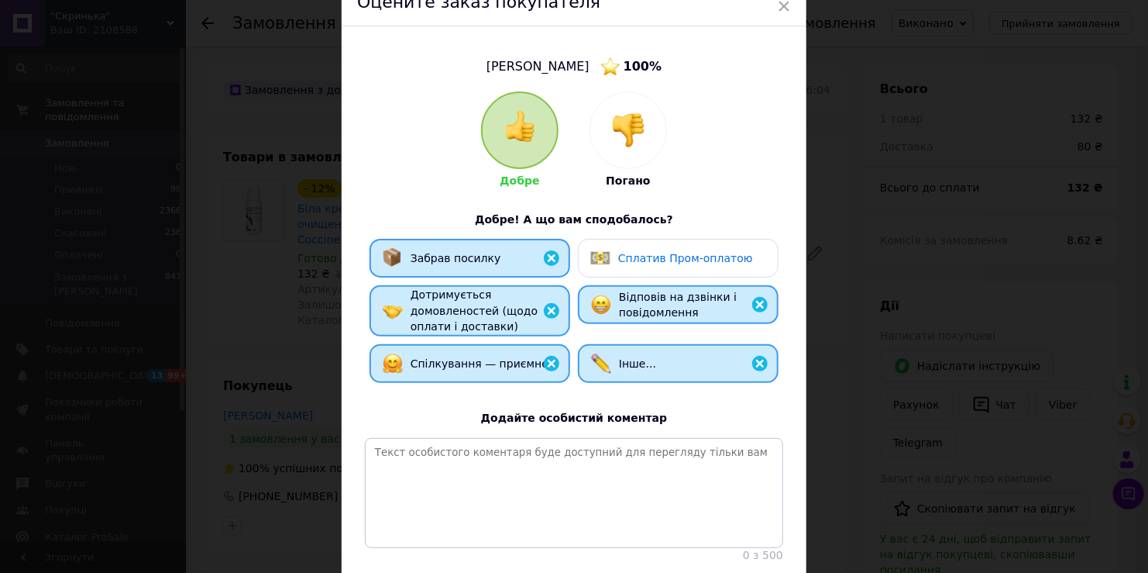
scroll to position [77, 0]
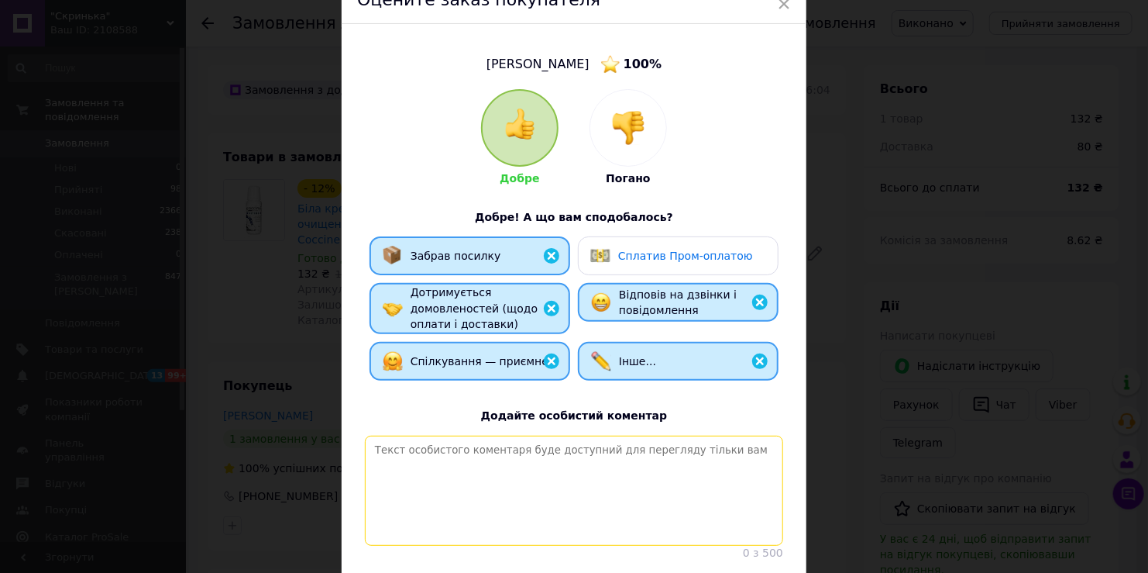
click at [590, 462] on textarea at bounding box center [574, 490] width 418 height 110
paste textarea "Дякуємо за замовлення! Найкращі рекомендації."
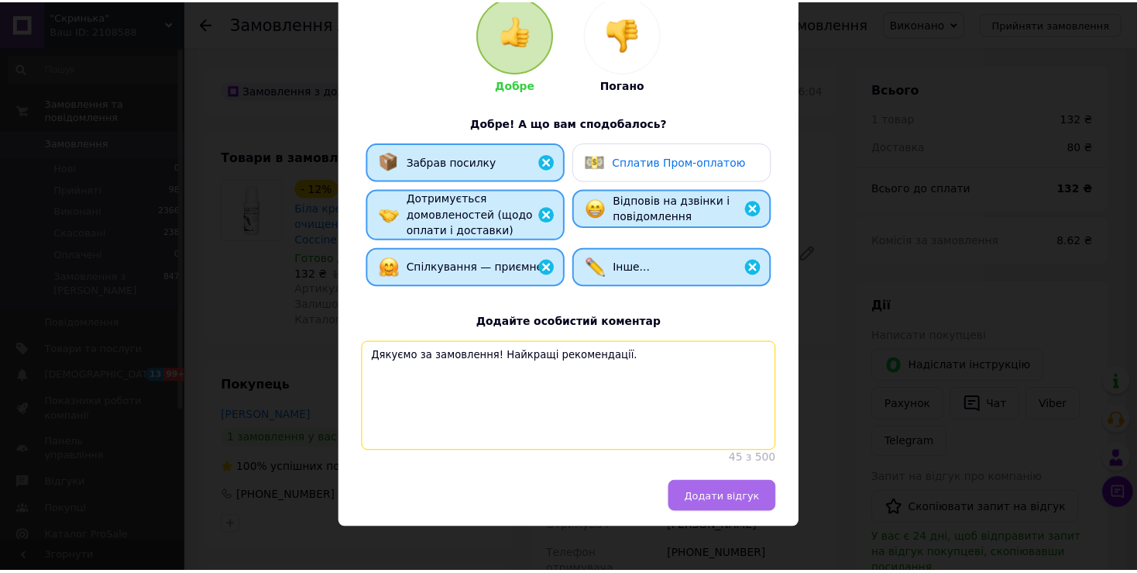
scroll to position [195, 0]
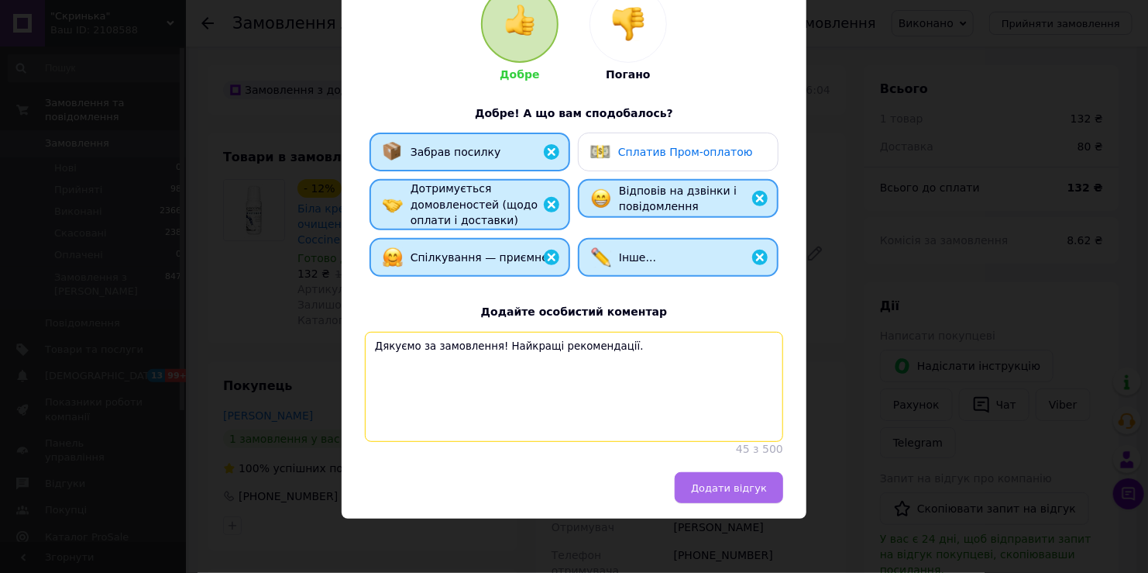
type textarea "Дякуємо за замовлення! Найкращі рекомендації."
click at [765, 494] on button "Додати відгук" at bounding box center [729, 487] width 108 height 31
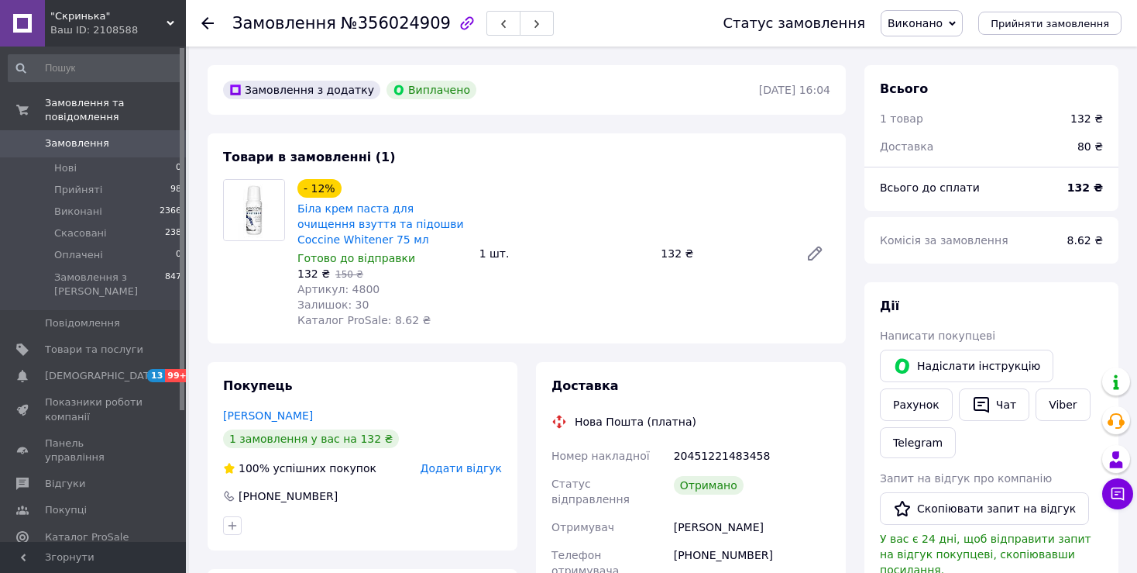
click at [464, 469] on span "Додати відгук" at bounding box center [461, 468] width 81 height 12
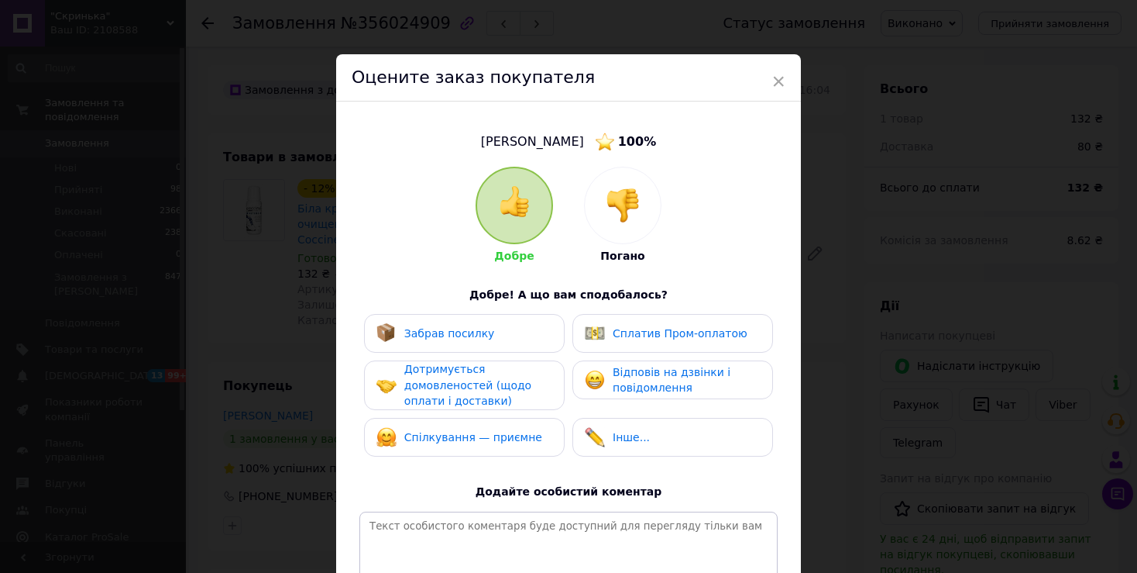
click at [451, 332] on span "Забрав посилку" at bounding box center [449, 333] width 91 height 12
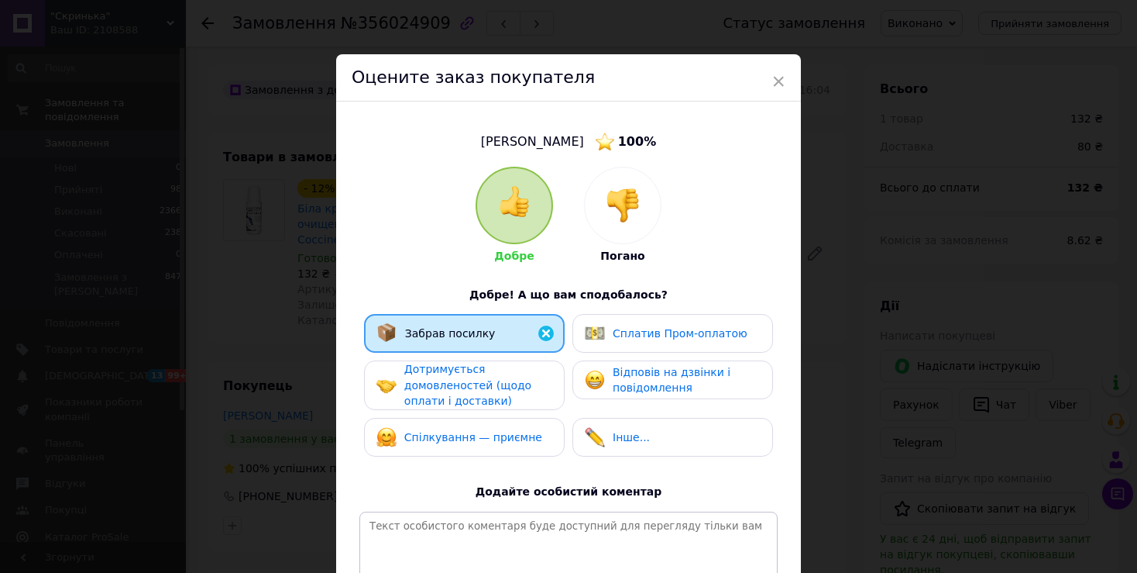
click at [448, 401] on span "Дотримується домовленостей (щодо оплати і доставки)" at bounding box center [467, 385] width 127 height 44
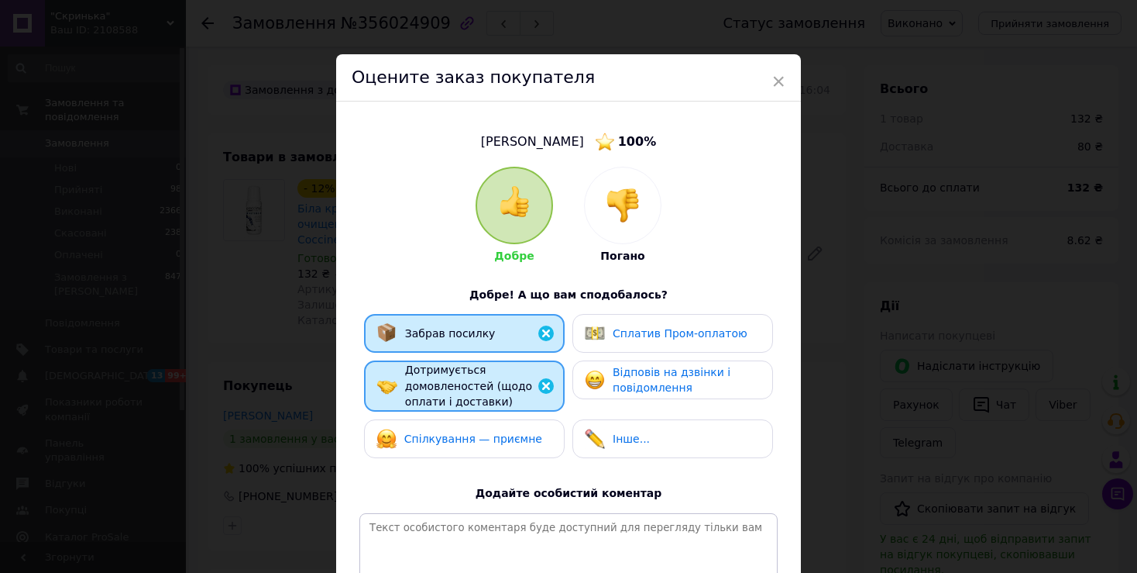
click at [455, 440] on span "Спілкування — приємне" at bounding box center [473, 438] width 138 height 12
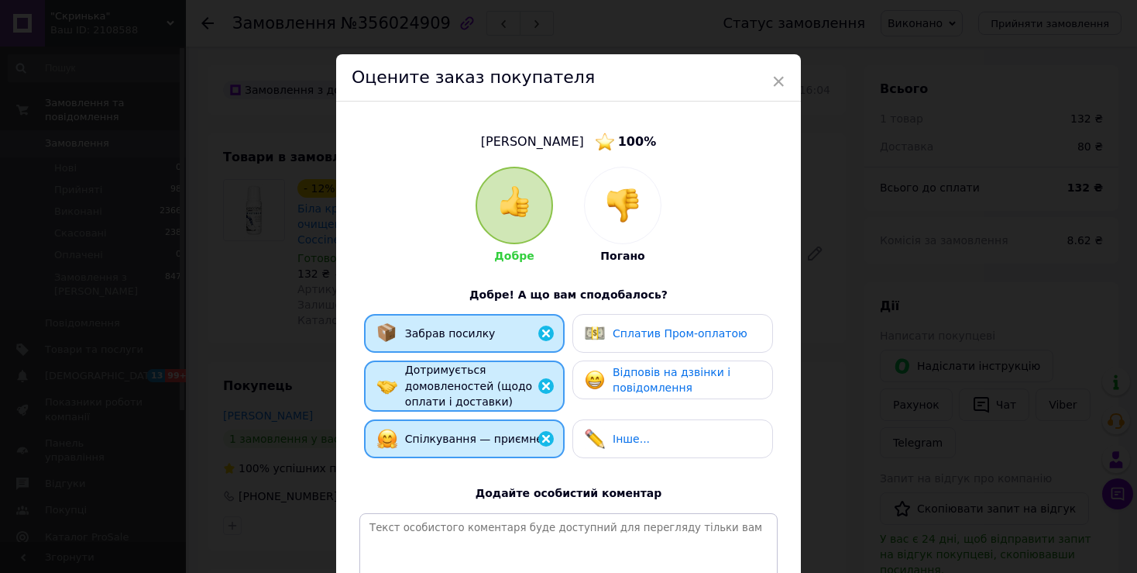
click at [615, 445] on div "Інше..." at bounding box center [631, 439] width 37 height 16
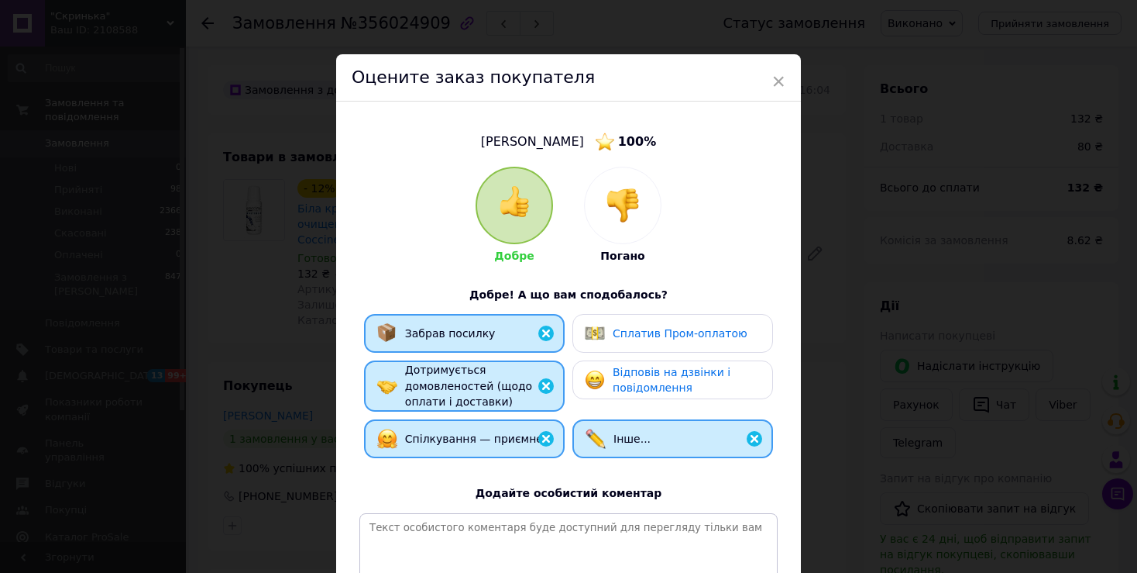
click at [622, 377] on span "Відповів на дзвінки і повідомлення" at bounding box center [672, 380] width 118 height 29
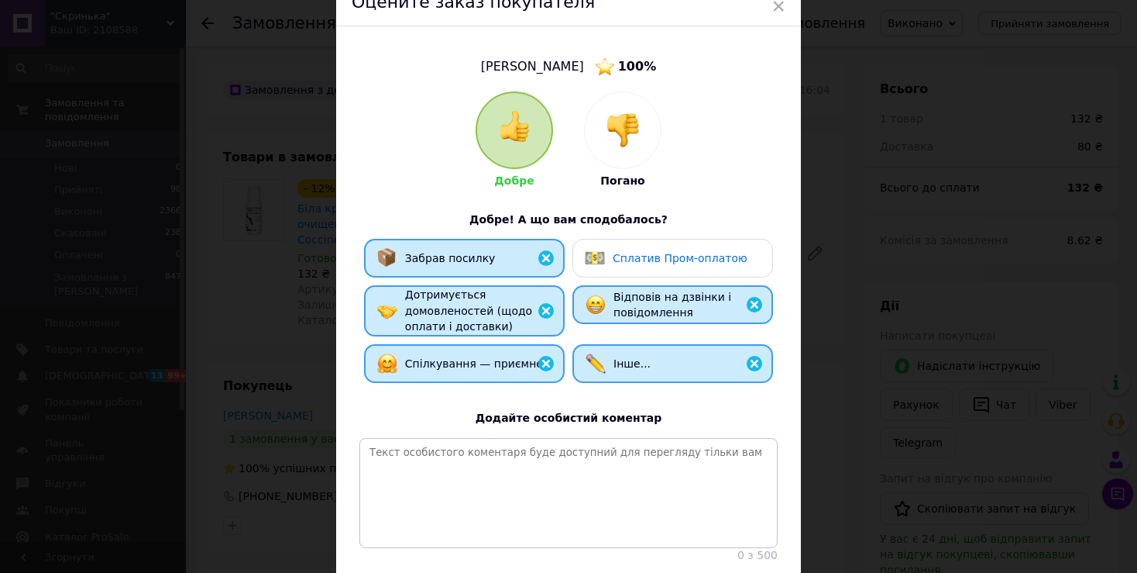
scroll to position [77, 0]
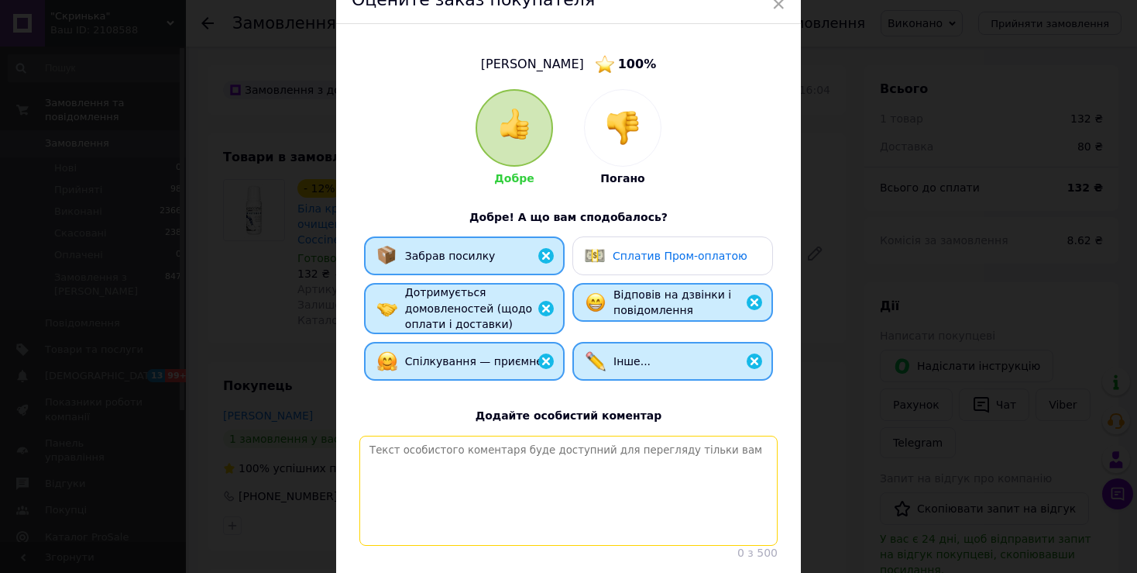
click at [602, 477] on textarea at bounding box center [568, 490] width 418 height 110
paste textarea "Дякуємо за замовлення! Найкращі рекомендації."
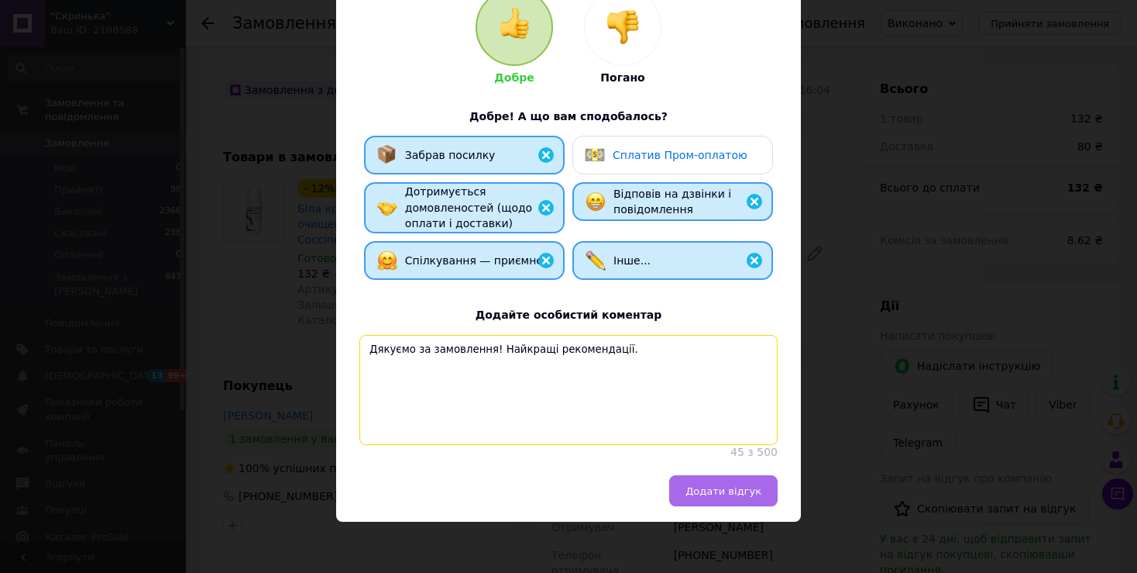
scroll to position [195, 0]
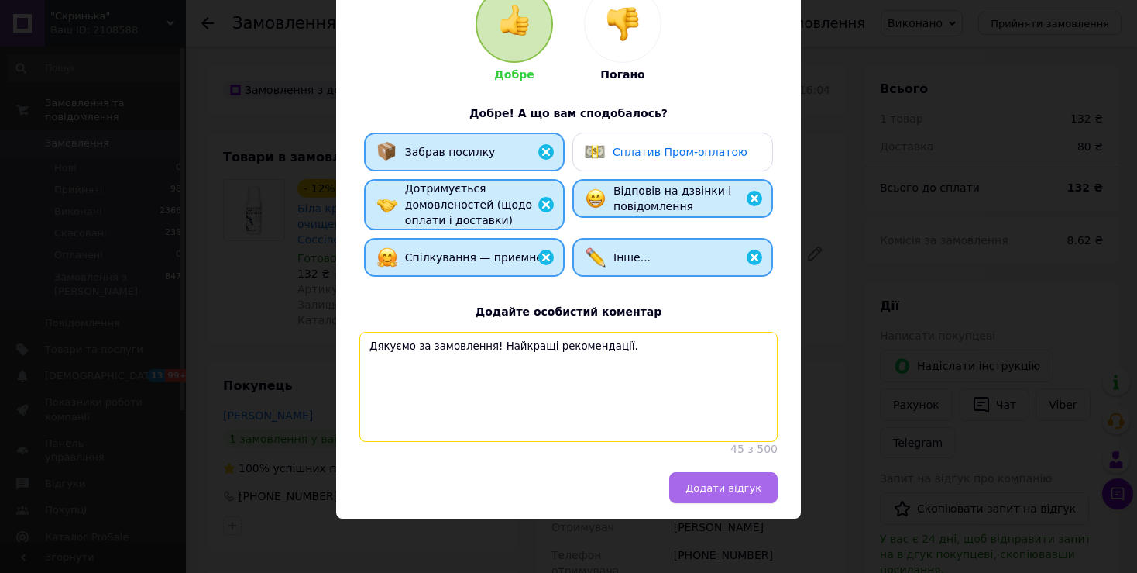
type textarea "Дякуємо за замовлення! Найкращі рекомендації."
click at [741, 494] on button "Додати відгук" at bounding box center [723, 487] width 108 height 31
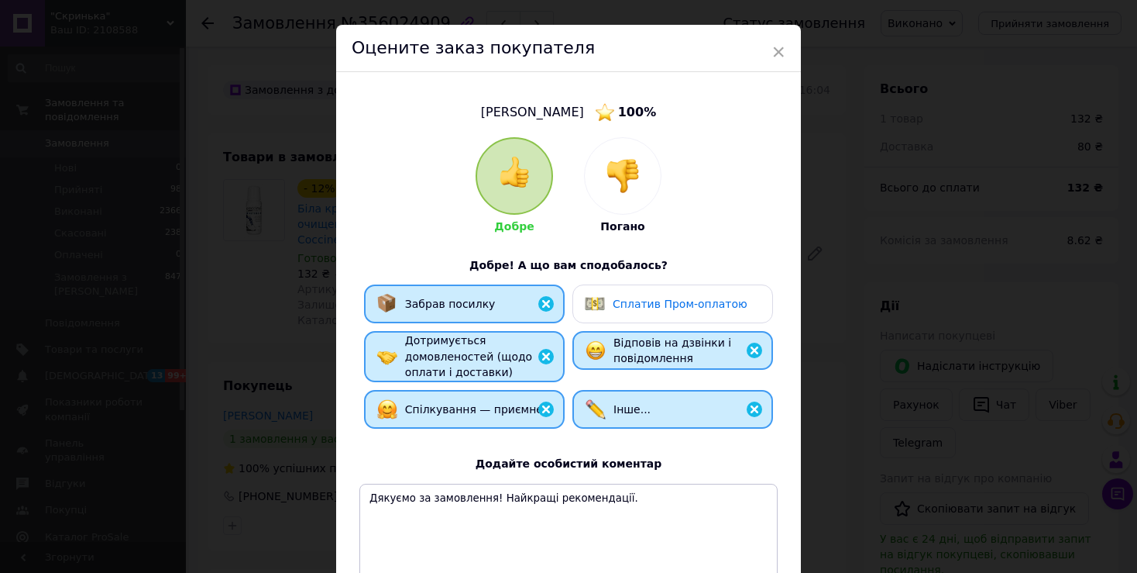
scroll to position [0, 0]
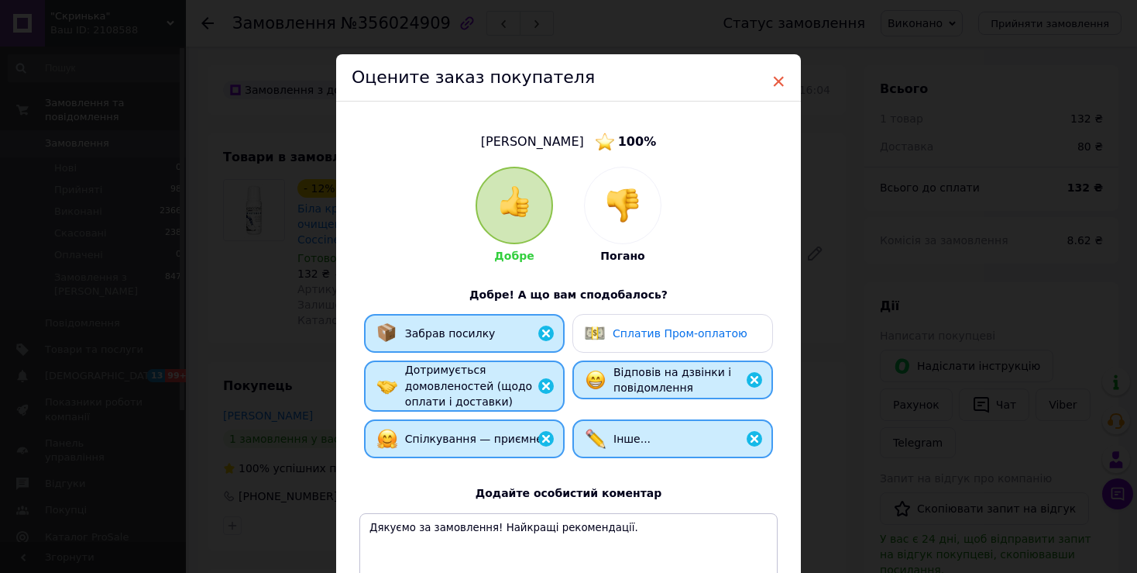
click at [776, 77] on span "×" at bounding box center [779, 81] width 14 height 26
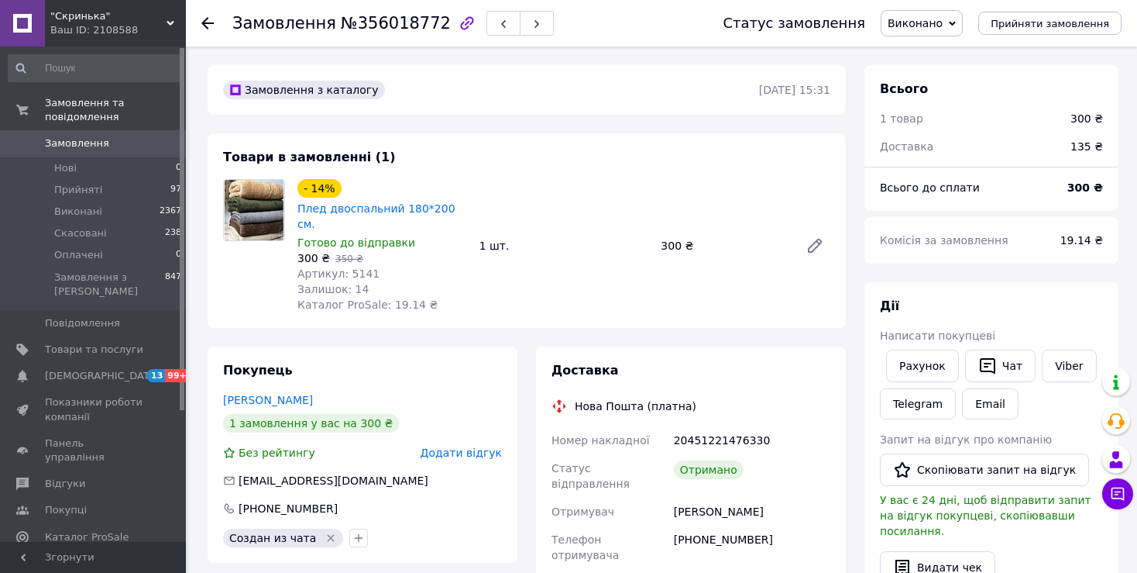
click at [479, 446] on span "Додати відгук" at bounding box center [461, 452] width 81 height 12
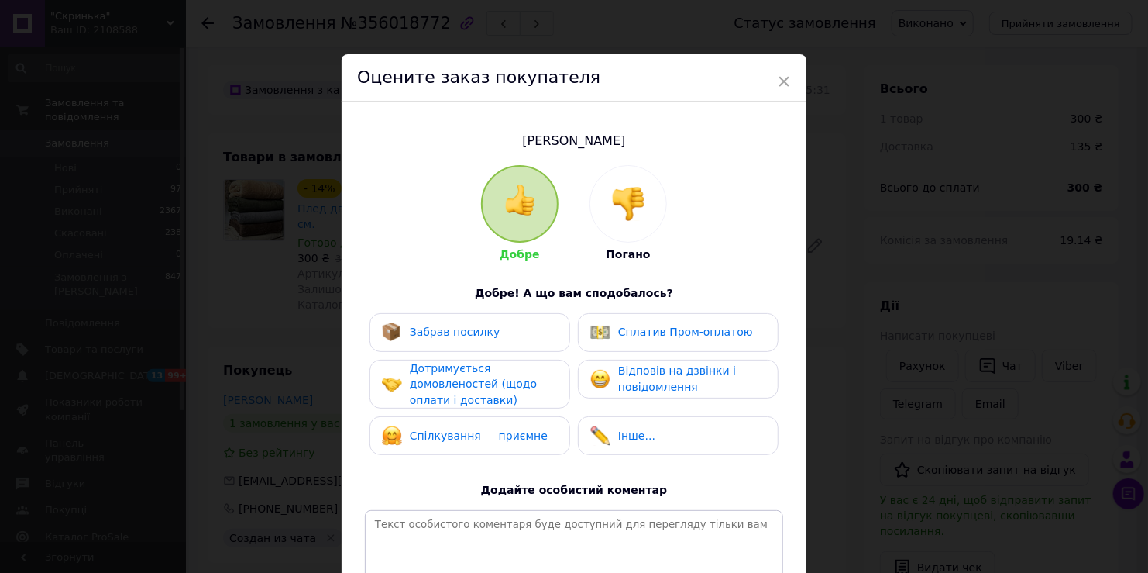
click at [470, 329] on span "Забрав посилку" at bounding box center [455, 331] width 91 height 12
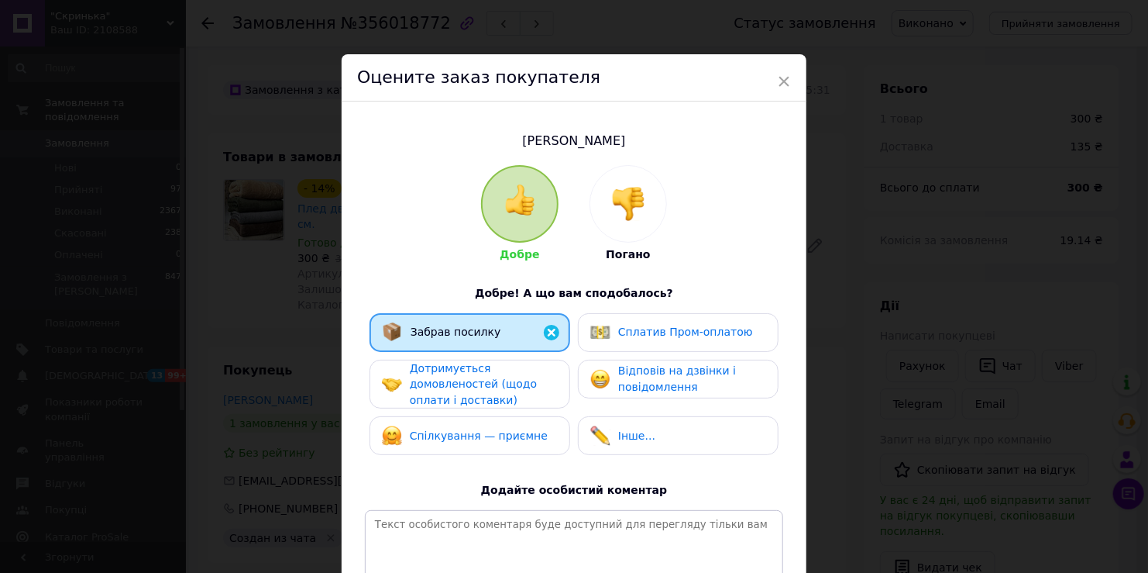
click at [470, 383] on span "Дотримується домовленостей (щодо оплати і доставки)" at bounding box center [473, 384] width 127 height 44
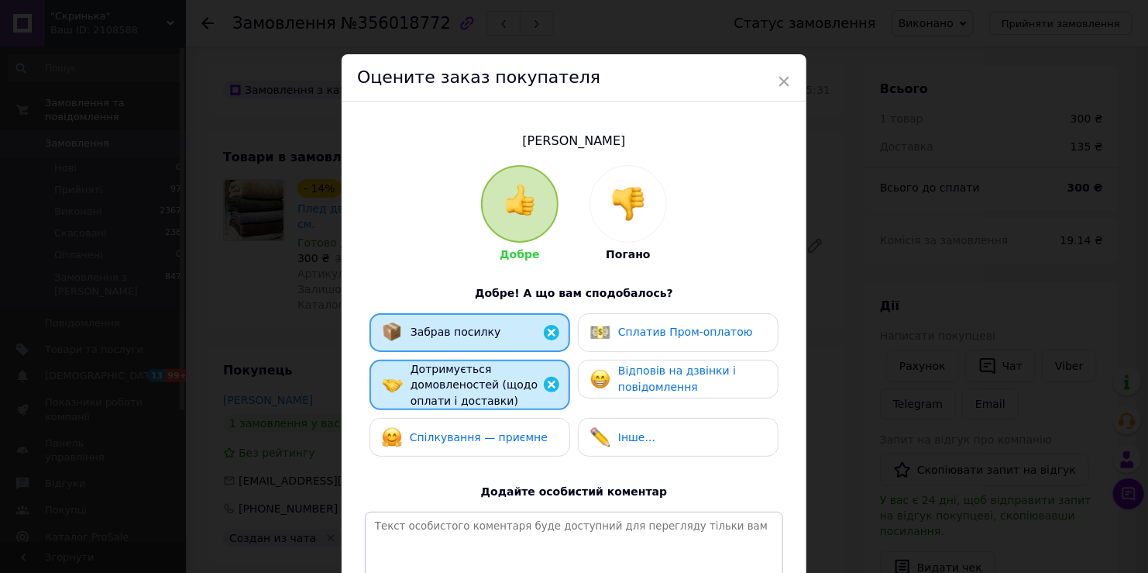
click at [475, 431] on span "Спілкування — приємне" at bounding box center [479, 437] width 138 height 12
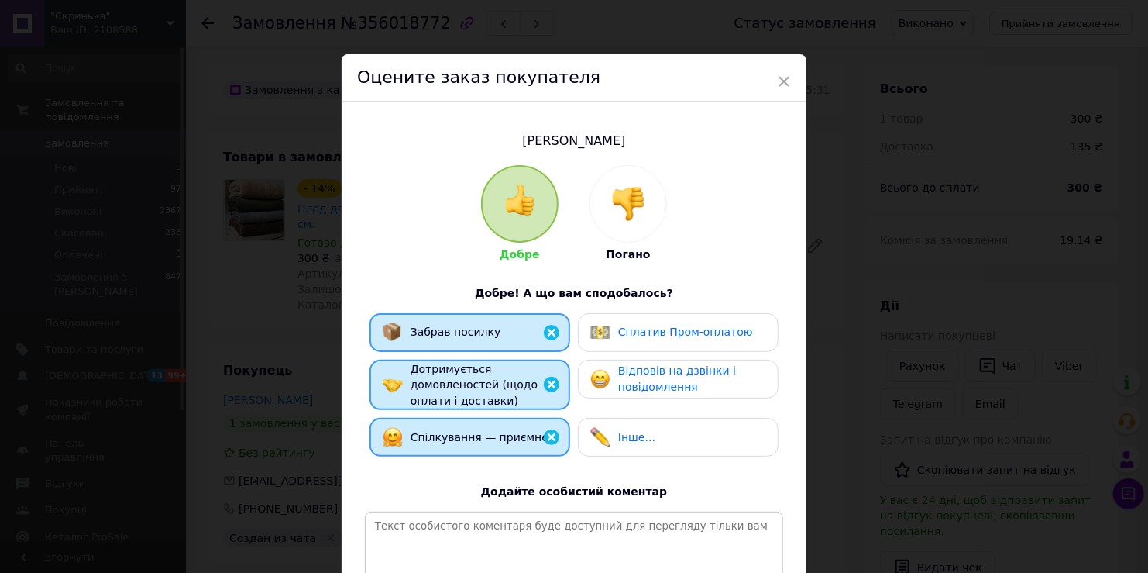
click at [632, 435] on span "Інше..." at bounding box center [636, 437] width 37 height 12
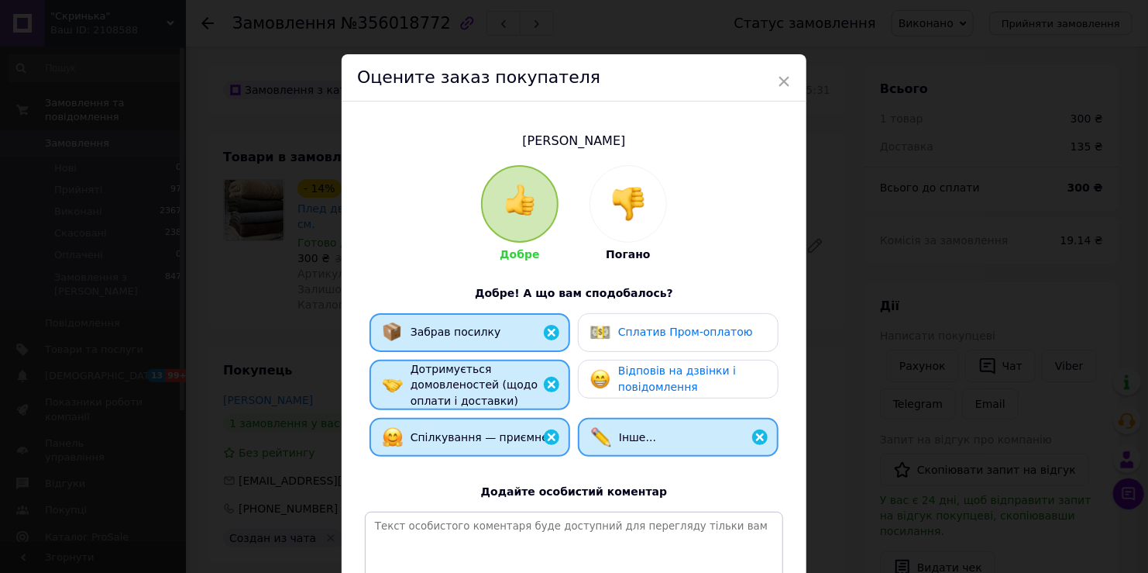
click at [623, 382] on span "Відповів на дзвінки і повідомлення" at bounding box center [677, 378] width 118 height 29
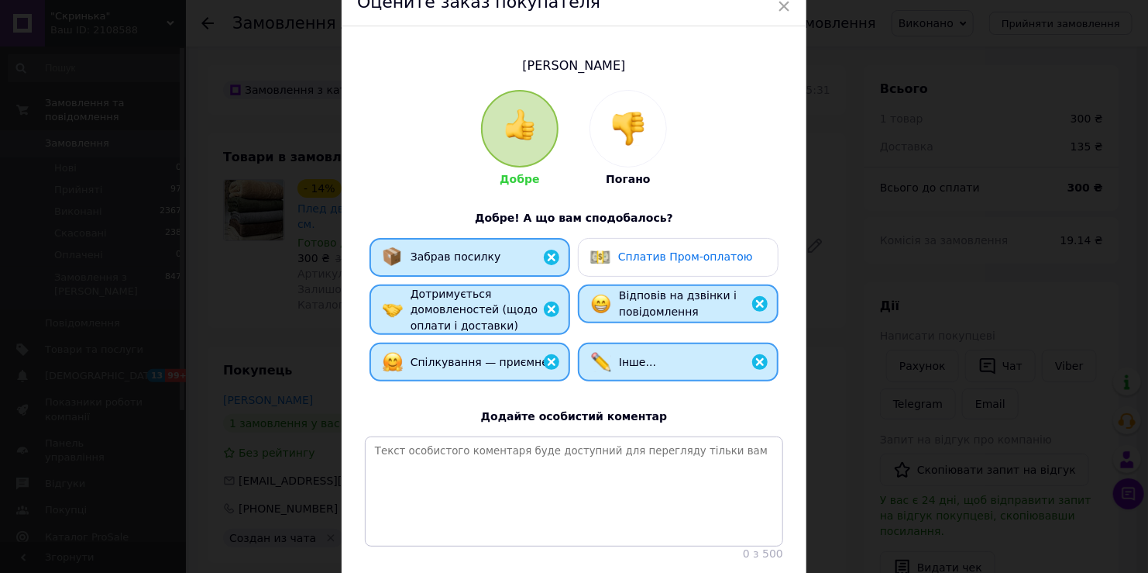
scroll to position [77, 0]
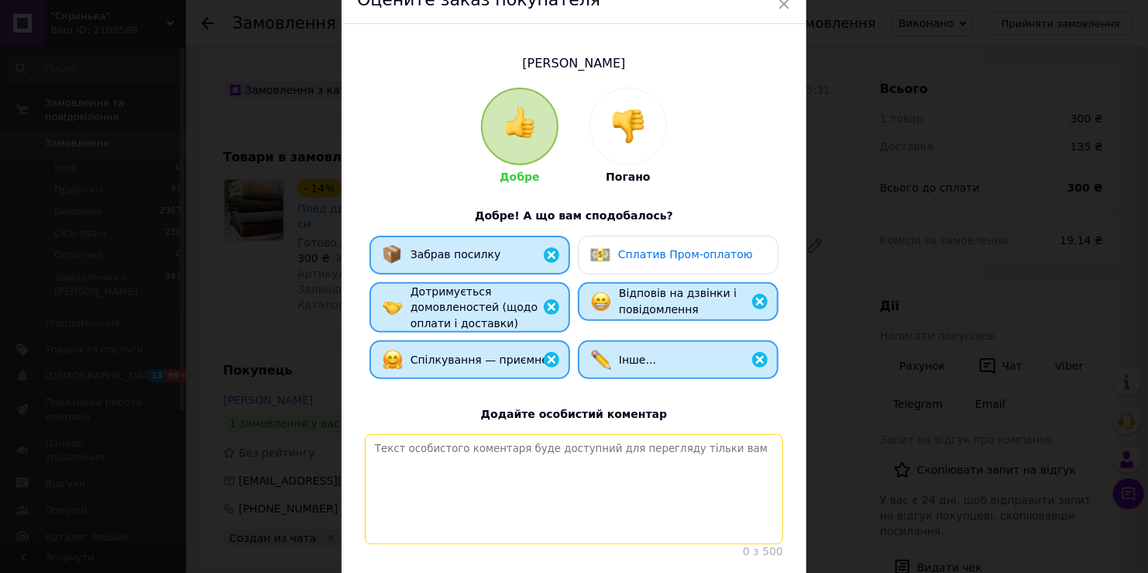
click at [605, 445] on textarea at bounding box center [574, 489] width 418 height 110
paste textarea "Дякуємо за замовлення! Найкращі рекомендації."
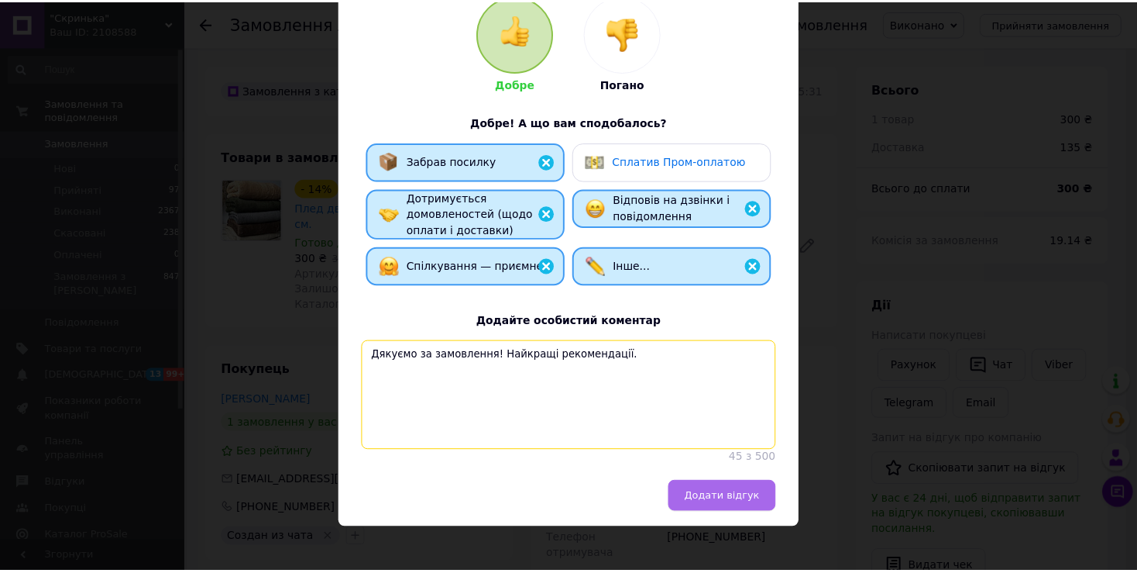
scroll to position [194, 0]
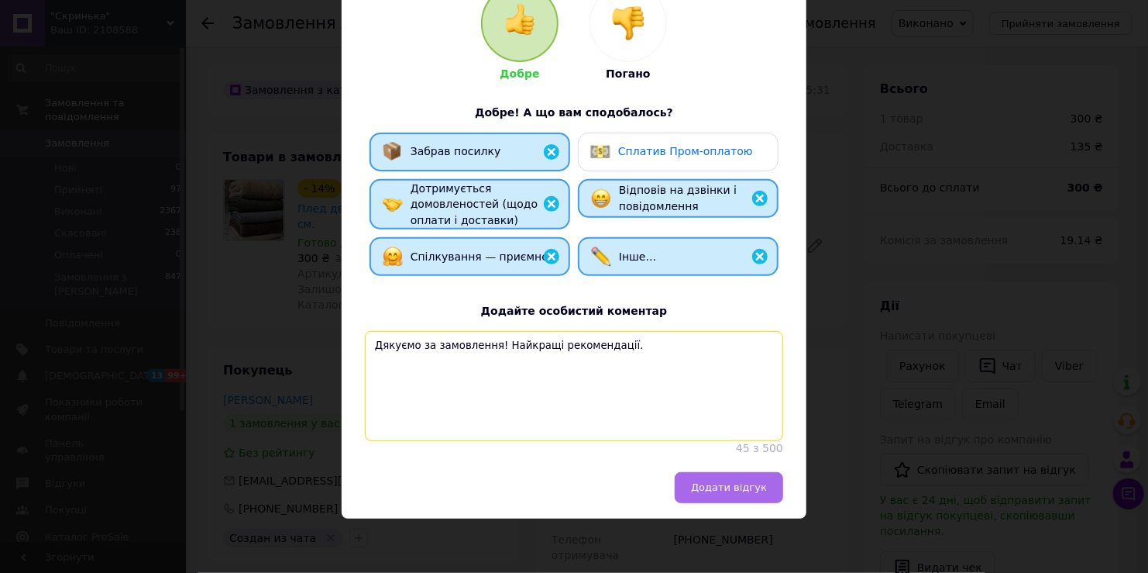
type textarea "Дякуємо за замовлення! Найкращі рекомендації."
click at [724, 493] on span "Додати відгук" at bounding box center [729, 487] width 76 height 12
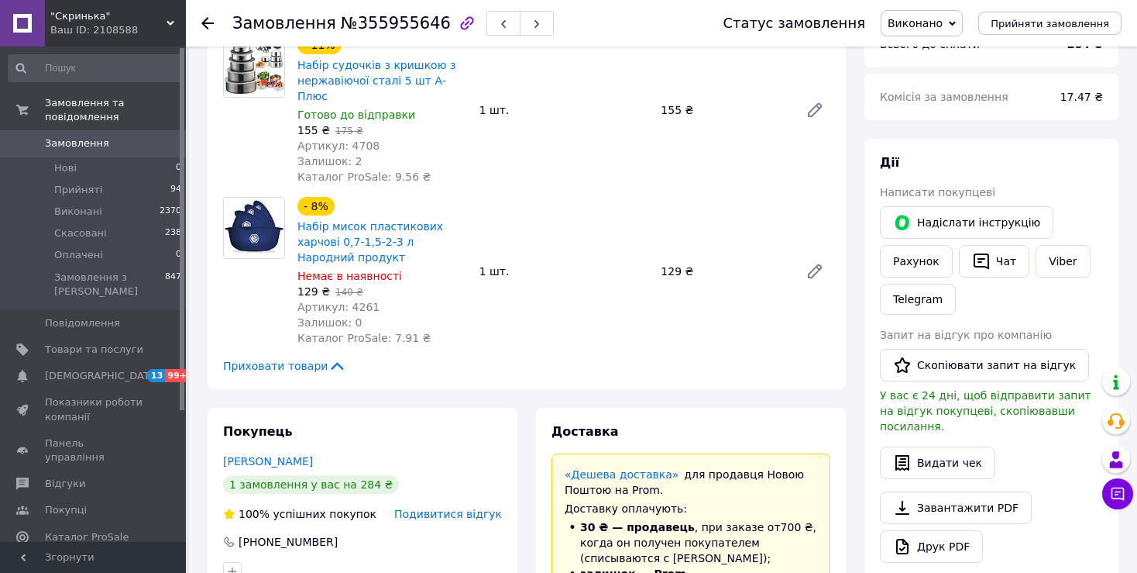
scroll to position [310, 0]
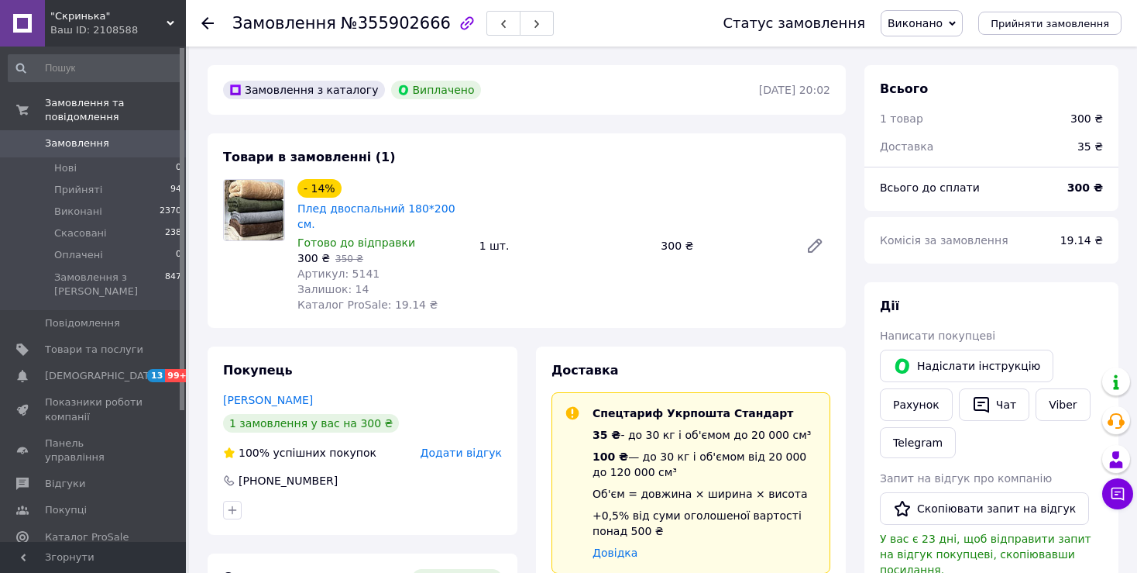
click at [493, 446] on span "Додати відгук" at bounding box center [461, 452] width 81 height 12
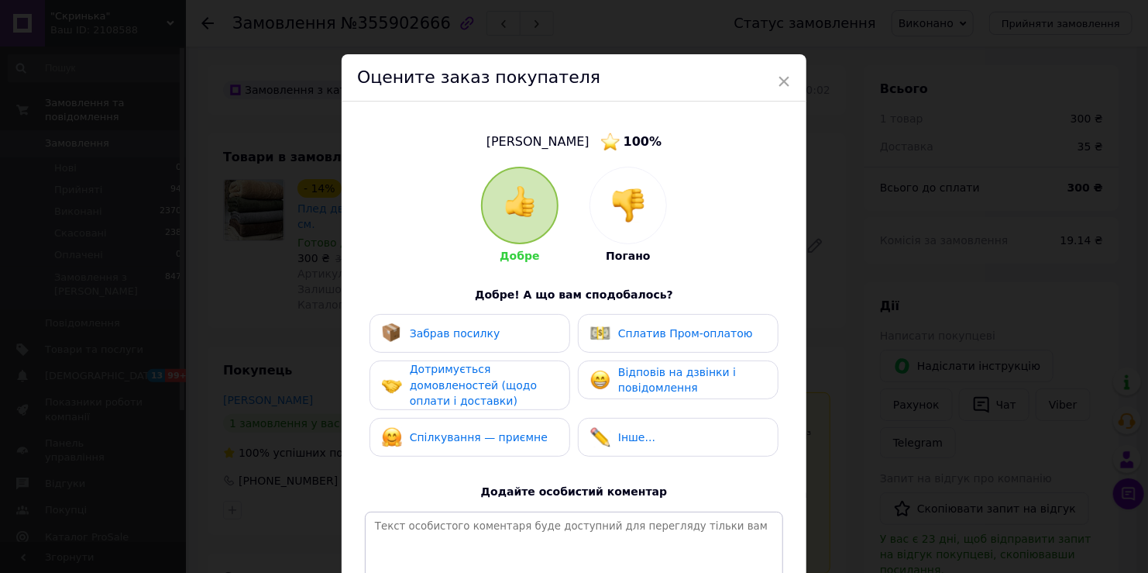
click at [467, 330] on span "Забрав посилку" at bounding box center [455, 333] width 91 height 12
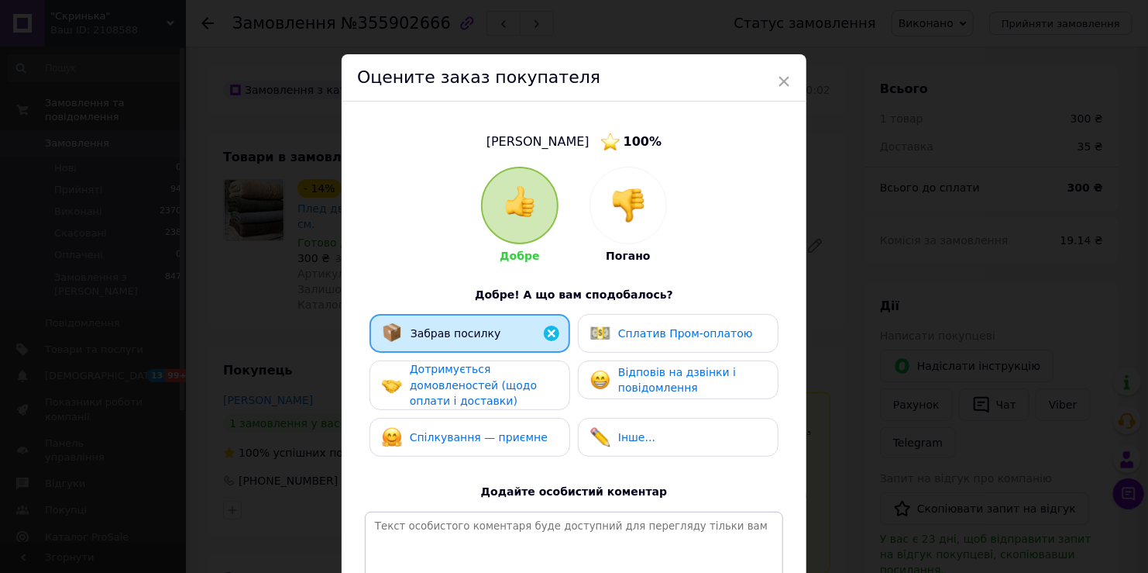
click at [468, 375] on span "Дотримується домовленостей (щодо оплати і доставки)" at bounding box center [473, 385] width 127 height 44
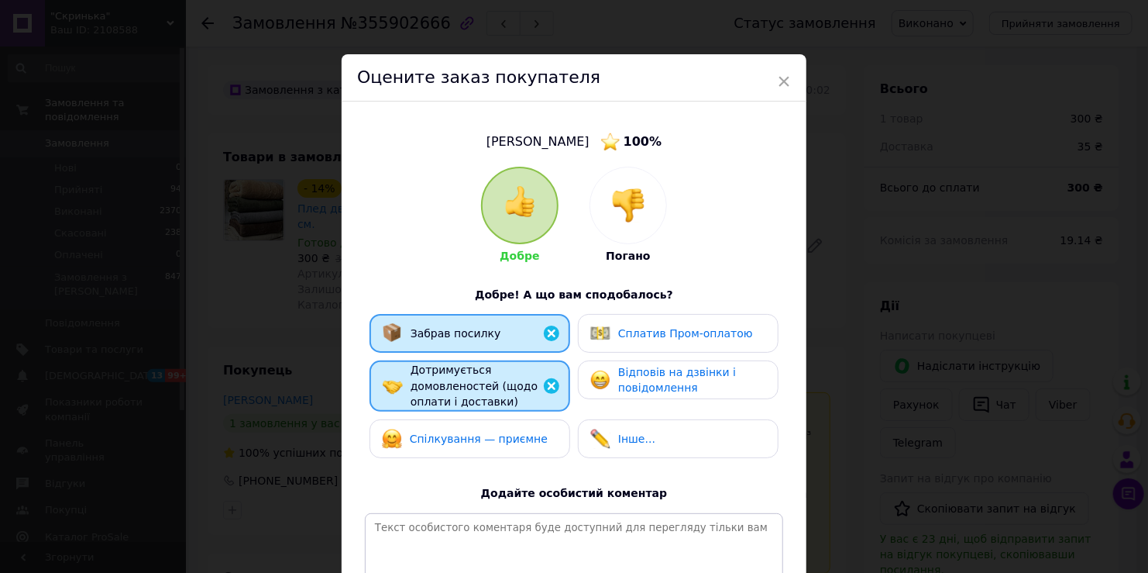
click at [477, 440] on span "Спілкування — приємне" at bounding box center [479, 438] width 138 height 12
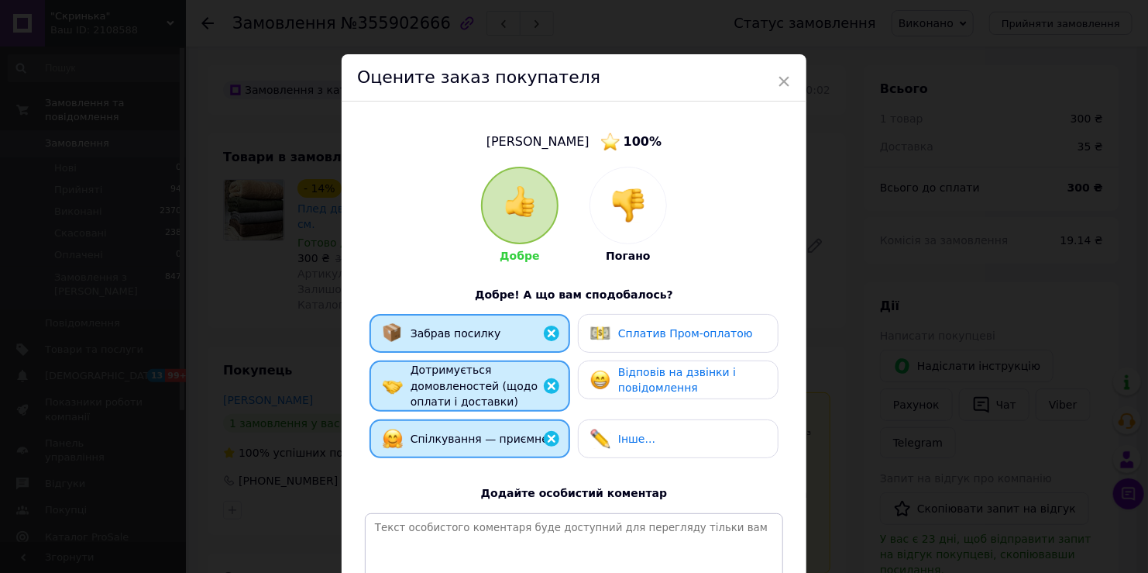
click at [593, 444] on img at bounding box center [600, 438] width 20 height 20
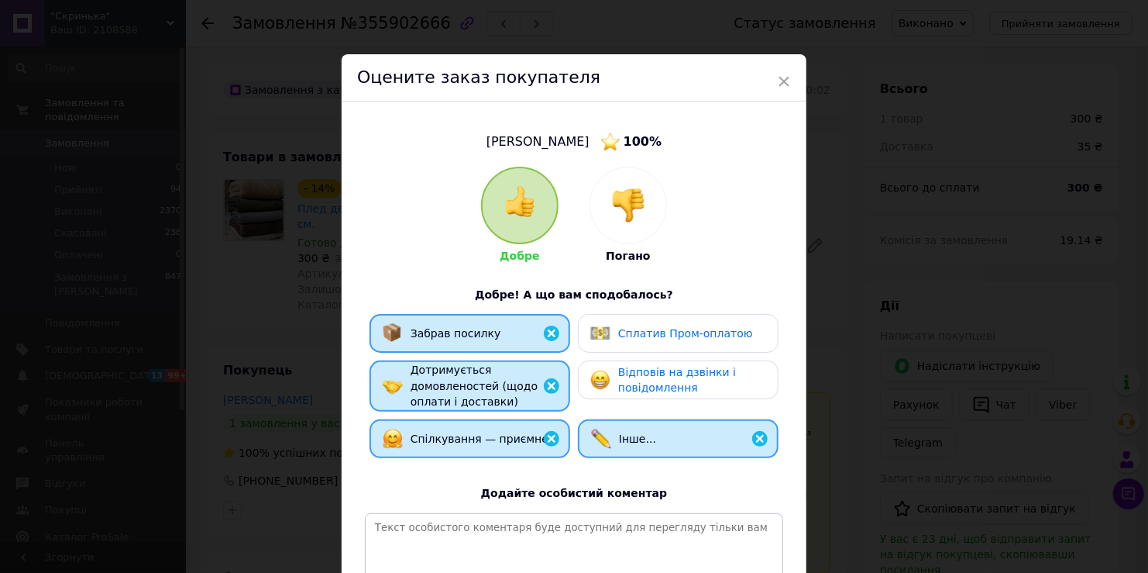
click at [613, 379] on div "Відповів на дзвінки і повідомлення" at bounding box center [677, 380] width 175 height 32
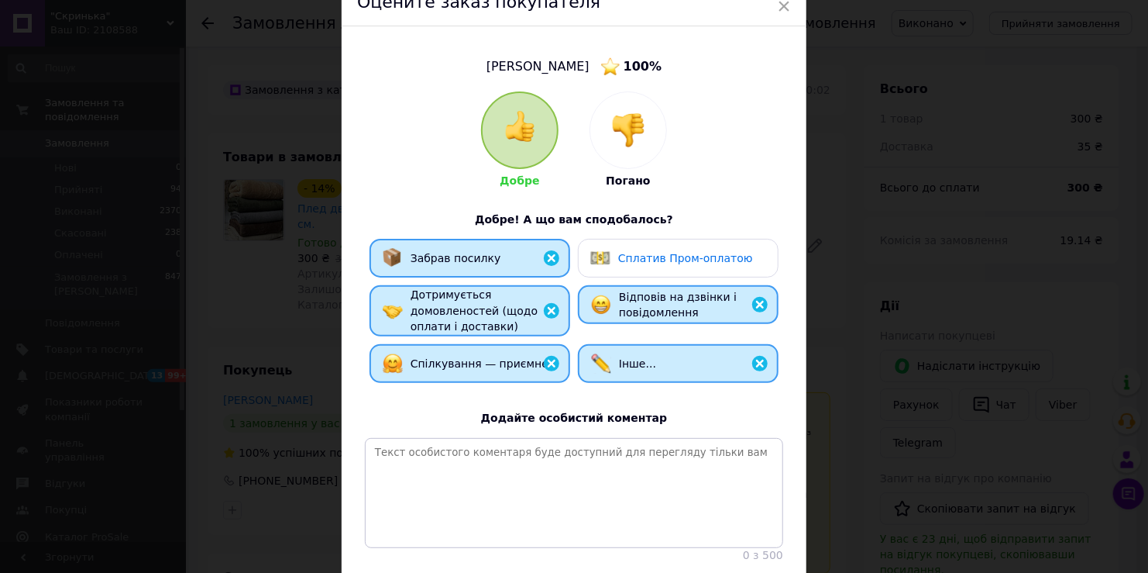
scroll to position [77, 0]
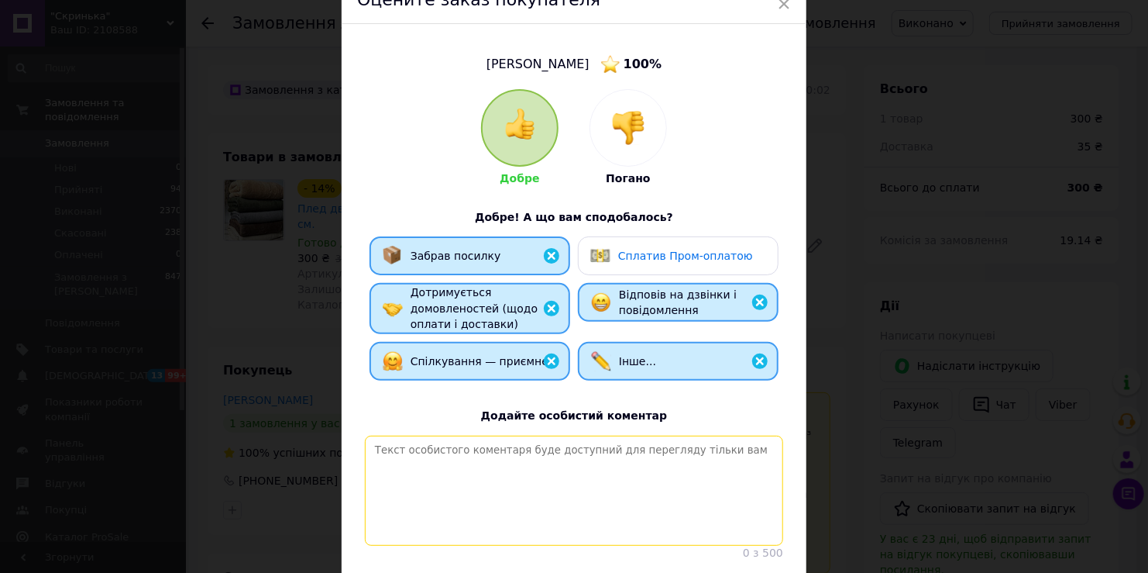
click at [582, 468] on textarea at bounding box center [574, 490] width 418 height 110
paste textarea "Дякуємо за замовлення! Найкращі рекомендації."
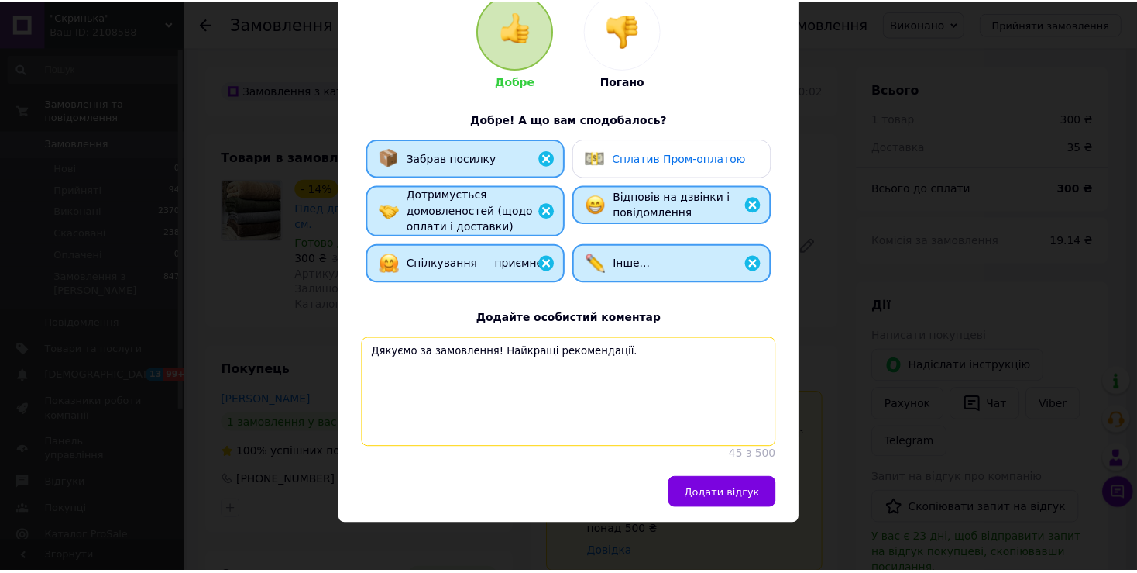
scroll to position [195, 0]
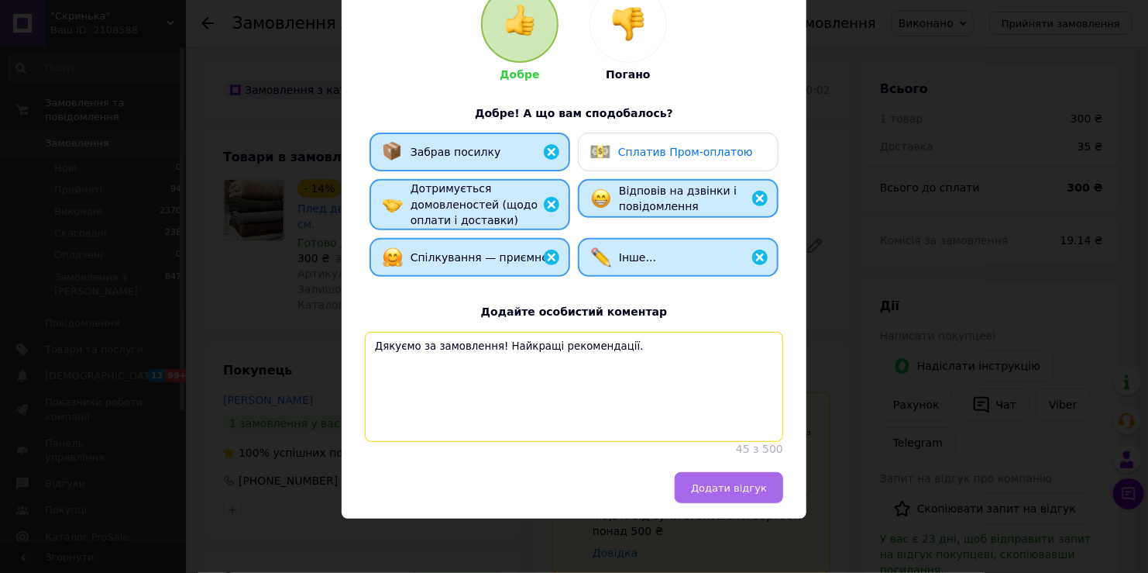
type textarea "Дякуємо за замовлення! Найкращі рекомендації."
click at [712, 490] on span "Додати відгук" at bounding box center [729, 488] width 76 height 12
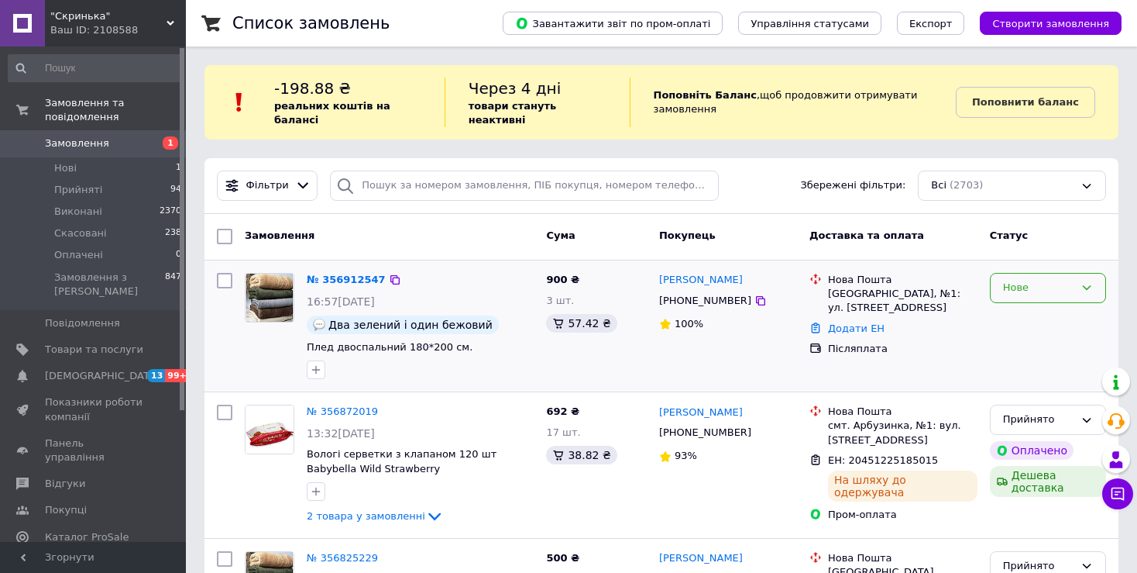
click at [1020, 280] on div "Нове" at bounding box center [1038, 288] width 71 height 16
click at [1028, 308] on li "Прийнято" at bounding box center [1048, 320] width 115 height 29
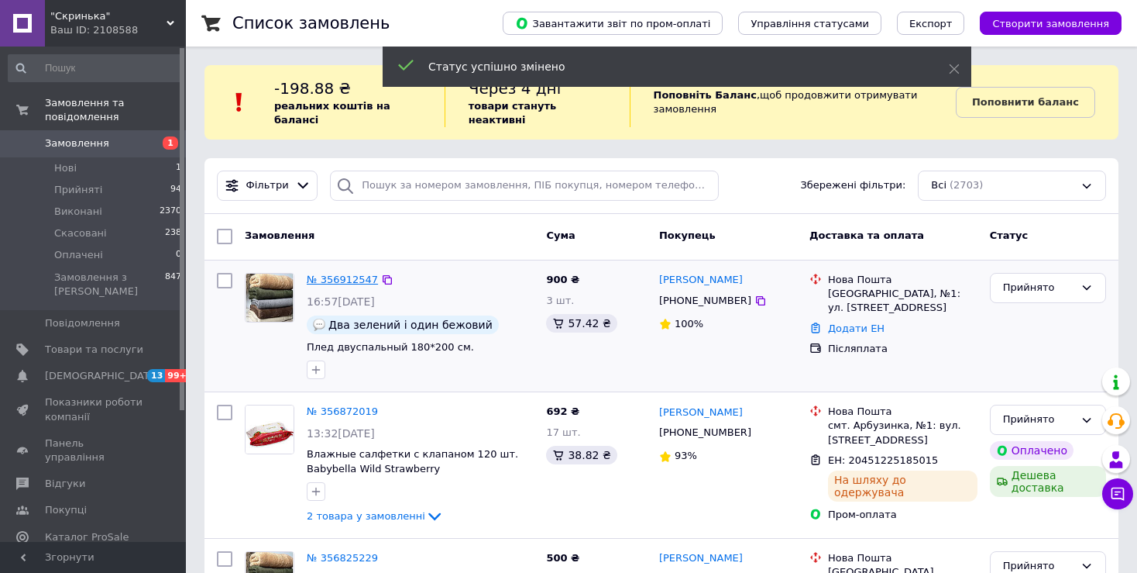
click at [328, 273] on link "№ 356912547" at bounding box center [342, 279] width 71 height 12
